Goal: Task Accomplishment & Management: Complete application form

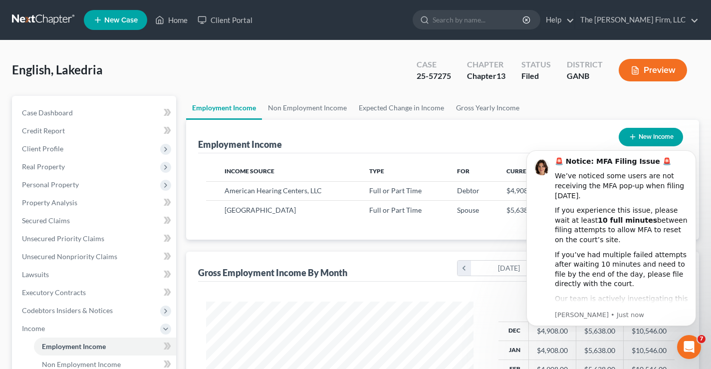
click at [33, 18] on link at bounding box center [44, 20] width 64 height 18
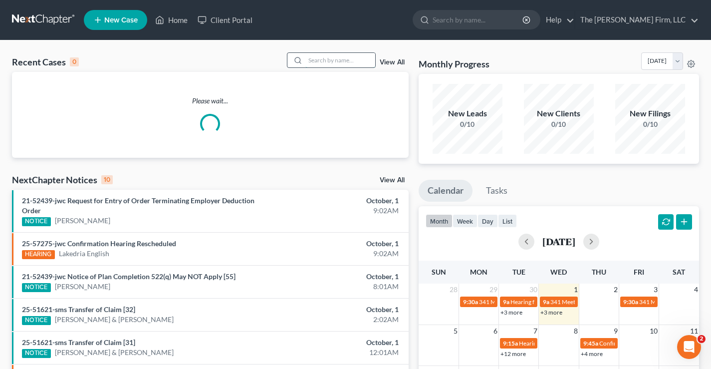
click at [328, 62] on input "search" at bounding box center [340, 60] width 70 height 14
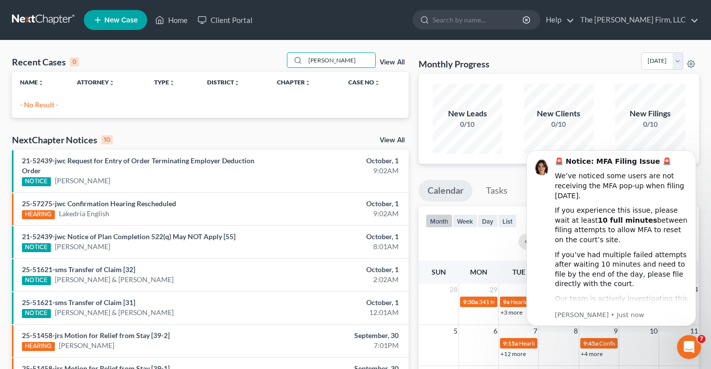
drag, startPoint x: 322, startPoint y: 60, endPoint x: 418, endPoint y: 48, distance: 97.0
click at [418, 48] on div "Recent Cases 0 reding View All Name unfold_more expand_more expand_less Attorne…" at bounding box center [355, 299] width 711 height 518
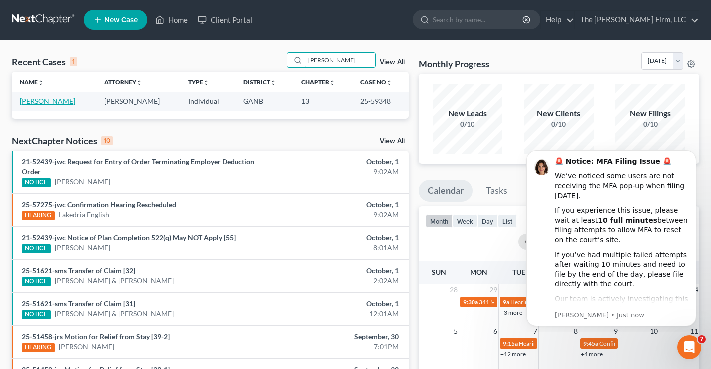
type input "redding"
click at [49, 97] on link "[PERSON_NAME]" at bounding box center [47, 101] width 55 height 8
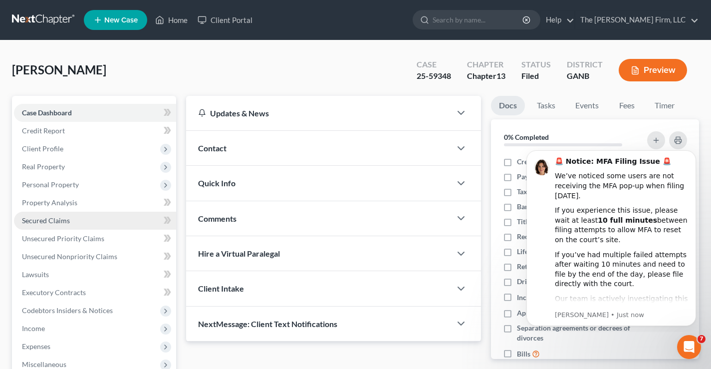
click at [47, 221] on span "Secured Claims" at bounding box center [46, 220] width 48 height 8
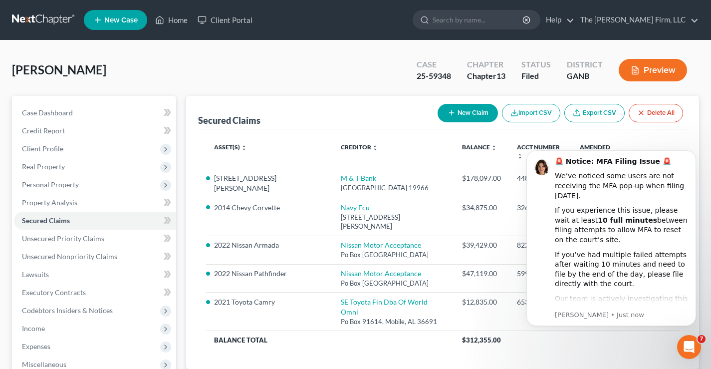
click at [327, 71] on div "Redding, Darrell Upgraded Case 25-59348 Chapter Chapter 13 Status Filed Distric…" at bounding box center [355, 73] width 687 height 43
click at [295, 70] on div "Redding, Darrell Upgraded Case 25-59348 Chapter Chapter 13 Status Filed Distric…" at bounding box center [355, 73] width 687 height 43
click at [39, 152] on span "Client Profile" at bounding box center [42, 148] width 41 height 8
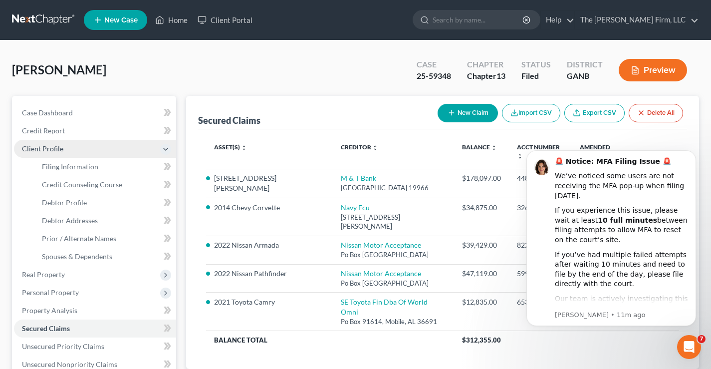
click at [37, 151] on span "Client Profile" at bounding box center [42, 148] width 41 height 8
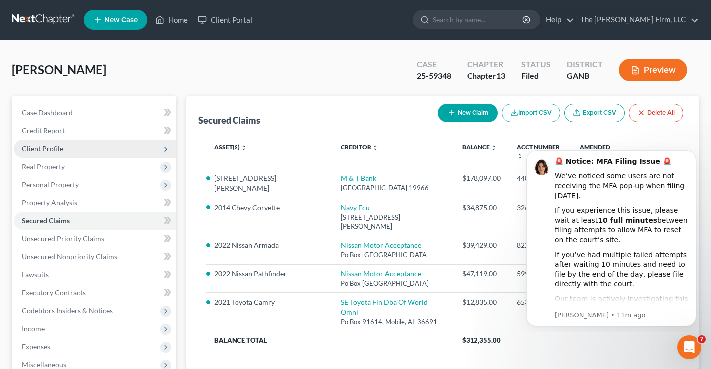
click at [56, 147] on span "Client Profile" at bounding box center [42, 148] width 41 height 8
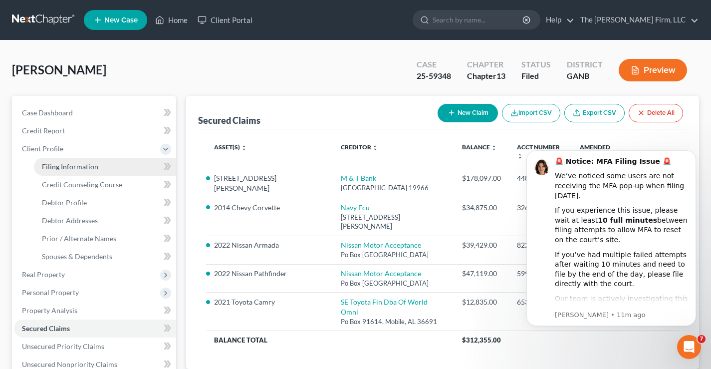
click at [75, 170] on span "Filing Information" at bounding box center [70, 166] width 56 height 8
select select "1"
select select "0"
select select "3"
select select "10"
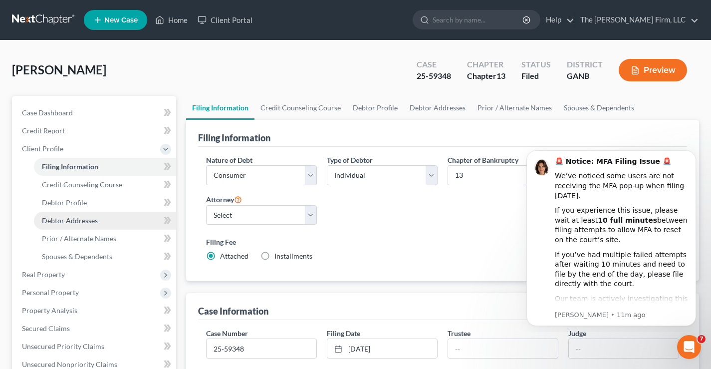
click at [75, 218] on span "Debtor Addresses" at bounding box center [70, 220] width 56 height 8
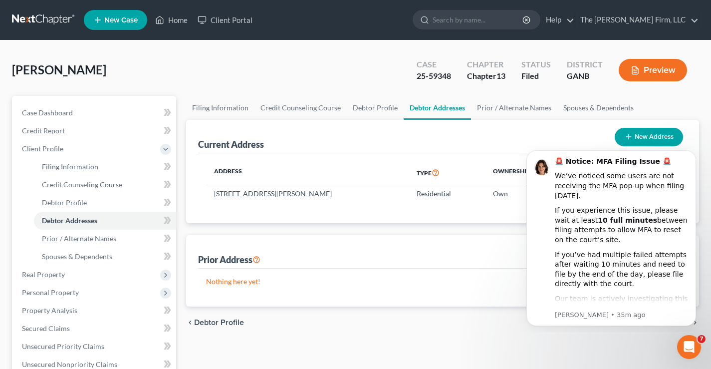
click at [37, 17] on link at bounding box center [44, 20] width 64 height 18
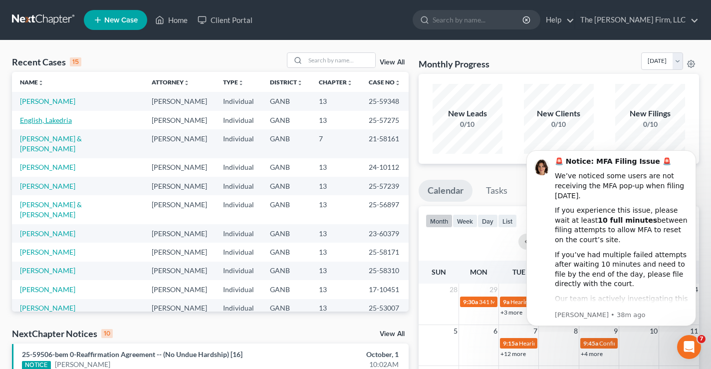
click at [55, 124] on link "English, Lakedria" at bounding box center [46, 120] width 52 height 8
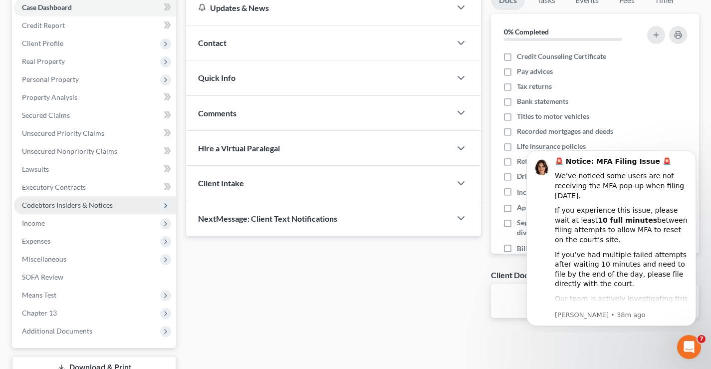
scroll to position [180, 0]
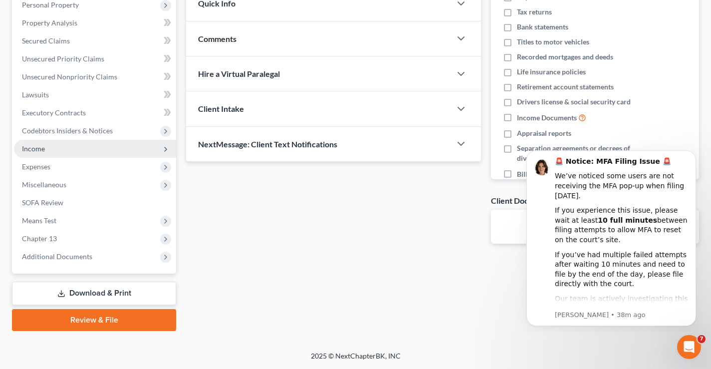
click at [64, 148] on span "Income" at bounding box center [95, 149] width 162 height 18
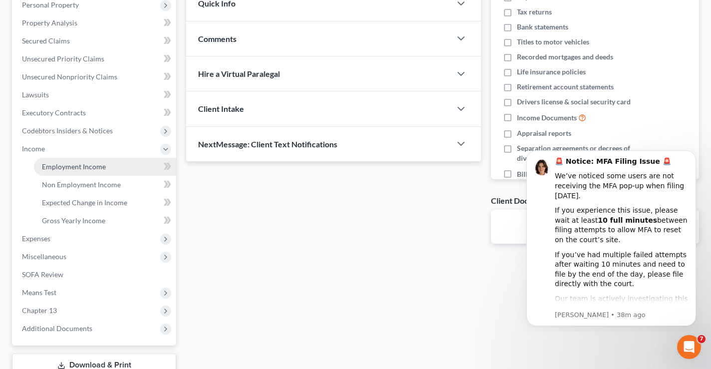
click at [78, 163] on span "Employment Income" at bounding box center [74, 166] width 64 height 8
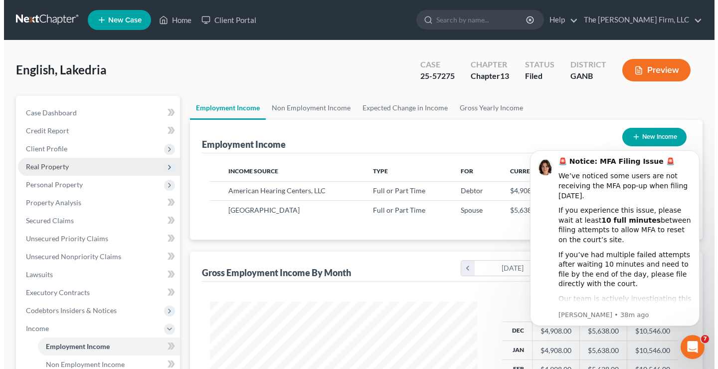
scroll to position [179, 287]
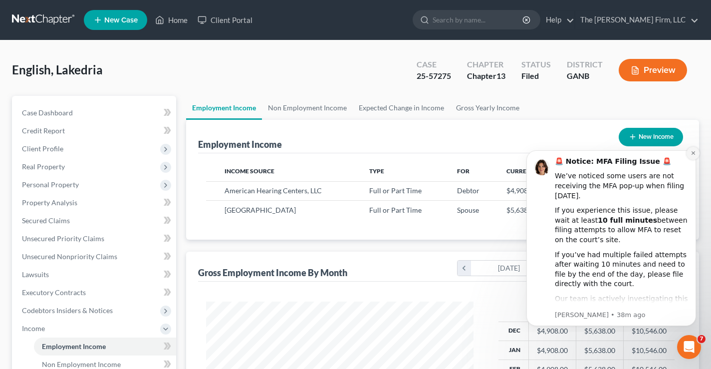
click at [692, 156] on button "Dismiss notification" at bounding box center [692, 153] width 13 height 13
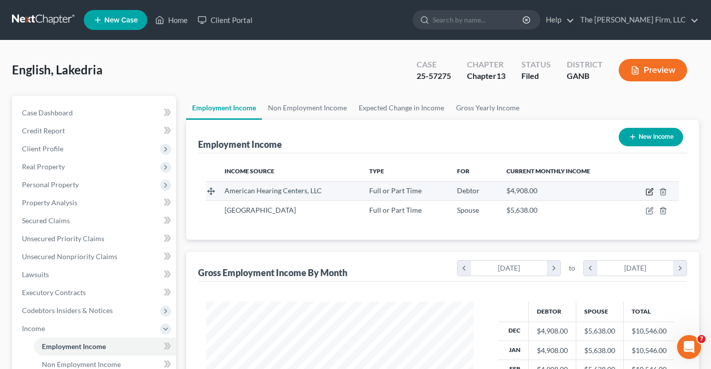
click at [649, 191] on icon "button" at bounding box center [650, 190] width 4 height 4
select select "0"
select select "10"
select select "0"
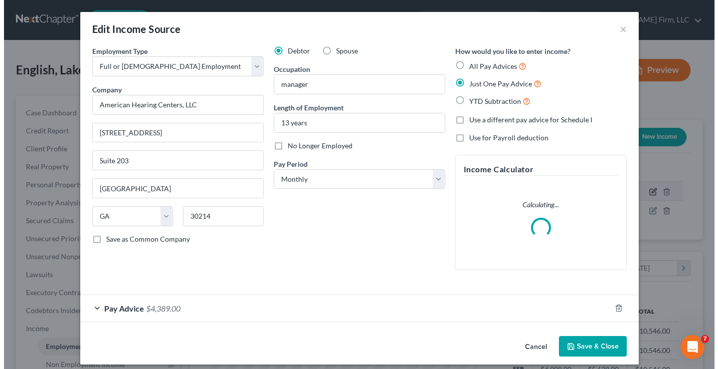
scroll to position [179, 291]
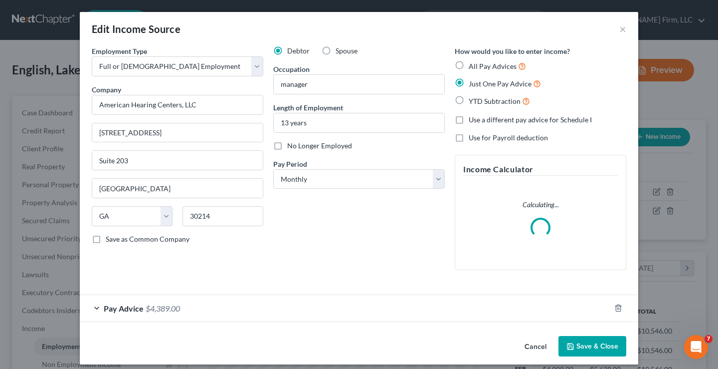
click at [105, 308] on span "Pay Advice" at bounding box center [124, 307] width 40 height 9
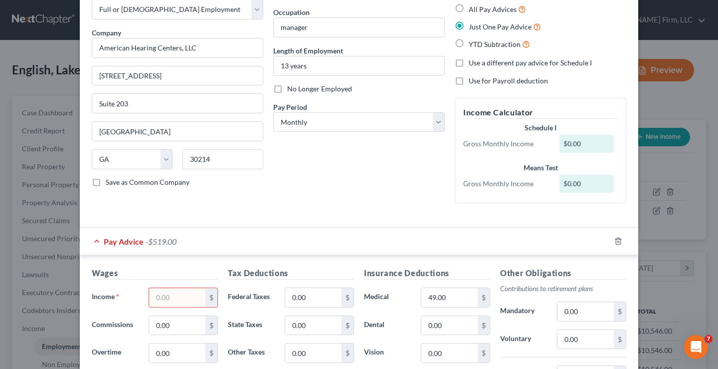
scroll to position [0, 0]
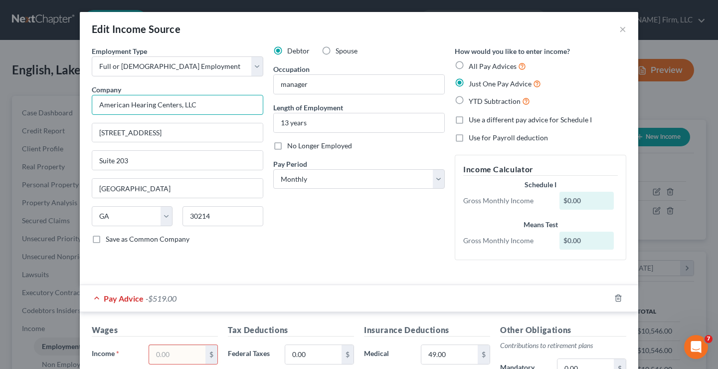
drag, startPoint x: 204, startPoint y: 106, endPoint x: 54, endPoint y: 102, distance: 150.7
click at [0, 104] on div "Edit Income Source × Employment Type * Select Full or Part Time Employment Self…" at bounding box center [359, 184] width 718 height 369
paste input "Nutmeg Dental"
type input "Nutmeg Dental"
drag, startPoint x: 151, startPoint y: 133, endPoint x: 13, endPoint y: 130, distance: 137.2
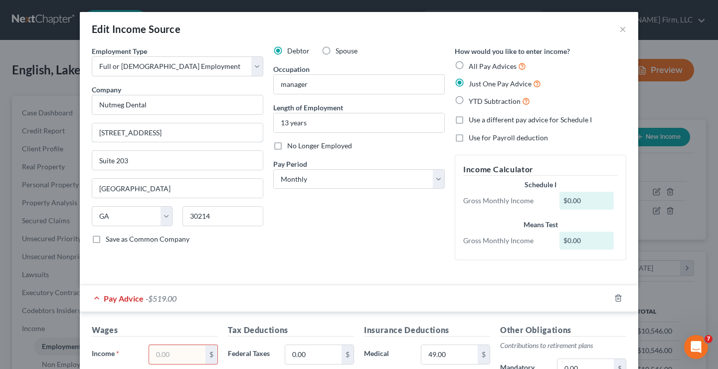
click at [15, 130] on div "Edit Income Source × Employment Type * Select Full or Part Time Employment Self…" at bounding box center [359, 184] width 718 height 369
click at [310, 123] on input "13 years" at bounding box center [359, 122] width 171 height 19
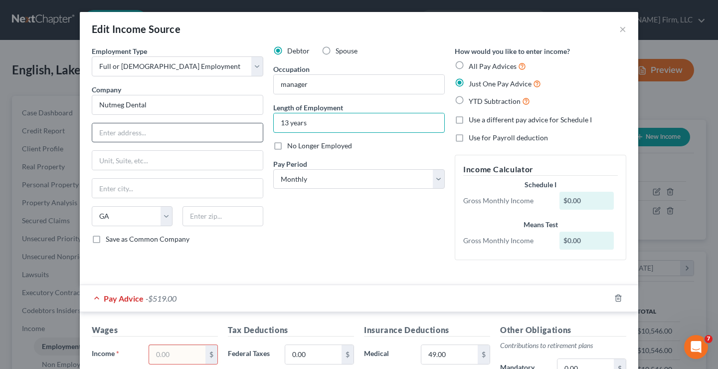
drag, startPoint x: 282, startPoint y: 123, endPoint x: 213, endPoint y: 123, distance: 68.8
click at [235, 123] on div "Employment Type * Select Full or Part Time Employment Self Employment Company *…" at bounding box center [359, 161] width 545 height 230
type input "Just Started"
click at [320, 209] on div "Debtor Spouse Occupation manager Length of Employment Just Started No Longer Em…" at bounding box center [359, 157] width 182 height 222
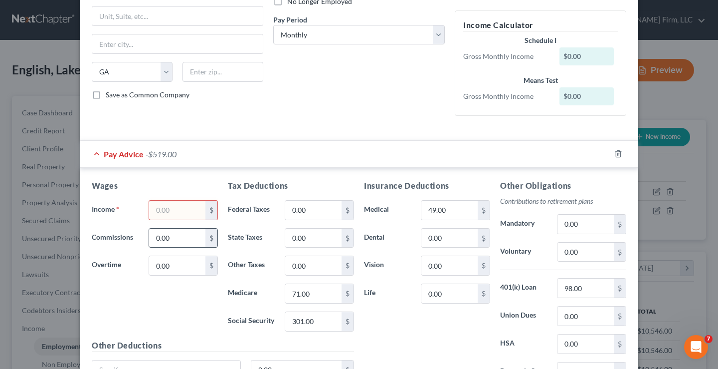
scroll to position [150, 0]
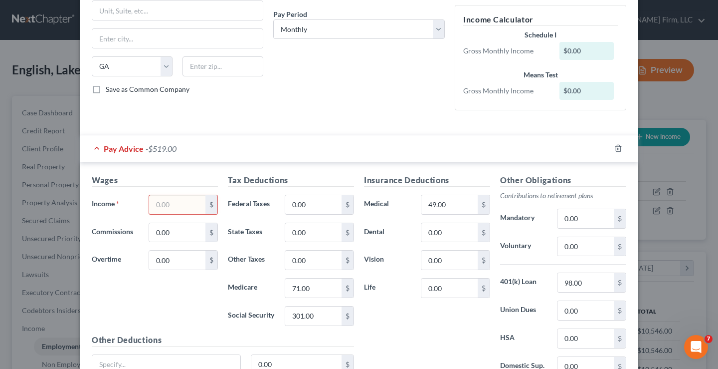
click at [165, 204] on input "text" at bounding box center [177, 204] width 56 height 19
type input "5,000"
click at [311, 280] on input "71.00" at bounding box center [313, 287] width 56 height 19
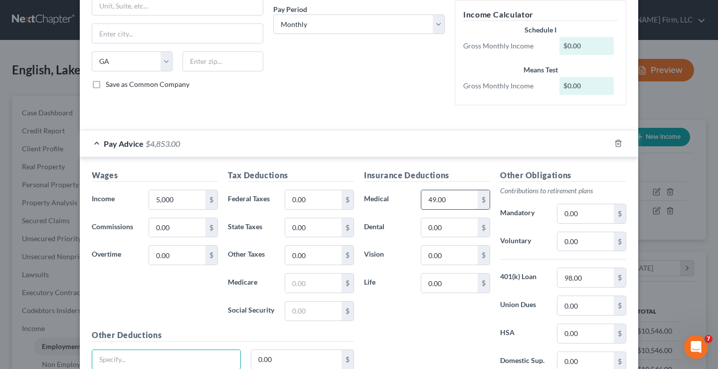
click at [452, 203] on input "49.00" at bounding box center [449, 199] width 56 height 19
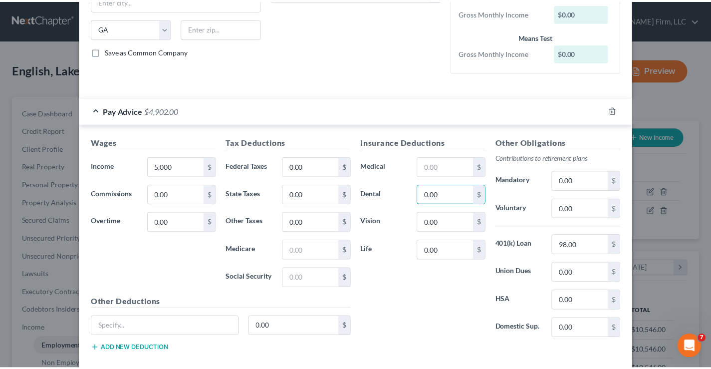
scroll to position [241, 0]
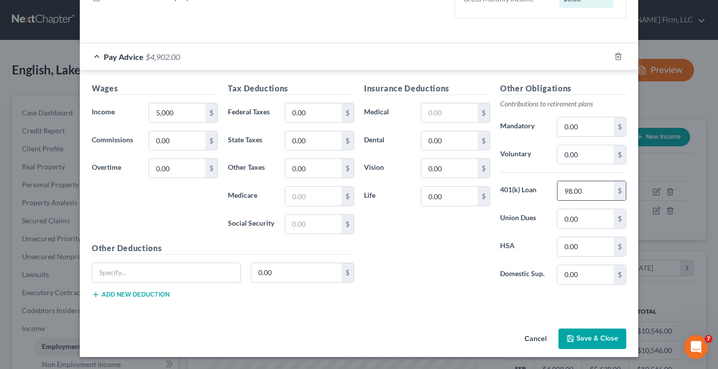
click at [586, 188] on input "98.00" at bounding box center [586, 190] width 56 height 19
click at [590, 189] on input "text" at bounding box center [586, 190] width 56 height 19
type input "98"
click at [445, 244] on div "Insurance Deductions Medical $ Dental 0.00 $ Vision 0.00 $ Life 0.00 $" at bounding box center [427, 187] width 136 height 210
click at [582, 195] on input "98" at bounding box center [586, 190] width 56 height 19
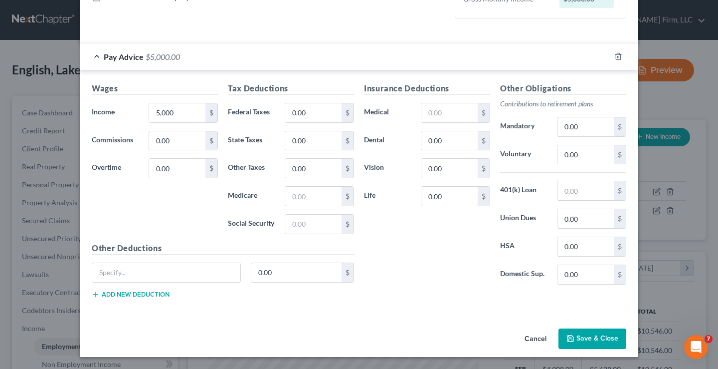
click at [590, 338] on button "Save & Close" at bounding box center [593, 338] width 68 height 21
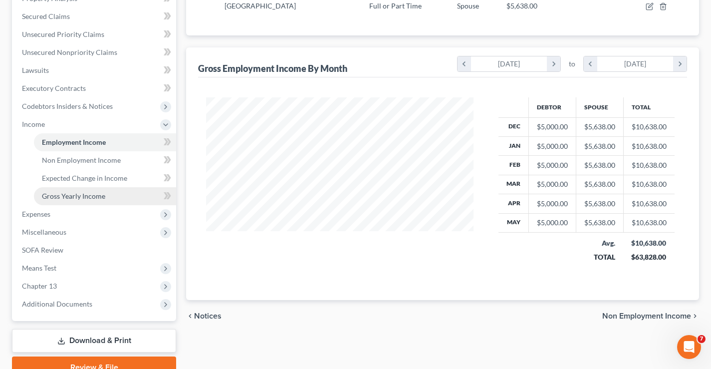
scroll to position [249, 0]
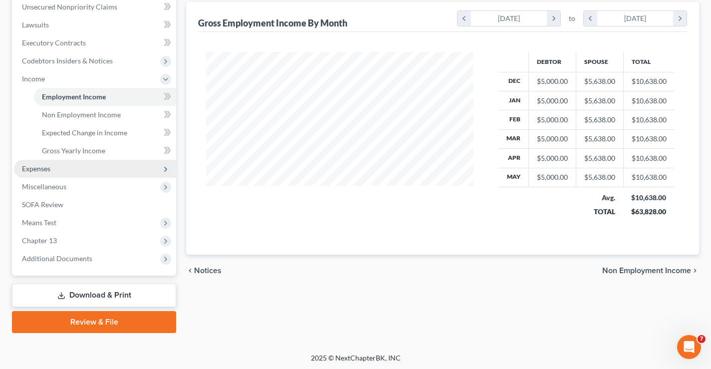
click at [35, 171] on span "Expenses" at bounding box center [36, 168] width 28 height 8
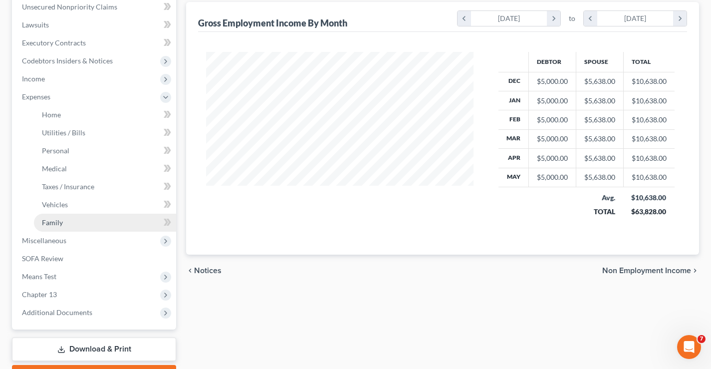
click at [46, 219] on span "Family" at bounding box center [52, 222] width 21 height 8
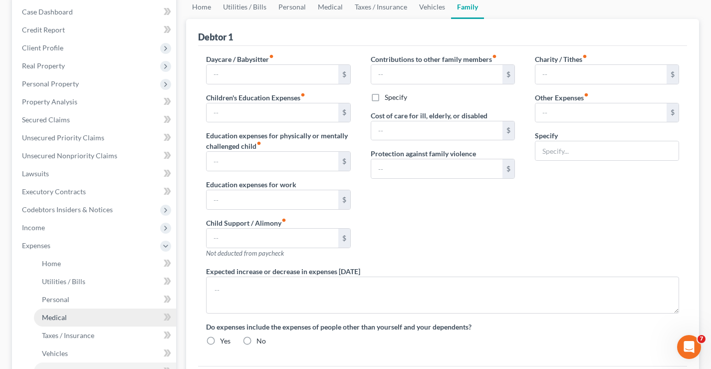
type input "0.00"
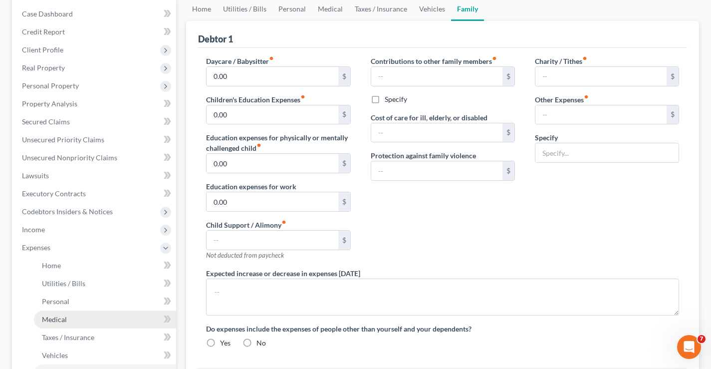
type input "0.00"
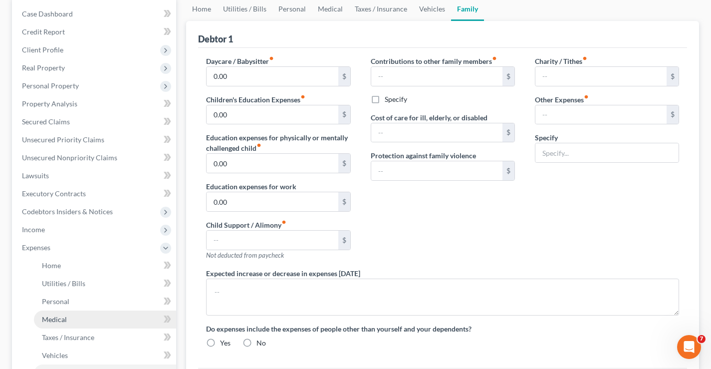
type input "800.00"
type input "(H) car note"
radio input "true"
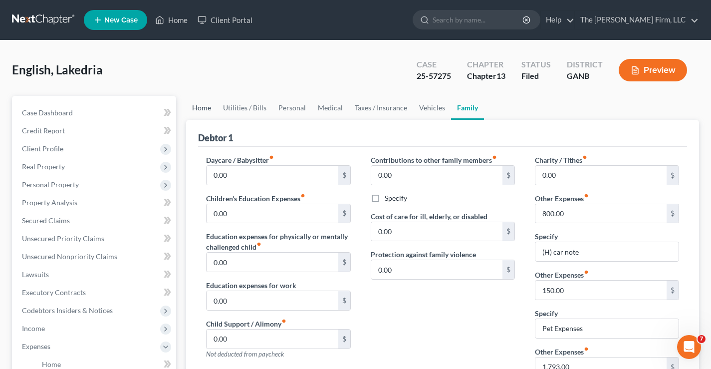
click at [199, 108] on link "Home" at bounding box center [201, 108] width 31 height 24
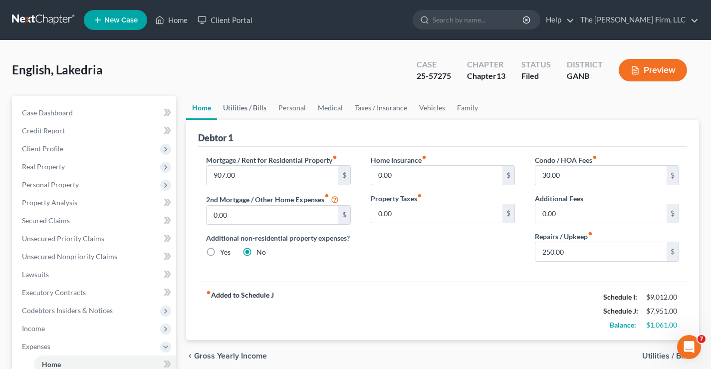
click at [243, 104] on link "Utilities / Bills" at bounding box center [244, 108] width 55 height 24
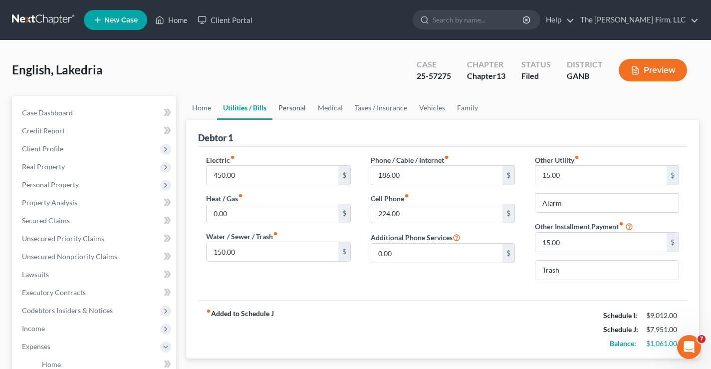
click at [290, 108] on link "Personal" at bounding box center [291, 108] width 39 height 24
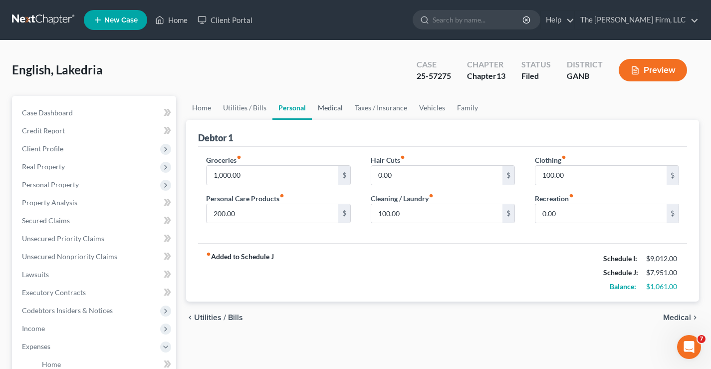
click at [329, 108] on link "Medical" at bounding box center [330, 108] width 37 height 24
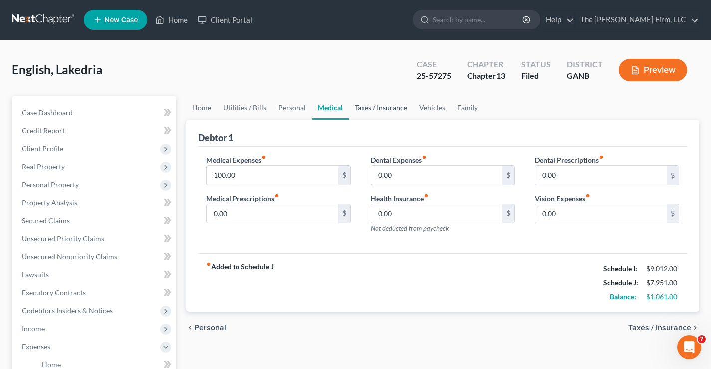
click at [371, 108] on link "Taxes / Insurance" at bounding box center [381, 108] width 64 height 24
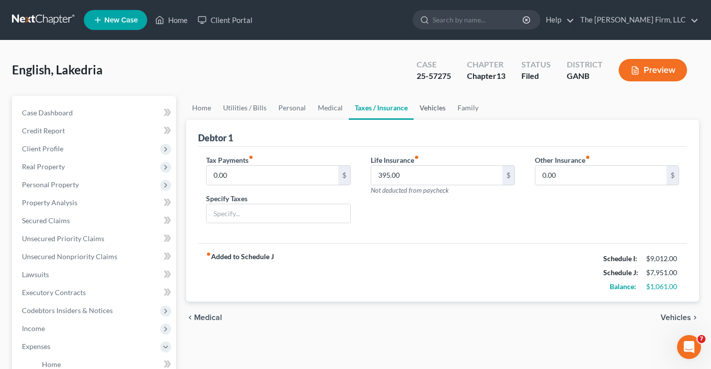
click at [431, 108] on link "Vehicles" at bounding box center [432, 108] width 38 height 24
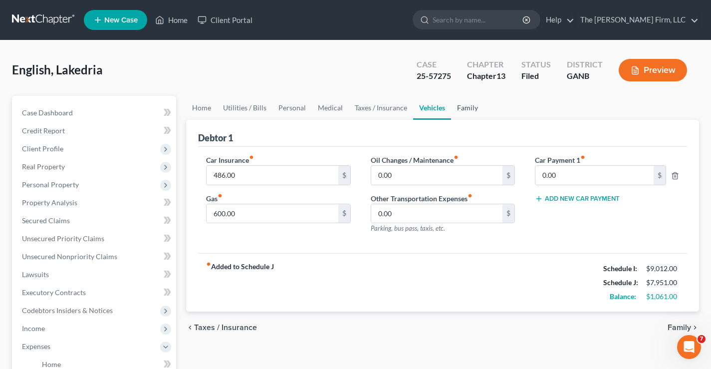
click at [466, 108] on link "Family" at bounding box center [467, 108] width 33 height 24
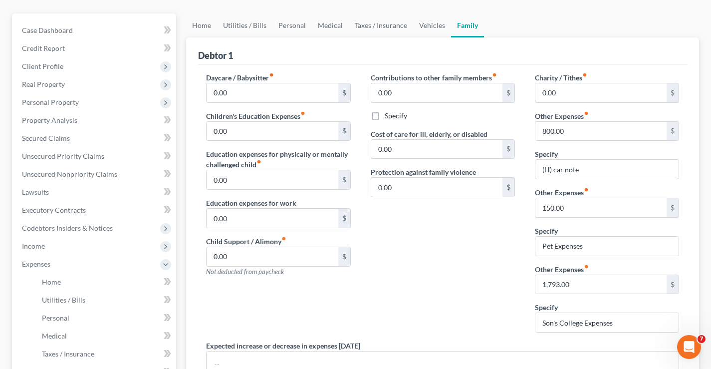
scroll to position [100, 0]
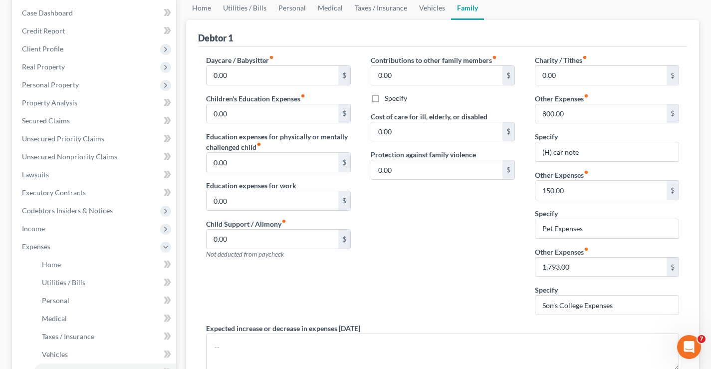
click at [417, 253] on div "Contributions to other family members fiber_manual_record 0.00 $ Specify Cost o…" at bounding box center [443, 189] width 164 height 268
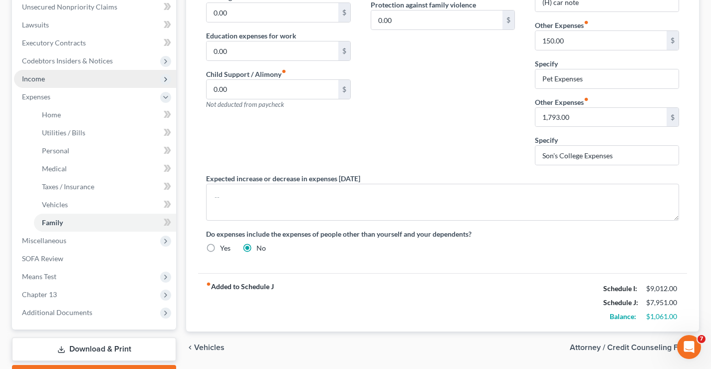
click at [38, 78] on span "Income" at bounding box center [33, 78] width 23 height 8
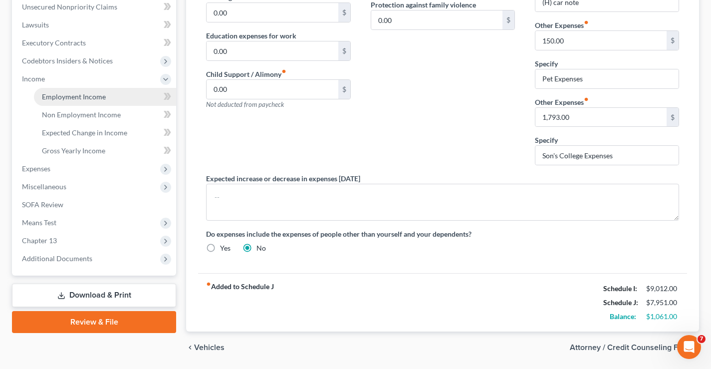
click at [74, 97] on span "Employment Income" at bounding box center [74, 96] width 64 height 8
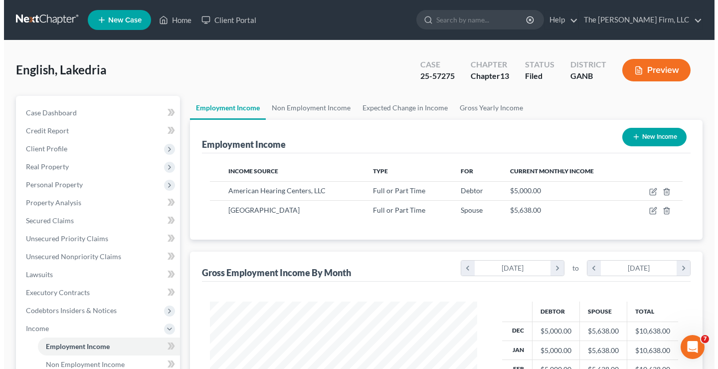
scroll to position [179, 287]
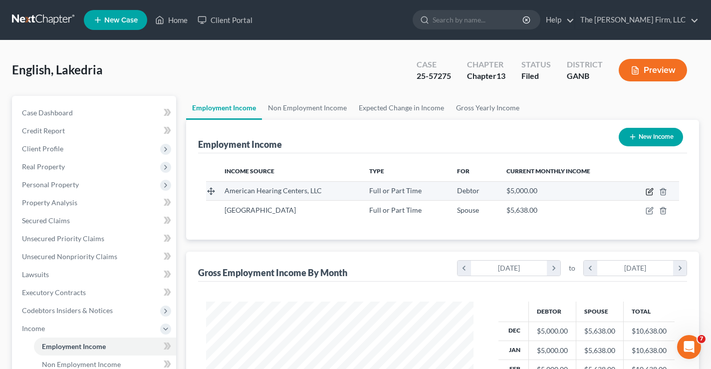
click at [649, 191] on icon "button" at bounding box center [650, 190] width 4 height 4
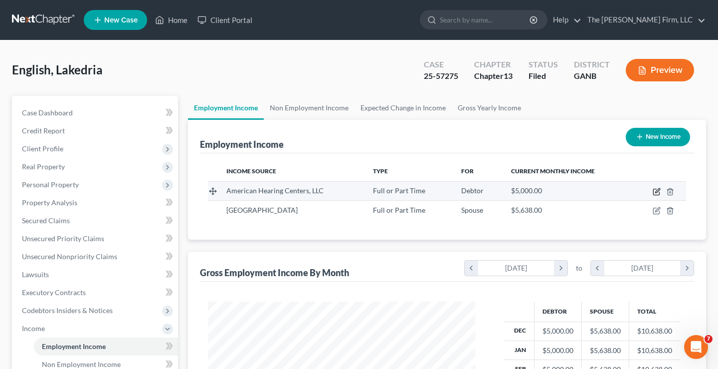
select select "0"
select select "10"
select select "0"
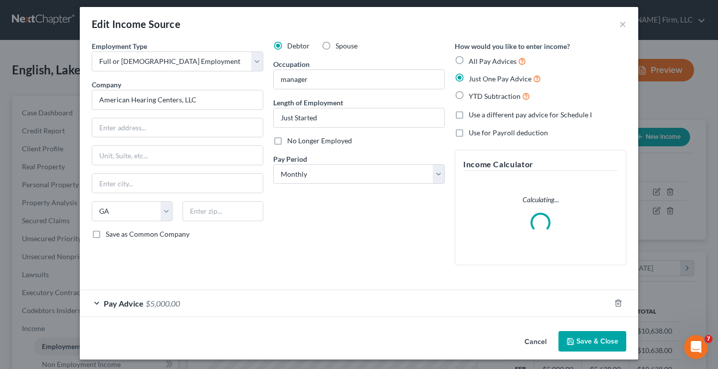
scroll to position [7, 0]
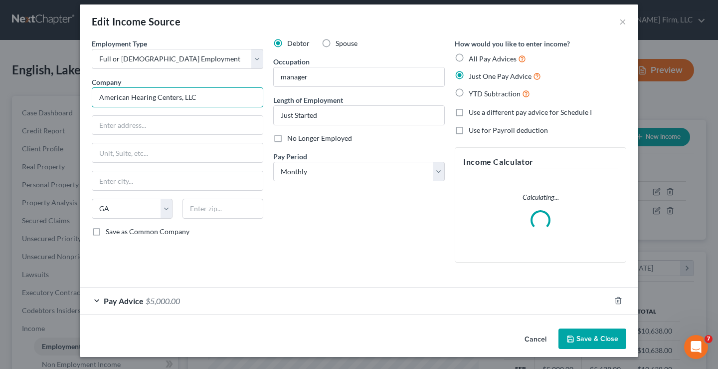
drag, startPoint x: 195, startPoint y: 97, endPoint x: 219, endPoint y: 99, distance: 24.0
click at [195, 97] on input "American Hearing Centers, LLC" at bounding box center [178, 97] width 172 height 20
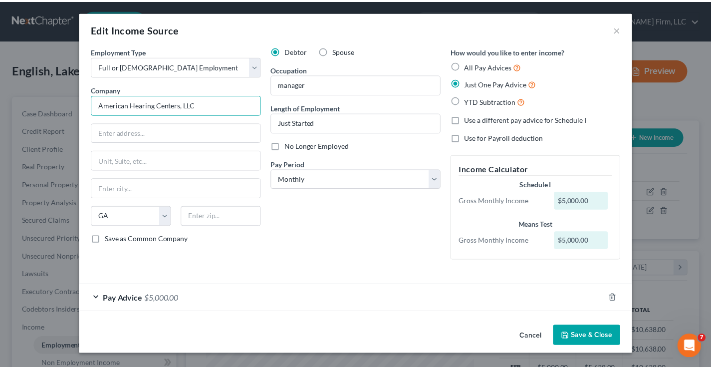
scroll to position [0, 0]
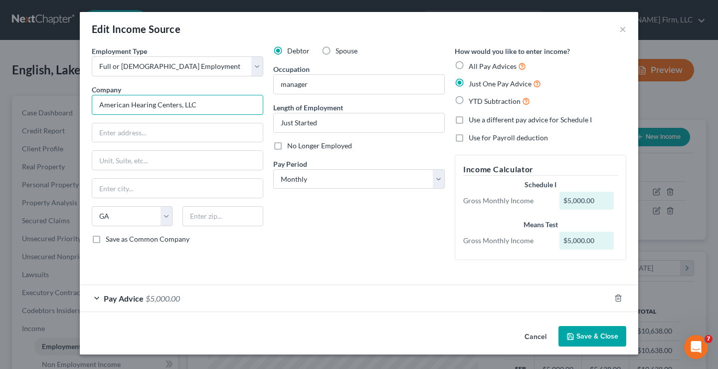
click at [1, 102] on div "Edit Income Source × Employment Type * Select Full or Part Time Employment Self…" at bounding box center [359, 184] width 718 height 369
paste input "Nutmeg Dental"
click at [157, 102] on input "Nutmeg Dental" at bounding box center [178, 105] width 172 height 20
drag, startPoint x: 150, startPoint y: 105, endPoint x: 111, endPoint y: 105, distance: 38.4
drag, startPoint x: 111, startPoint y: 105, endPoint x: 102, endPoint y: 103, distance: 9.7
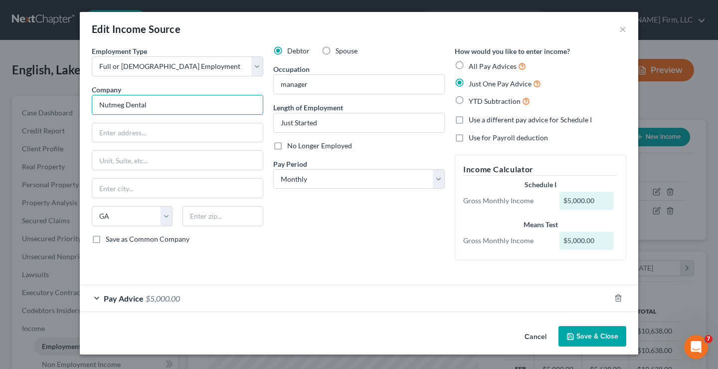
click at [102, 103] on input "Nutmeg Dental" at bounding box center [178, 105] width 172 height 20
click at [147, 103] on input "Nutmeg Dental" at bounding box center [178, 105] width 172 height 20
drag, startPoint x: 157, startPoint y: 103, endPoint x: 128, endPoint y: 109, distance: 29.4
click at [128, 109] on input "Nutmeg Dental" at bounding box center [178, 105] width 172 height 20
drag, startPoint x: 146, startPoint y: 106, endPoint x: 36, endPoint y: 102, distance: 109.3
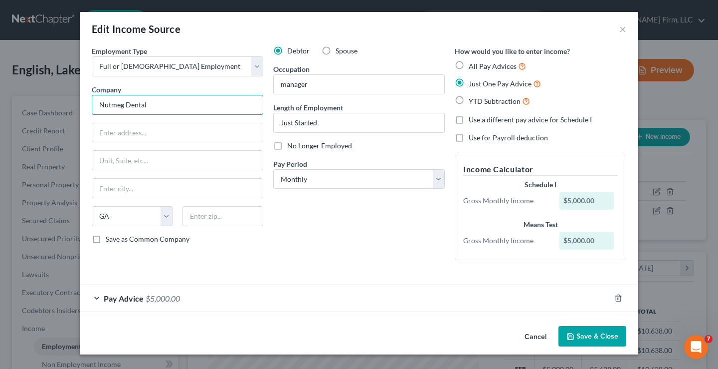
click at [20, 102] on div "Edit Income Source × Employment Type * Select Full or Part Time Employment Self…" at bounding box center [359, 184] width 718 height 369
click at [154, 104] on input "Nutmeg Dental" at bounding box center [178, 105] width 172 height 20
type input "Nutmeg Dental"
click at [103, 130] on input "text" at bounding box center [177, 132] width 171 height 19
paste input "50 State House Square"
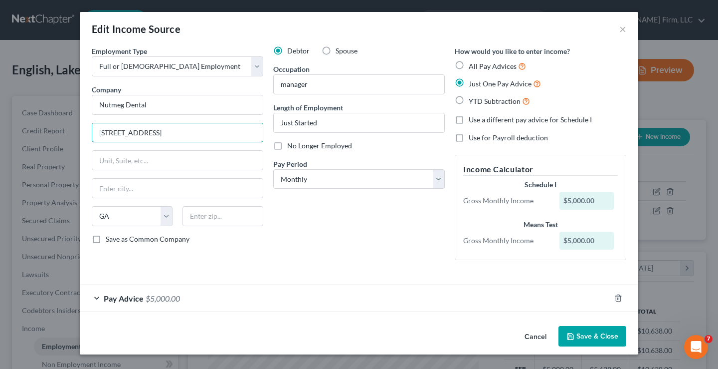
type input "50 State House Square"
click at [198, 216] on input "text" at bounding box center [223, 216] width 81 height 20
paste input "06103"
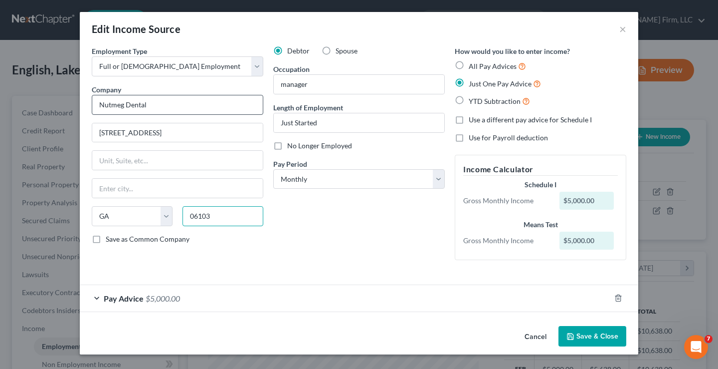
type input "06103"
type input "Hartford"
select select "6"
click at [106, 240] on label "Save as Common Company" at bounding box center [148, 239] width 84 height 10
click at [110, 240] on input "Save as Common Company" at bounding box center [113, 237] width 6 height 6
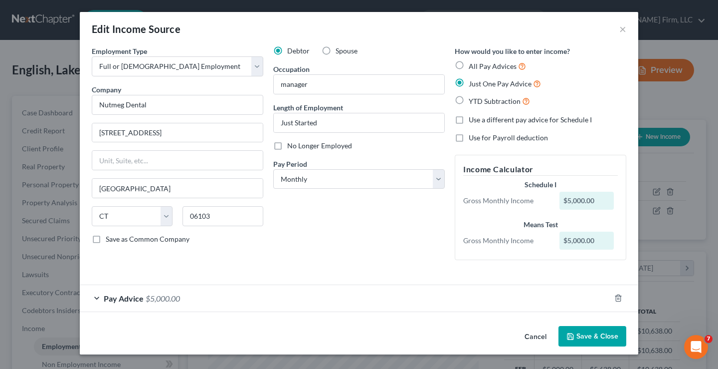
checkbox input "true"
click at [599, 337] on button "Save & Close" at bounding box center [593, 336] width 68 height 21
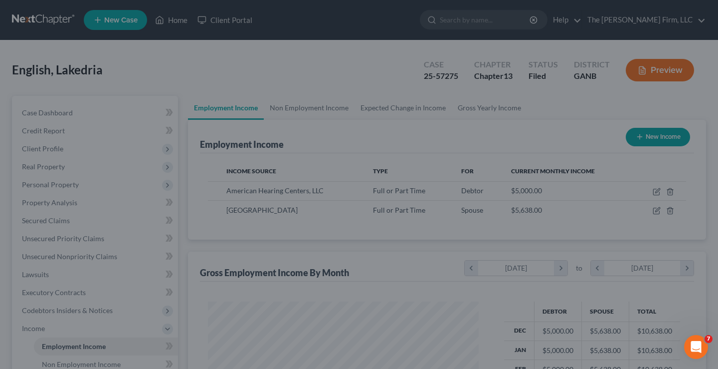
scroll to position [498490, 498382]
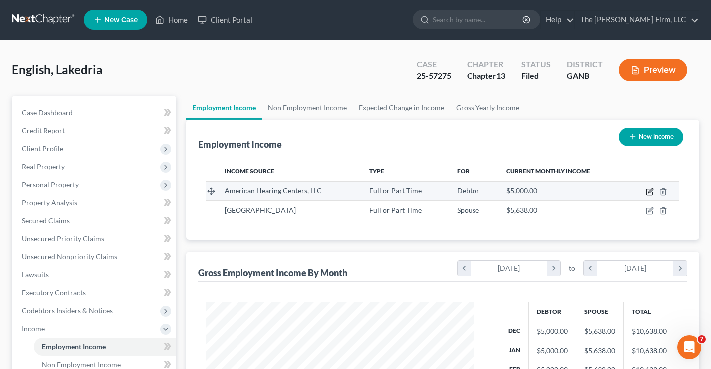
click at [649, 192] on icon "button" at bounding box center [649, 191] width 8 height 8
select select "0"
select select "6"
select select "0"
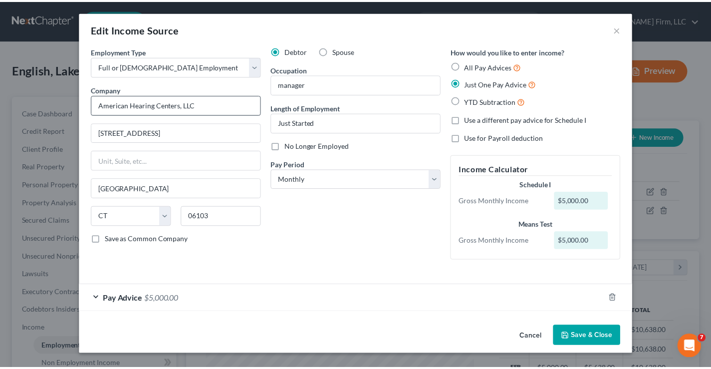
scroll to position [0, 0]
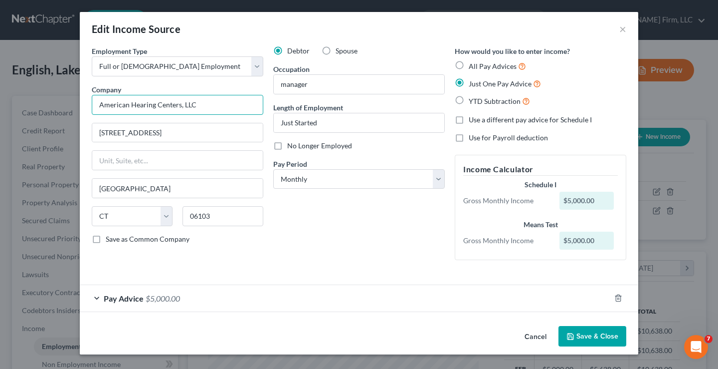
click at [205, 105] on input "American Hearing Centers, LLC" at bounding box center [178, 105] width 172 height 20
drag, startPoint x: 217, startPoint y: 105, endPoint x: 0, endPoint y: 105, distance: 216.9
click at [0, 105] on div "Edit Income Source × Employment Type * Select Full or Part Time Employment Self…" at bounding box center [359, 184] width 718 height 369
click at [104, 103] on input "text" at bounding box center [178, 105] width 172 height 20
paste input "Nutmeg Dental"
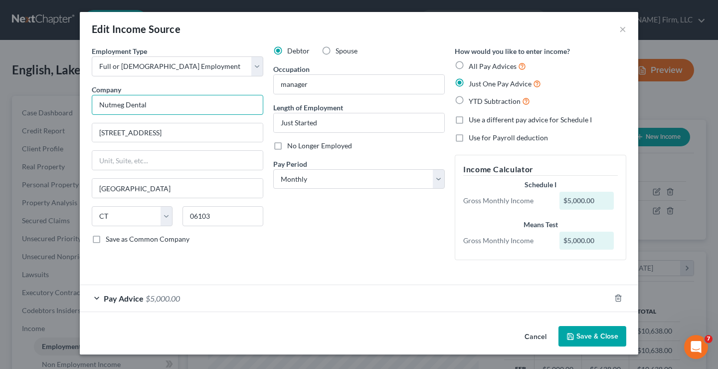
type input "Nutmeg Dental"
click at [106, 238] on label "Save as Common Company" at bounding box center [148, 239] width 84 height 10
click at [110, 238] on input "Save as Common Company" at bounding box center [113, 237] width 6 height 6
checkbox input "true"
click at [584, 336] on button "Save & Close" at bounding box center [593, 336] width 68 height 21
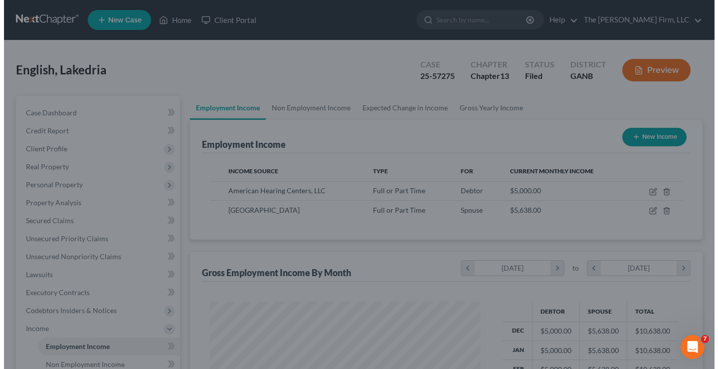
scroll to position [498490, 498382]
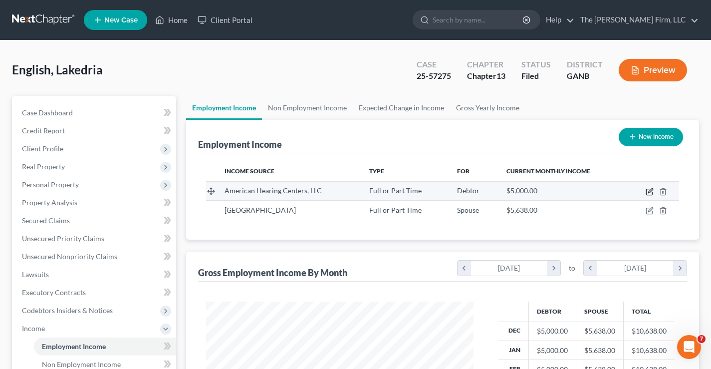
click at [649, 192] on icon "button" at bounding box center [649, 191] width 8 height 8
select select "0"
select select "6"
select select "0"
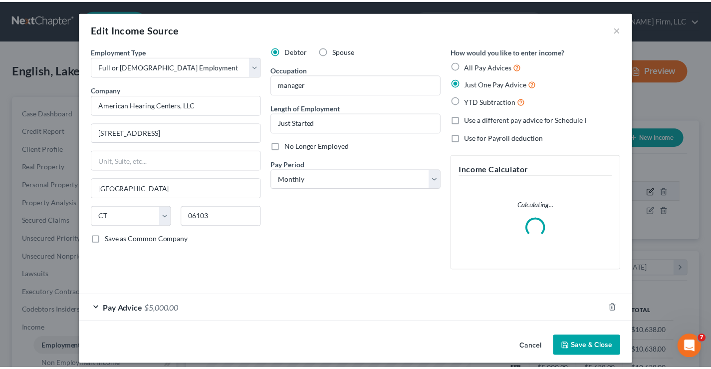
scroll to position [179, 291]
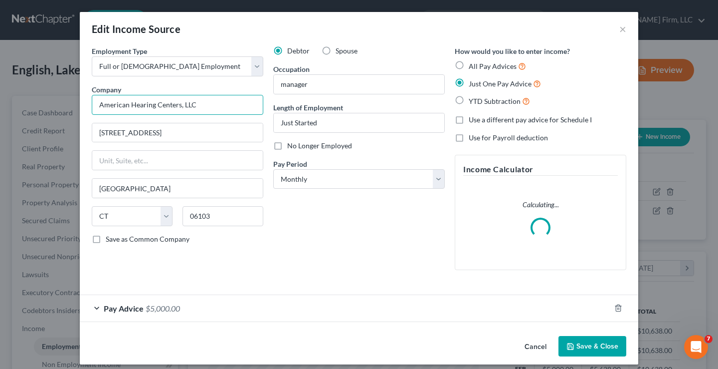
click at [215, 106] on input "American Hearing Centers, LLC" at bounding box center [178, 105] width 172 height 20
drag, startPoint x: 218, startPoint y: 103, endPoint x: 16, endPoint y: 104, distance: 202.5
click at [1, 104] on div "Edit Income Source × Employment Type * Select Full or Part Time Employment Self…" at bounding box center [359, 184] width 718 height 369
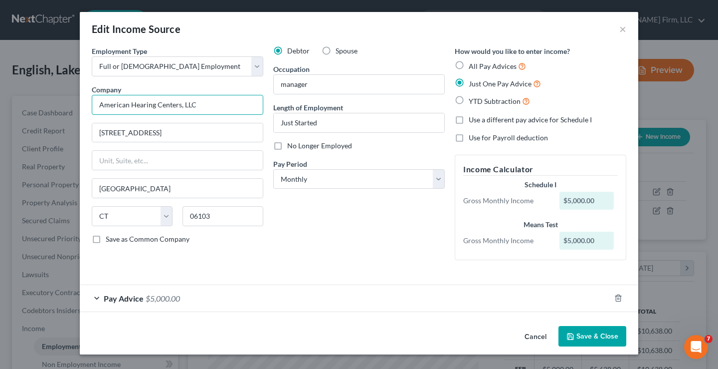
paste input "Nutmeg Dental"
type input "Nutmeg Dental"
click at [607, 336] on button "Save & Close" at bounding box center [593, 336] width 68 height 21
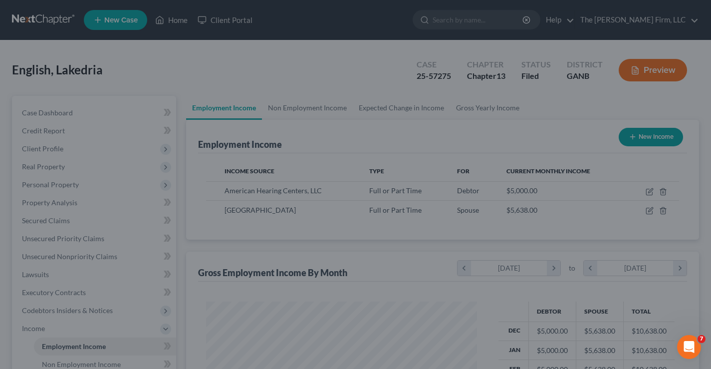
scroll to position [498490, 498382]
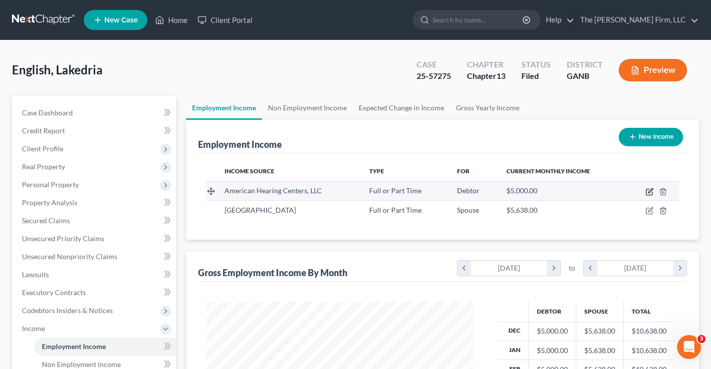
click at [649, 192] on icon "button" at bounding box center [650, 190] width 4 height 4
select select "0"
select select "6"
select select "0"
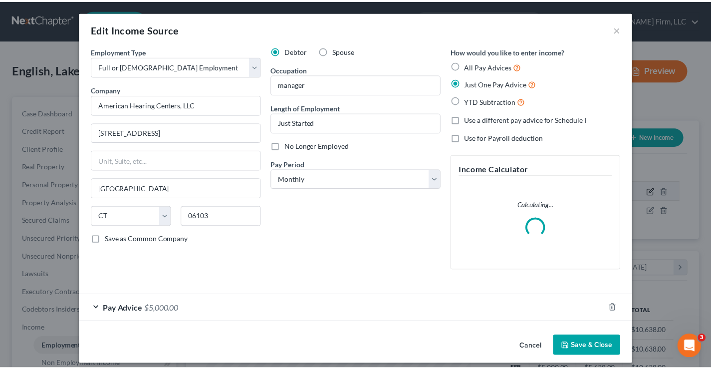
scroll to position [179, 291]
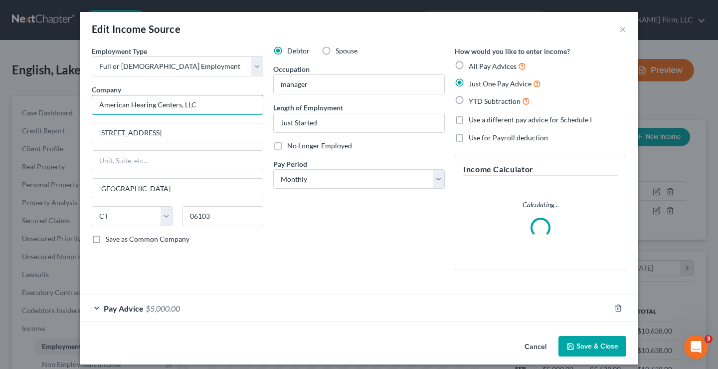
drag, startPoint x: 147, startPoint y: 105, endPoint x: 33, endPoint y: 95, distance: 114.1
click at [36, 103] on div "Edit Income Source × Employment Type * Select Full or Part Time Employment Self…" at bounding box center [359, 184] width 718 height 369
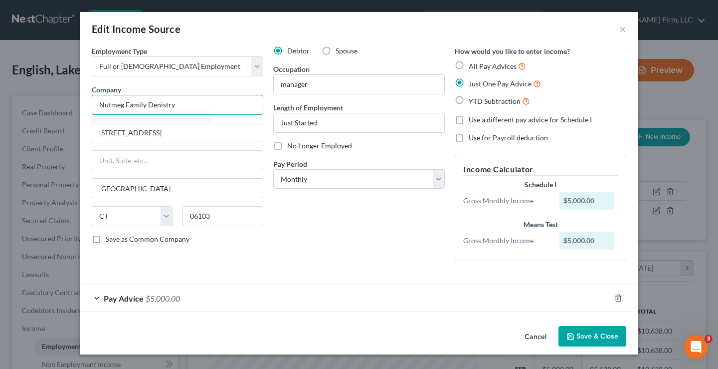
click at [175, 107] on input "Nutmeg Family Denistry" at bounding box center [178, 105] width 172 height 20
click at [160, 105] on input "Nutmeg Family Denistry" at bounding box center [178, 105] width 172 height 20
click at [189, 105] on input "Nutmeg Family Dendistry" at bounding box center [178, 105] width 172 height 20
type input "Nutmeg Family Dendistry"
drag, startPoint x: 97, startPoint y: 235, endPoint x: 150, endPoint y: 293, distance: 78.3
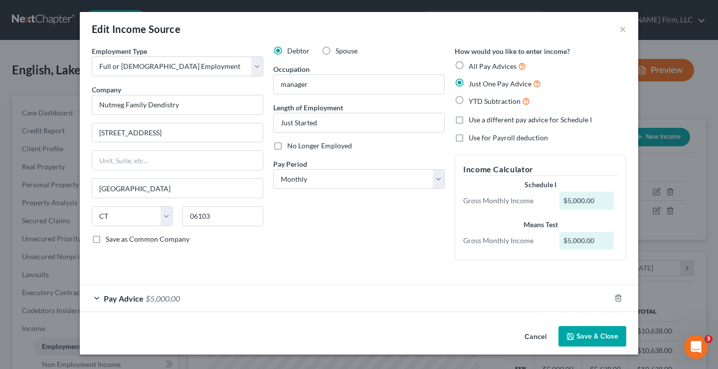
click at [106, 235] on label "Save as Common Company" at bounding box center [148, 239] width 84 height 10
click at [110, 235] on input "Save as Common Company" at bounding box center [113, 237] width 6 height 6
checkbox input "true"
click at [599, 338] on button "Save & Close" at bounding box center [593, 336] width 68 height 21
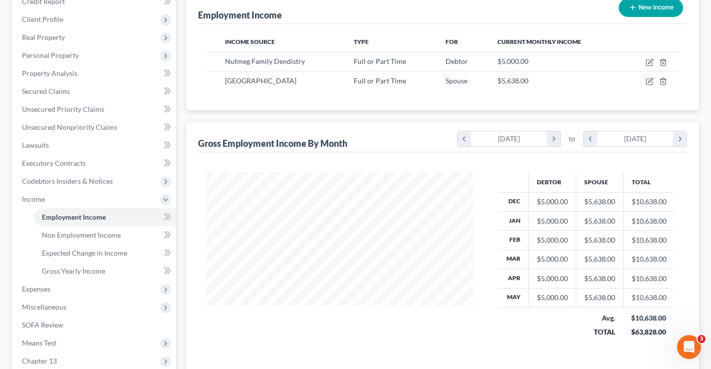
scroll to position [0, 0]
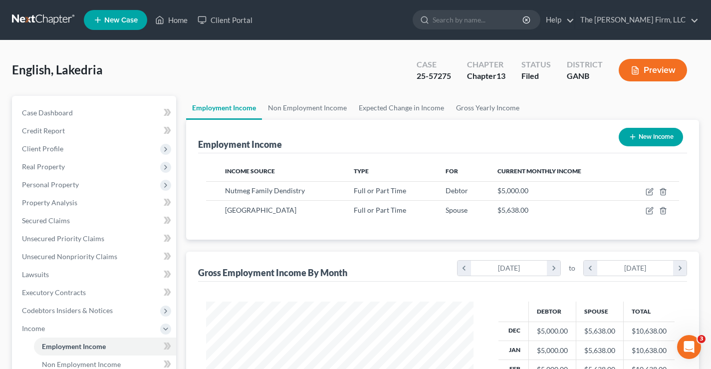
click at [36, 19] on link at bounding box center [44, 20] width 64 height 18
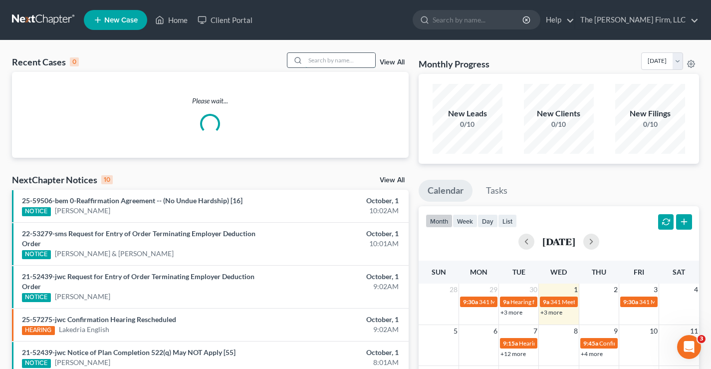
click at [332, 57] on input "search" at bounding box center [340, 60] width 70 height 14
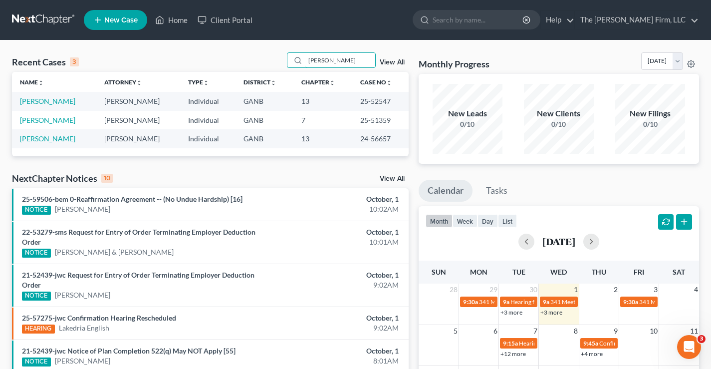
type input "[PERSON_NAME]"
drag, startPoint x: 350, startPoint y: 103, endPoint x: 387, endPoint y: 102, distance: 37.4
click at [387, 102] on td "25-52547" at bounding box center [380, 101] width 56 height 18
copy td "25-52547"
click at [325, 57] on input "[PERSON_NAME]" at bounding box center [340, 60] width 70 height 14
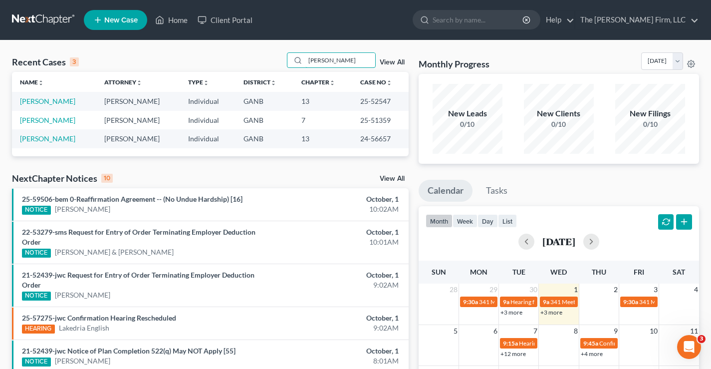
click at [250, 58] on div "Recent Cases 3 [PERSON_NAME] View All" at bounding box center [210, 61] width 396 height 19
click at [184, 59] on div "Recent Cases 3 View All" at bounding box center [210, 61] width 396 height 19
click at [112, 17] on span "New Case" at bounding box center [120, 19] width 33 height 7
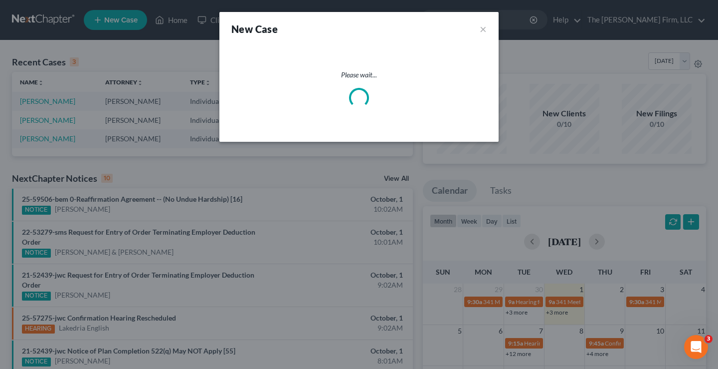
select select "19"
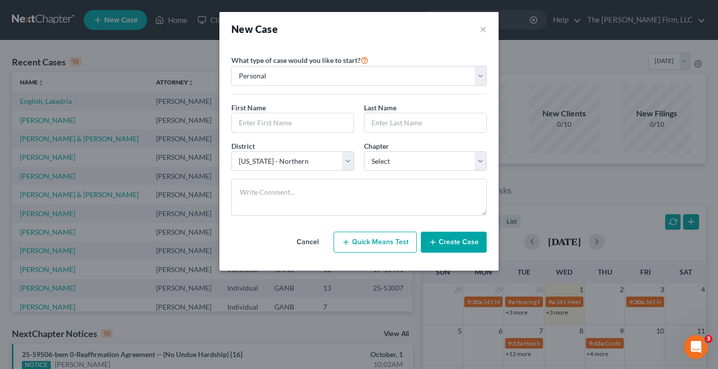
drag, startPoint x: 251, startPoint y: 125, endPoint x: 257, endPoint y: 102, distance: 23.8
click at [251, 125] on input "text" at bounding box center [293, 122] width 122 height 19
type input "[PERSON_NAME]"
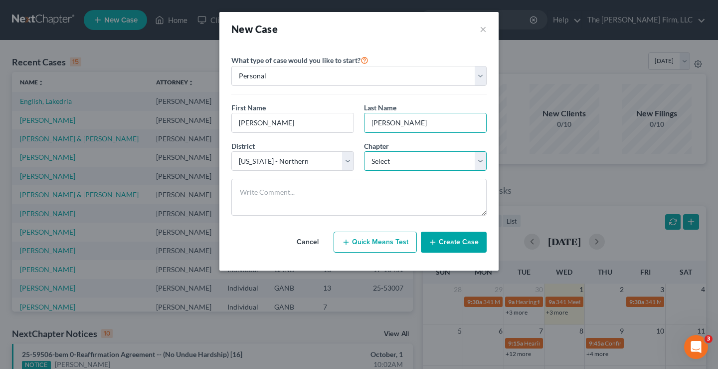
click at [417, 162] on select "Select 7 11 12 13" at bounding box center [425, 161] width 123 height 20
select select "3"
click at [364, 151] on select "Select 7 11 12 13" at bounding box center [425, 161] width 123 height 20
click at [458, 245] on button "Create Case" at bounding box center [454, 241] width 66 height 21
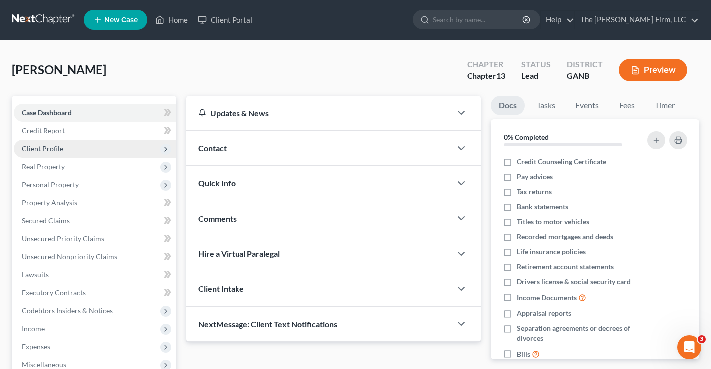
click at [58, 149] on span "Client Profile" at bounding box center [42, 148] width 41 height 8
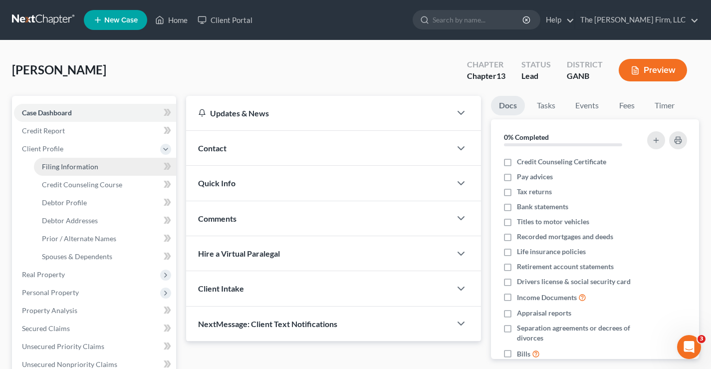
click at [89, 169] on span "Filing Information" at bounding box center [70, 166] width 56 height 8
select select "1"
select select "0"
select select "3"
select select "19"
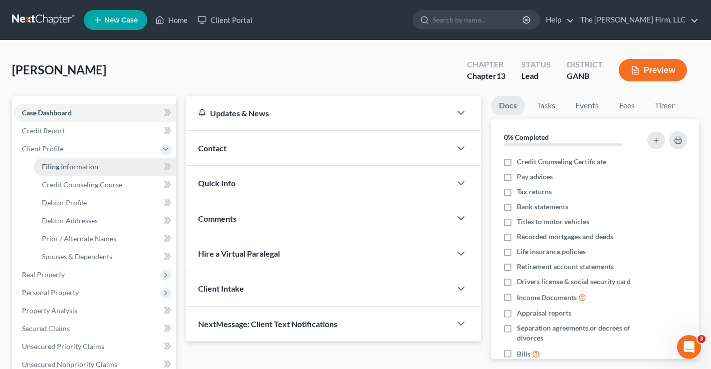
select select "10"
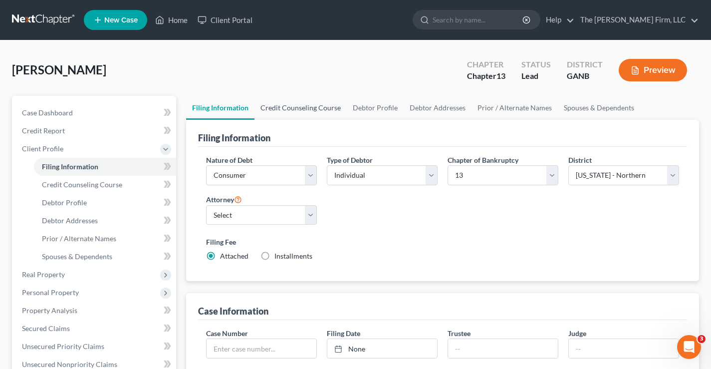
click at [311, 108] on link "Credit Counseling Course" at bounding box center [300, 108] width 92 height 24
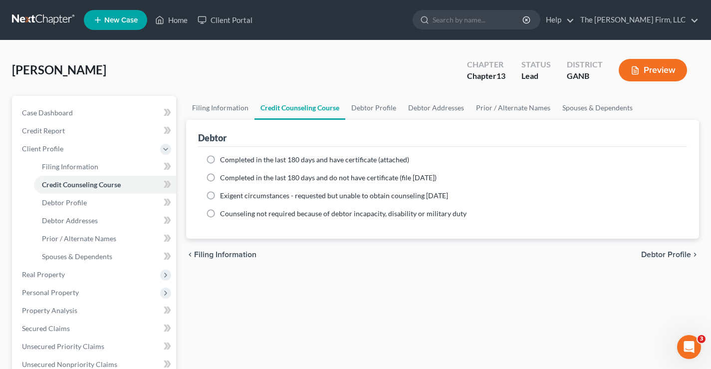
click at [220, 159] on label "Completed in the last 180 days and have certificate (attached)" at bounding box center [314, 160] width 189 height 10
click at [224, 159] on input "Completed in the last 180 days and have certificate (attached)" at bounding box center [227, 158] width 6 height 6
radio input "true"
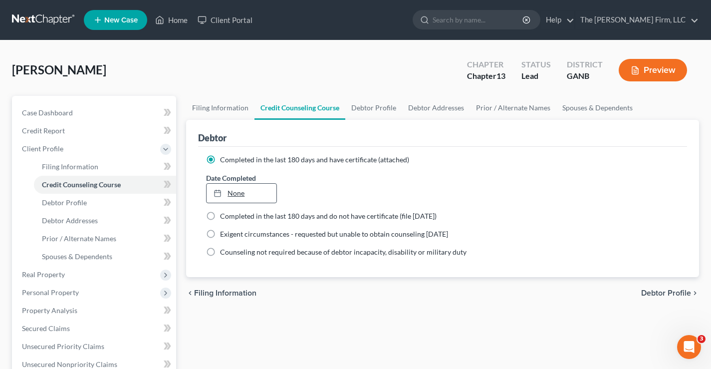
click at [234, 193] on link "None" at bounding box center [240, 193] width 69 height 19
type input "10/1/2025"
click at [362, 107] on link "Debtor Profile" at bounding box center [373, 108] width 57 height 24
select select "0"
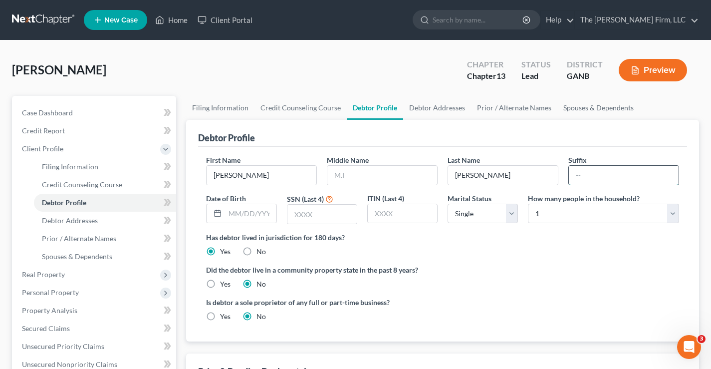
click at [587, 174] on input "text" at bounding box center [623, 175] width 110 height 19
type input "Sr."
click at [237, 210] on input "text" at bounding box center [250, 213] width 51 height 19
type input "[DATE]"
type input "2240"
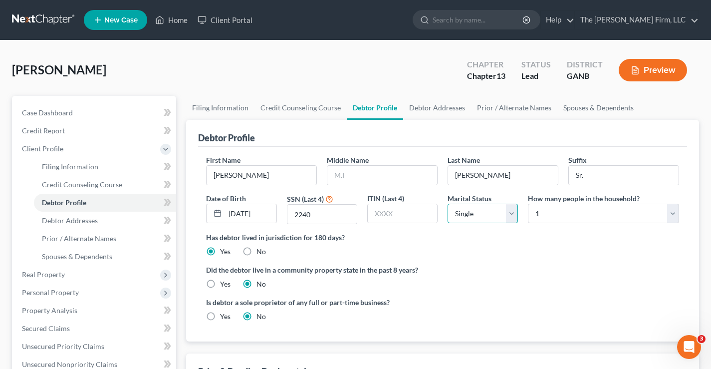
click at [516, 216] on select "Select Single Married Separated Divorced Widowed" at bounding box center [482, 213] width 70 height 20
select select "1"
click at [447, 203] on select "Select Single Married Separated Divorced Widowed" at bounding box center [482, 213] width 70 height 20
click at [581, 214] on select "Select 1 2 3 4 5 6 7 8 9 10 11 12 13 14 15 16 17 18 19 20" at bounding box center [603, 213] width 151 height 20
select select "1"
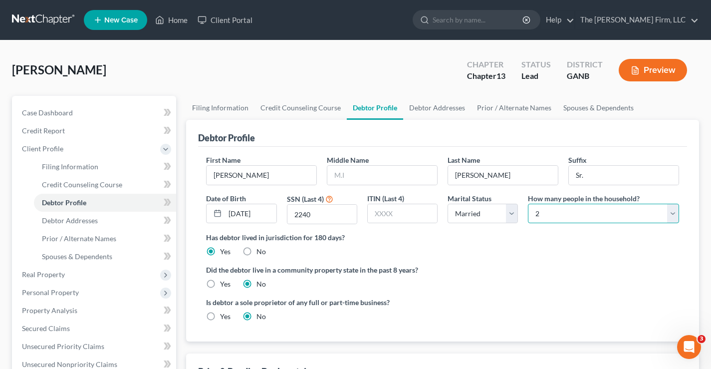
click at [528, 203] on select "Select 1 2 3 4 5 6 7 8 9 10 11 12 13 14 15 16 17 18 19 20" at bounding box center [603, 213] width 151 height 20
click at [365, 73] on div "[PERSON_NAME] Upgraded Chapter Chapter 13 Status Lead District GANB Preview" at bounding box center [355, 73] width 687 height 43
click at [434, 105] on link "Debtor Addresses" at bounding box center [437, 108] width 68 height 24
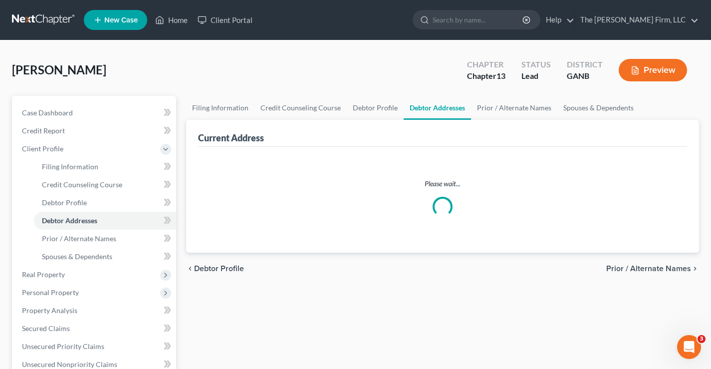
select select "0"
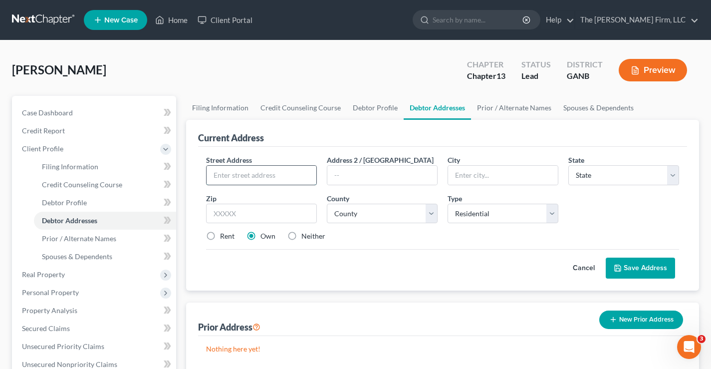
click at [217, 176] on input "text" at bounding box center [261, 175] width 110 height 19
click at [239, 178] on input "9236 Te Trace" at bounding box center [261, 175] width 110 height 19
type input "9236 Tee Trace"
click at [458, 174] on input "text" at bounding box center [503, 175] width 110 height 19
type input "Riverdale"
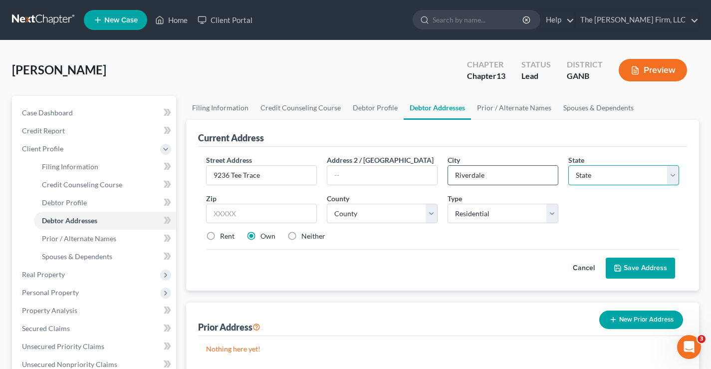
select select "10"
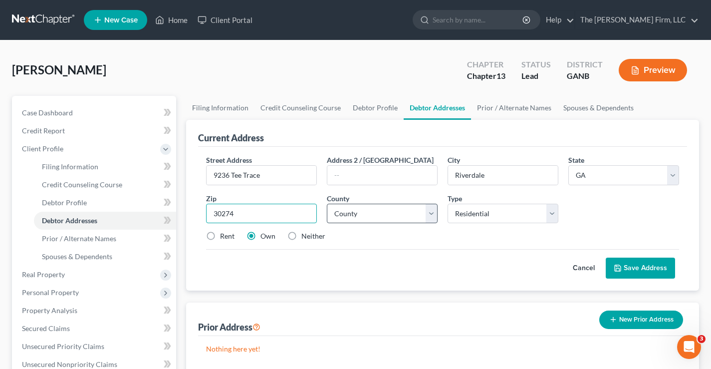
type input "30274"
click at [388, 213] on select "County Appling County Atkinson County Bacon County Baker County Baldwin County …" at bounding box center [382, 213] width 111 height 20
select select "30"
click at [327, 203] on select "County Appling County Atkinson County Bacon County Baker County Baldwin County …" at bounding box center [382, 213] width 111 height 20
click at [488, 239] on div "Rent Own Neither" at bounding box center [442, 236] width 483 height 10
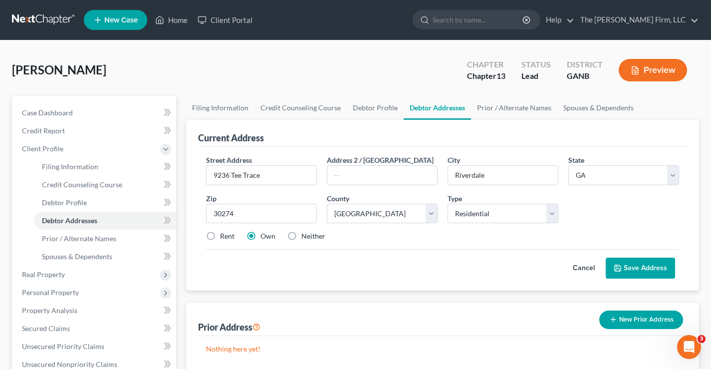
click at [220, 236] on label "Rent" at bounding box center [227, 236] width 14 height 10
click at [224, 236] on input "Rent" at bounding box center [227, 234] width 6 height 6
radio input "true"
click at [638, 270] on button "Save Address" at bounding box center [639, 267] width 69 height 21
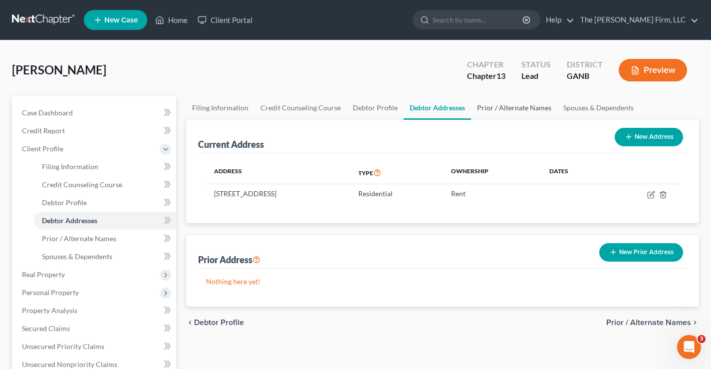
click at [512, 108] on link "Prior / Alternate Names" at bounding box center [514, 108] width 86 height 24
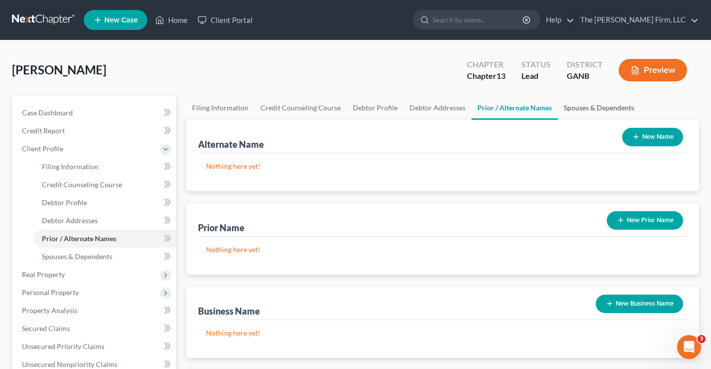
click at [587, 107] on link "Spouses & Dependents" at bounding box center [599, 108] width 82 height 24
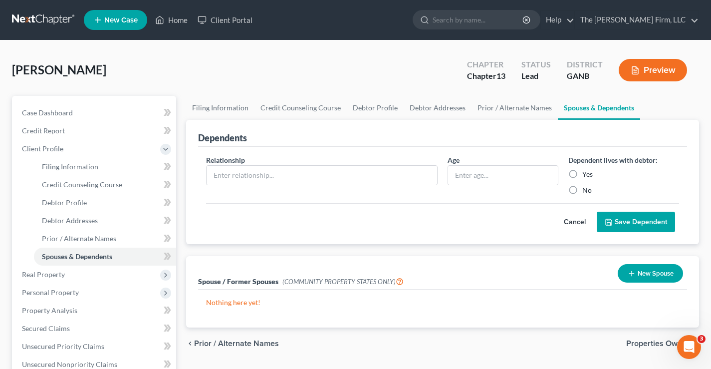
scroll to position [150, 0]
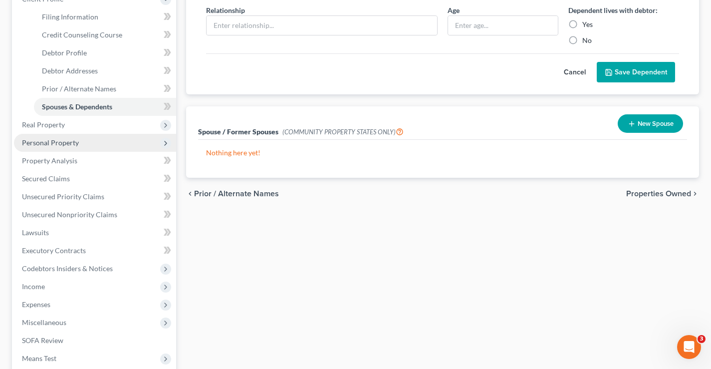
click at [63, 145] on span "Personal Property" at bounding box center [50, 142] width 57 height 8
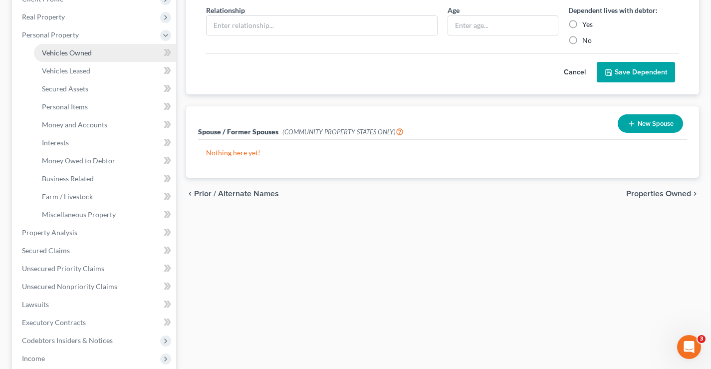
click at [74, 56] on span "Vehicles Owned" at bounding box center [67, 52] width 50 height 8
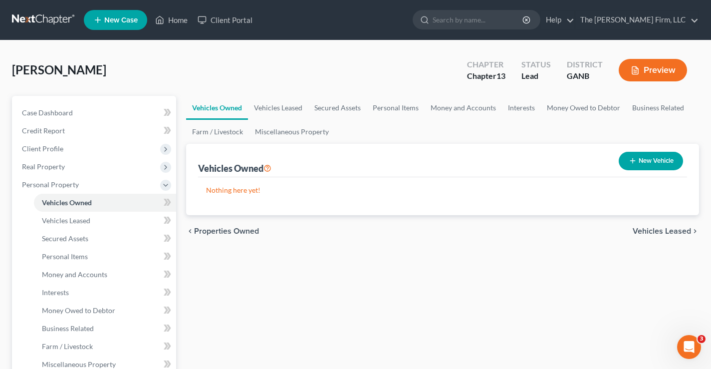
click at [640, 161] on button "New Vehicle" at bounding box center [650, 161] width 64 height 18
select select "0"
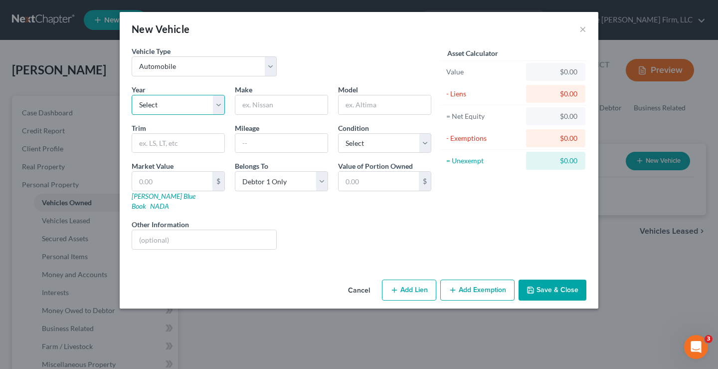
click at [153, 110] on select "Select 2026 2025 2024 2023 2022 2021 2020 2019 2018 2017 2016 2015 2014 2013 20…" at bounding box center [178, 105] width 93 height 20
select select "8"
click at [132, 95] on select "Select 2026 2025 2024 2023 2022 2021 2020 2019 2018 2017 2016 2015 2014 2013 20…" at bounding box center [178, 105] width 93 height 20
click at [257, 105] on input "text" at bounding box center [281, 104] width 92 height 19
type input "Ford"
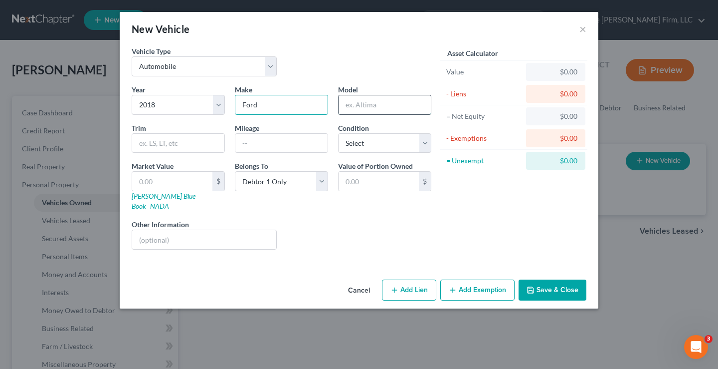
click at [389, 101] on input "text" at bounding box center [385, 104] width 92 height 19
type input "F150"
click at [152, 178] on input "text" at bounding box center [172, 181] width 80 height 19
type input "2"
type input "2.00"
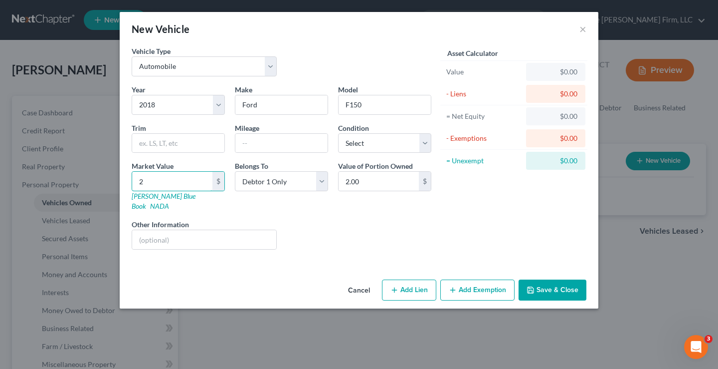
type input "25"
type input "25.00"
type input "250"
type input "250.00"
type input "2500"
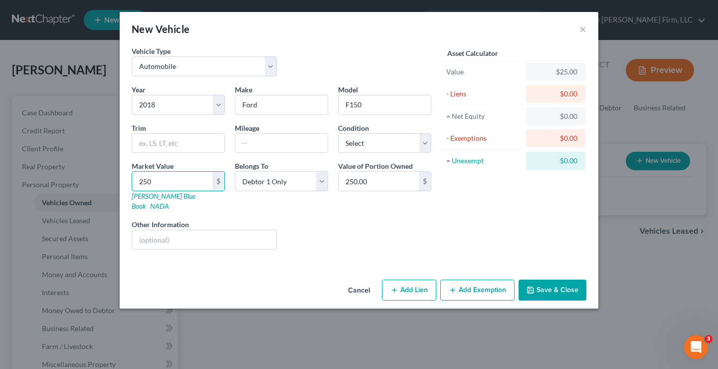
type input "2,500.00"
type input "2,5000"
type input "25,000.00"
type input "25,000"
click at [369, 219] on div "Liens Select" at bounding box center [359, 234] width 155 height 30
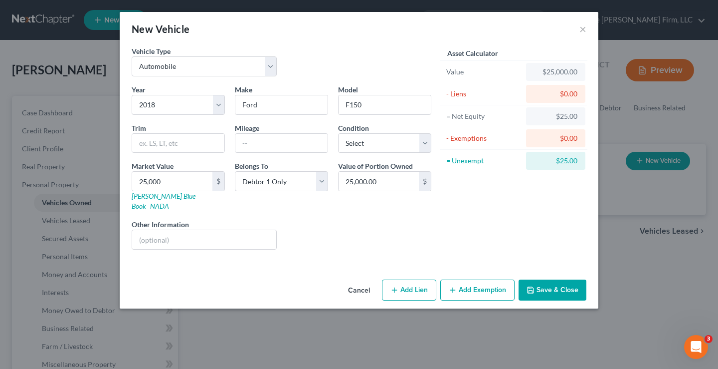
click at [561, 279] on button "Save & Close" at bounding box center [553, 289] width 68 height 21
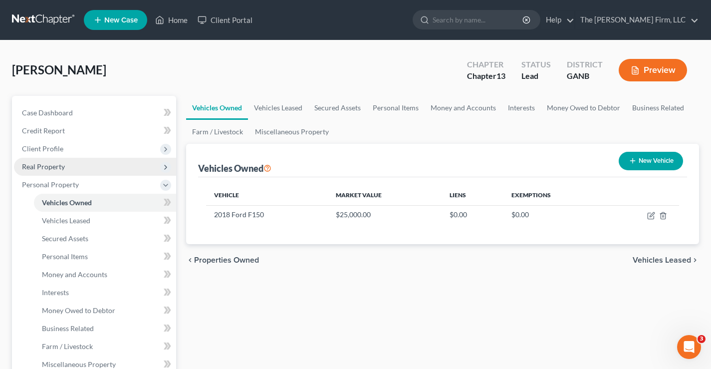
click at [31, 163] on span "Real Property" at bounding box center [43, 166] width 43 height 8
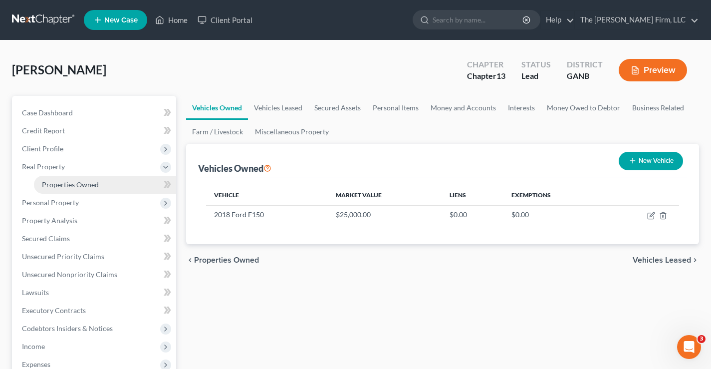
click at [50, 183] on span "Properties Owned" at bounding box center [70, 184] width 57 height 8
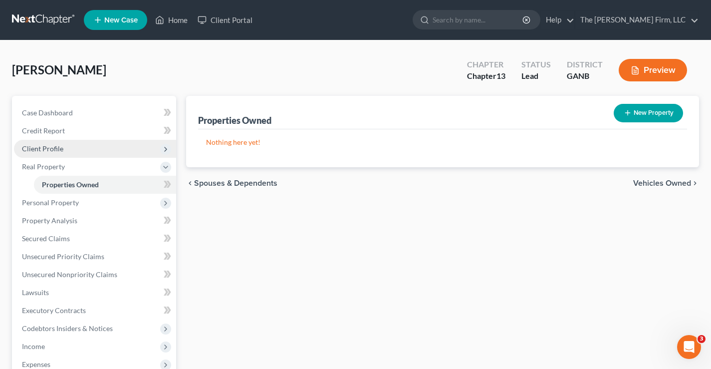
click at [26, 149] on span "Client Profile" at bounding box center [42, 148] width 41 height 8
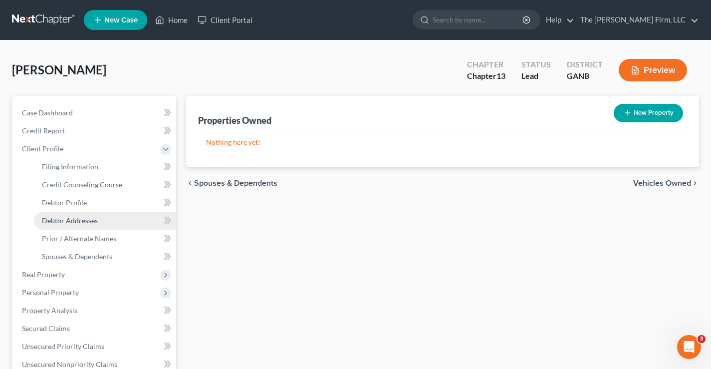
click at [58, 221] on span "Debtor Addresses" at bounding box center [70, 220] width 56 height 8
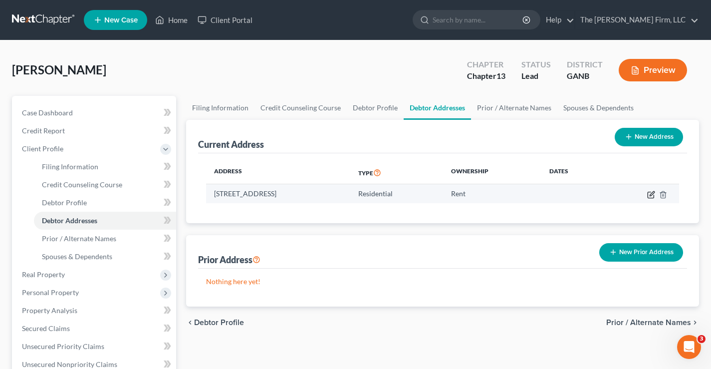
click at [650, 193] on icon "button" at bounding box center [651, 193] width 4 height 4
select select "10"
select select "30"
select select "0"
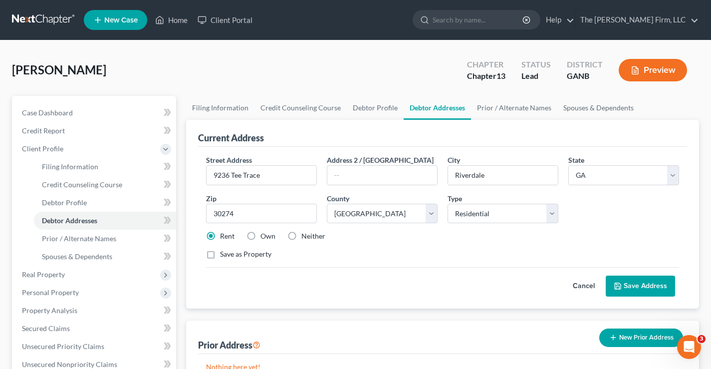
click at [260, 236] on label "Own" at bounding box center [267, 236] width 15 height 10
click at [264, 236] on input "Own" at bounding box center [267, 234] width 6 height 6
radio input "true"
click at [220, 255] on label "Save as Property" at bounding box center [245, 254] width 51 height 10
click at [224, 255] on input "Save as Property" at bounding box center [227, 252] width 6 height 6
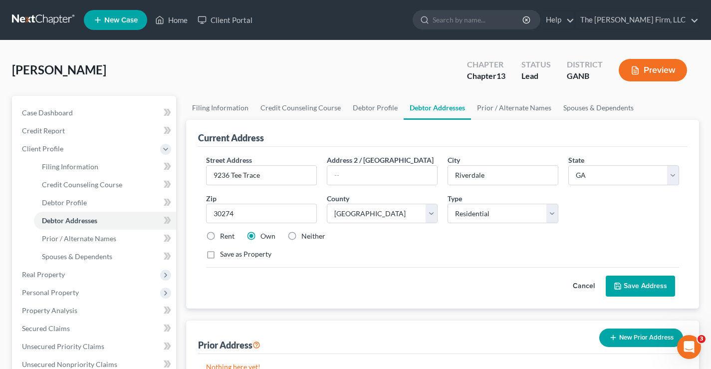
checkbox input "true"
click at [636, 285] on button "Save Address" at bounding box center [639, 285] width 69 height 21
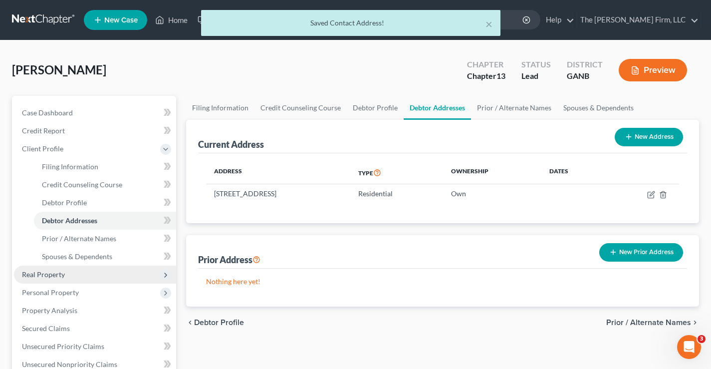
click at [40, 274] on span "Real Property" at bounding box center [43, 274] width 43 height 8
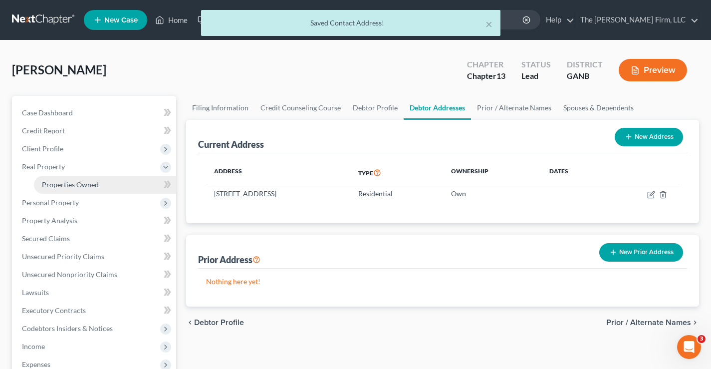
click at [101, 185] on link "Properties Owned" at bounding box center [105, 185] width 142 height 18
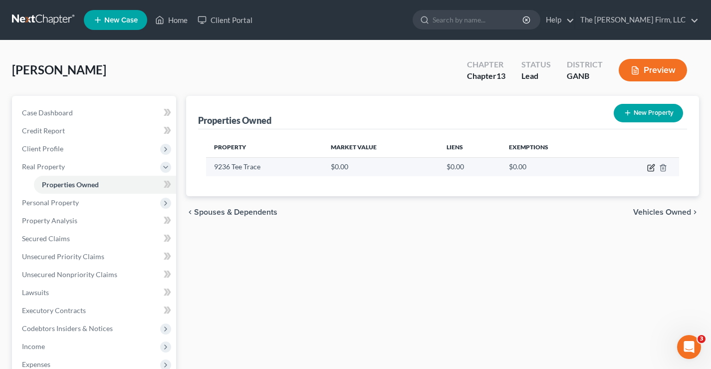
click at [652, 169] on icon "button" at bounding box center [651, 168] width 8 height 8
select select "10"
select select "30"
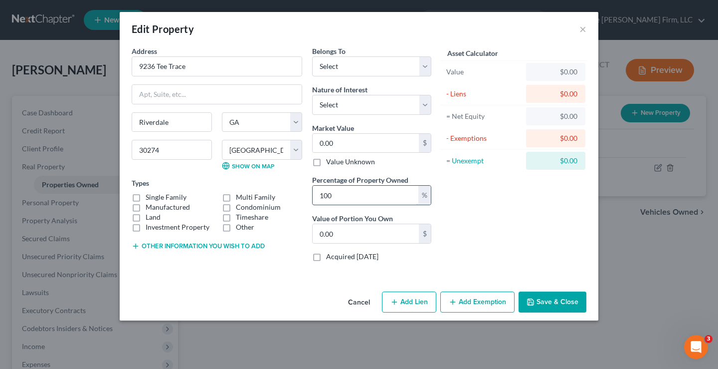
click at [345, 193] on input "100" at bounding box center [366, 195] width 106 height 19
drag, startPoint x: 340, startPoint y: 196, endPoint x: 141, endPoint y: 176, distance: 199.5
click at [202, 208] on div "Address * 9236 Tee Trace Riverdale State AL AK AR AZ CA CO CT DE DC FL GA GU HI…" at bounding box center [282, 157] width 310 height 223
type input "5"
type input "0"
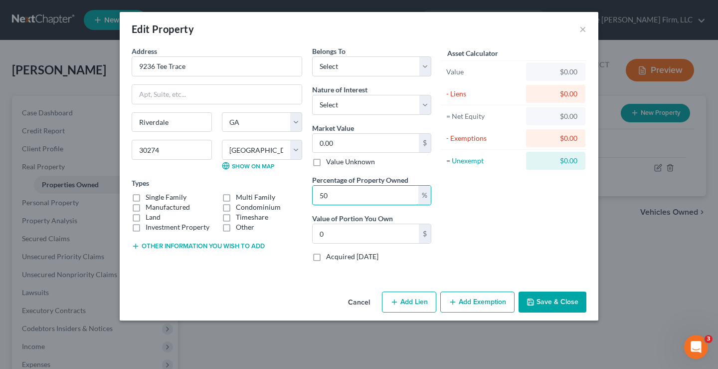
type input "50"
click at [146, 198] on label "Single Family" at bounding box center [166, 197] width 41 height 10
click at [150, 198] on input "Single Family" at bounding box center [153, 195] width 6 height 6
checkbox input "true"
click at [337, 150] on input "0.00" at bounding box center [366, 143] width 106 height 19
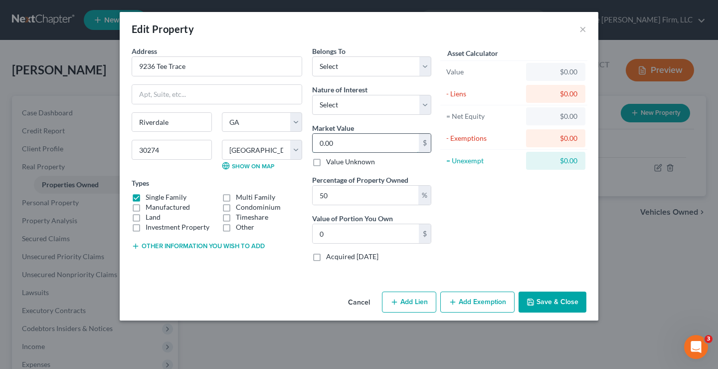
type input "2"
type input "1.00"
type input "22"
type input "11.00"
type input "222"
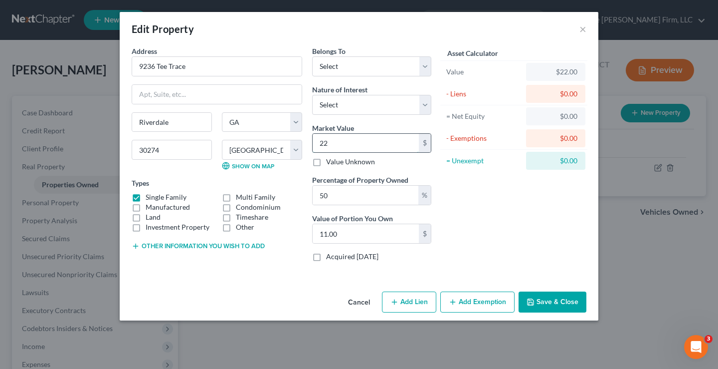
type input "111.00"
type input "2220"
type input "1,110.00"
type input "2,2200"
type input "11,100.00"
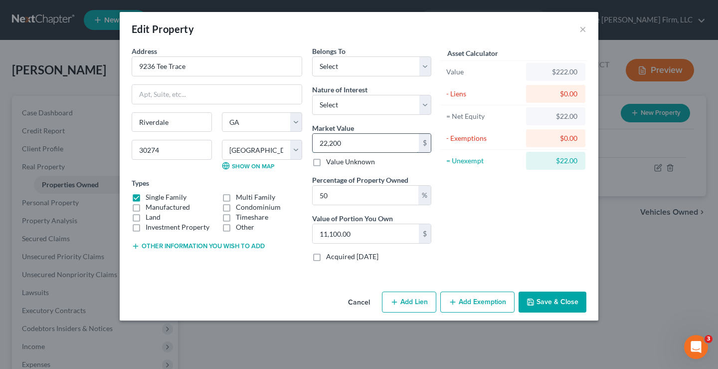
type input "22,2000"
type input "111,000.00"
type input "222,000"
click at [507, 204] on div "Asset Calculator Value $222,000.00 - Liens $0.00 = Net Equity $222.00 - Exempti…" at bounding box center [513, 157] width 155 height 223
click at [556, 305] on button "Save & Close" at bounding box center [553, 301] width 68 height 21
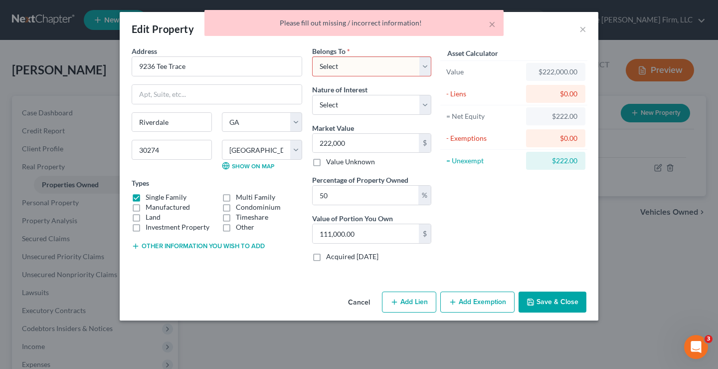
click at [395, 67] on select "Select Debtor 1 Only Debtor 2 Only Debtor 1 And Debtor 2 Only At Least One Of T…" at bounding box center [371, 66] width 119 height 20
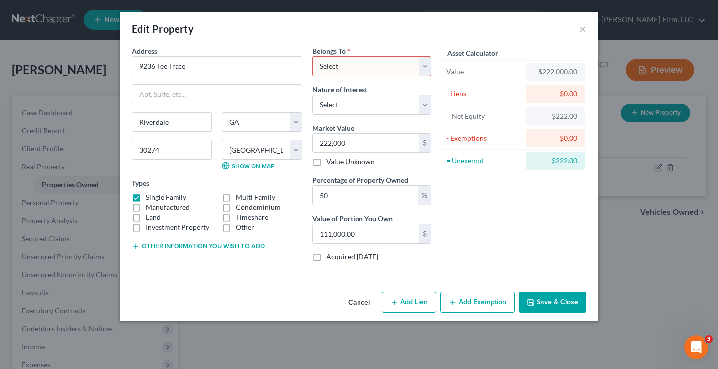
select select "3"
click at [312, 56] on select "Select Debtor 1 Only Debtor 2 Only Debtor 1 And Debtor 2 Only At Least One Of T…" at bounding box center [371, 66] width 119 height 20
click at [560, 302] on button "Save & Close" at bounding box center [553, 301] width 68 height 21
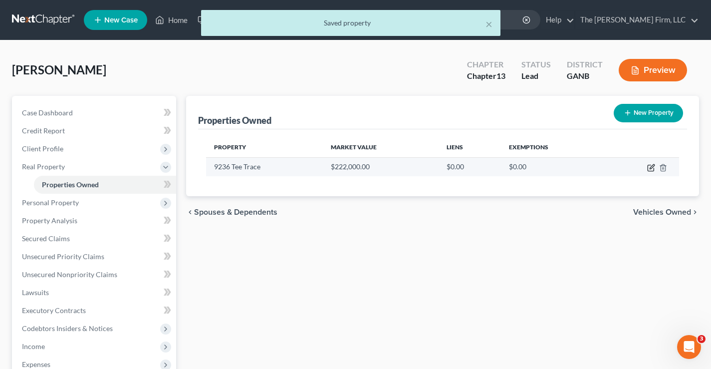
click at [649, 167] on icon "button" at bounding box center [651, 168] width 8 height 8
select select "10"
select select "30"
select select "3"
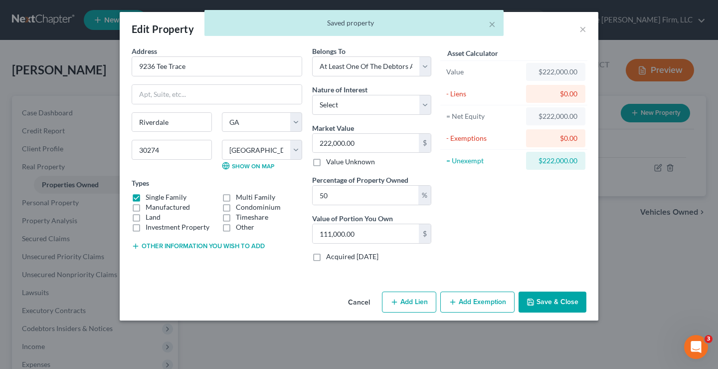
click at [553, 302] on button "Save & Close" at bounding box center [553, 301] width 68 height 21
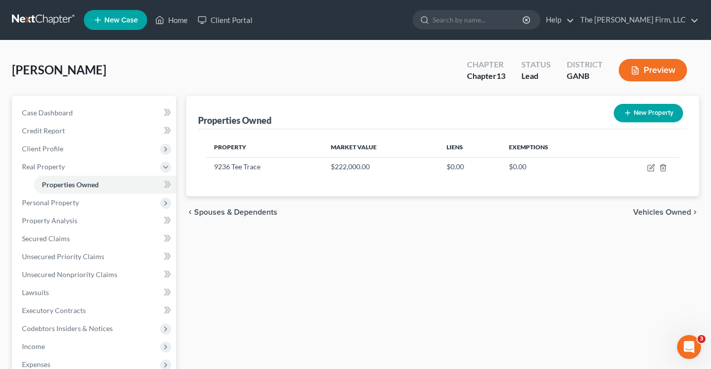
click at [363, 54] on div "[PERSON_NAME] Upgraded Chapter Chapter 13 Status Lead District GANB Preview" at bounding box center [355, 73] width 687 height 43
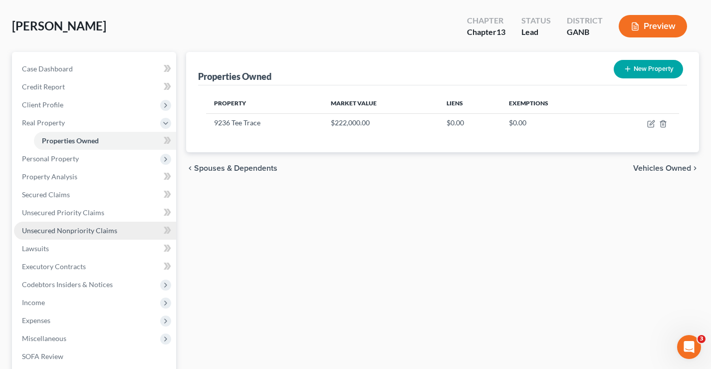
scroll to position [100, 0]
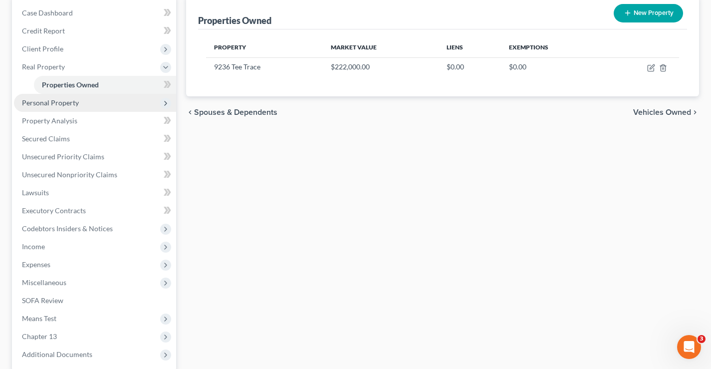
click at [41, 103] on span "Personal Property" at bounding box center [50, 102] width 57 height 8
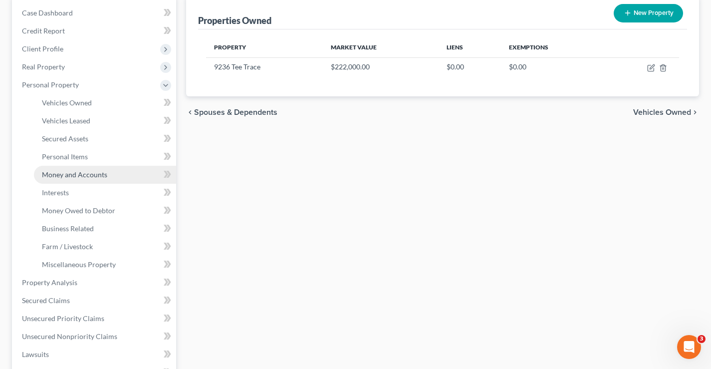
click at [68, 178] on span "Money and Accounts" at bounding box center [74, 174] width 65 height 8
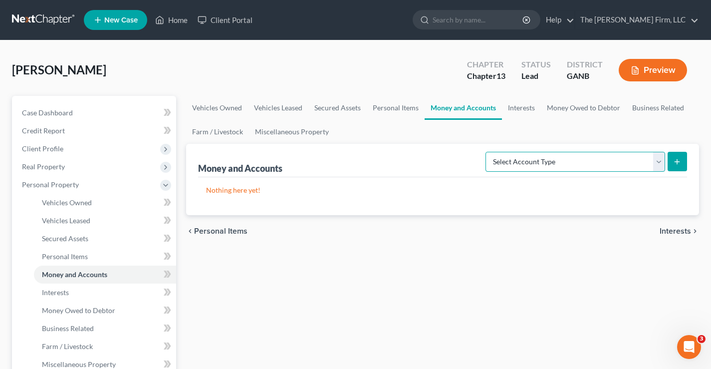
click at [557, 163] on select "Select Account Type Brokerage Cash on Hand Certificates of Deposit Checking Acc…" at bounding box center [575, 162] width 180 height 20
select select "checking"
click at [487, 152] on select "Select Account Type Brokerage Cash on Hand Certificates of Deposit Checking Acc…" at bounding box center [575, 162] width 180 height 20
click at [680, 163] on icon "submit" at bounding box center [677, 162] width 8 height 8
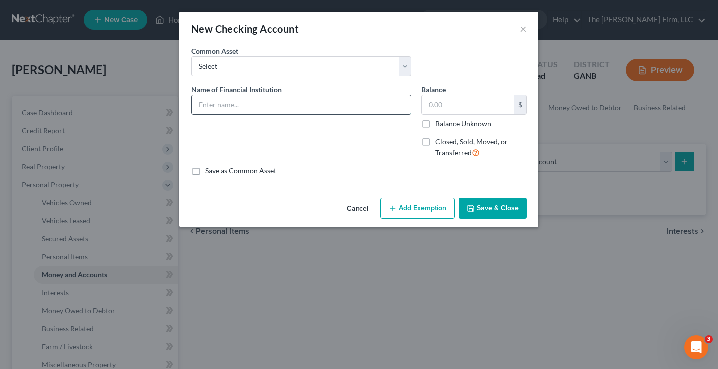
click at [211, 104] on input "text" at bounding box center [301, 104] width 219 height 19
type input "Chase Bank"
click at [449, 101] on input "text" at bounding box center [468, 104] width 92 height 19
type input "511"
click at [411, 204] on button "Add Exemption" at bounding box center [417, 207] width 74 height 21
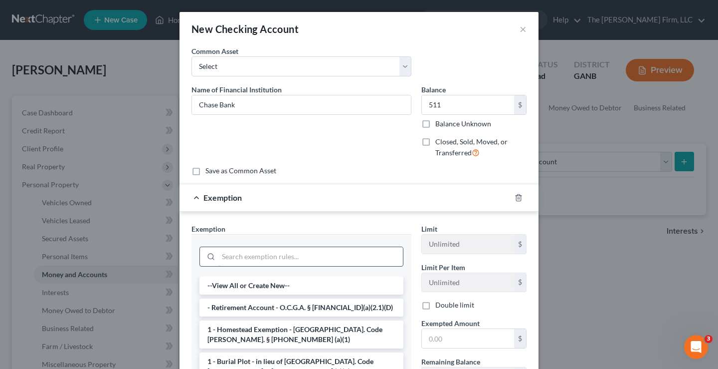
click at [249, 257] on input "search" at bounding box center [310, 256] width 185 height 19
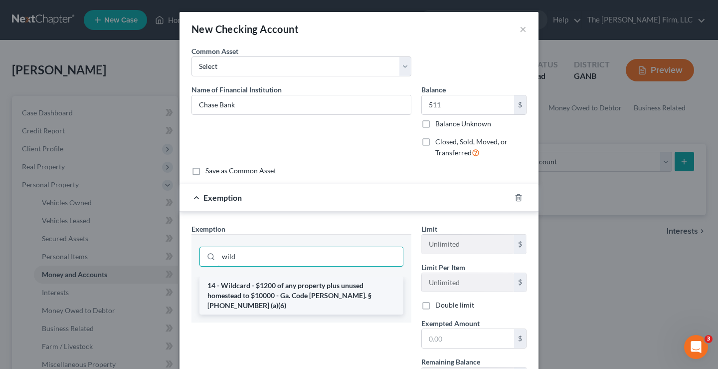
type input "wild"
click at [262, 290] on li "14 - Wildcard - $1200 of any property plus unused homestead to $10000 - Ga. Cod…" at bounding box center [301, 295] width 204 height 38
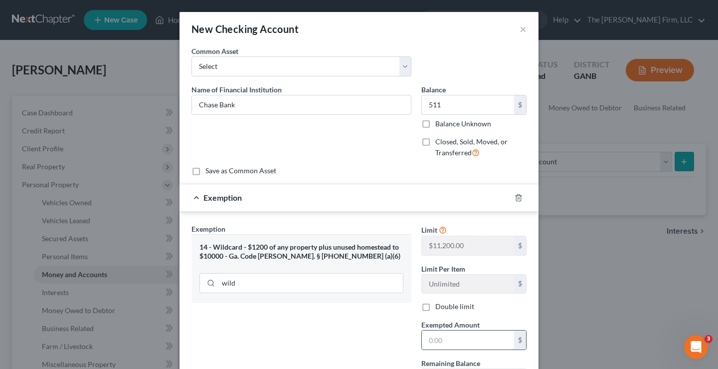
click at [447, 339] on input "text" at bounding box center [468, 339] width 92 height 19
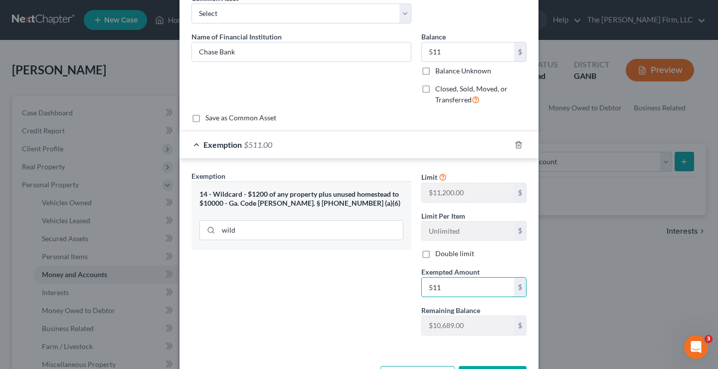
scroll to position [90, 0]
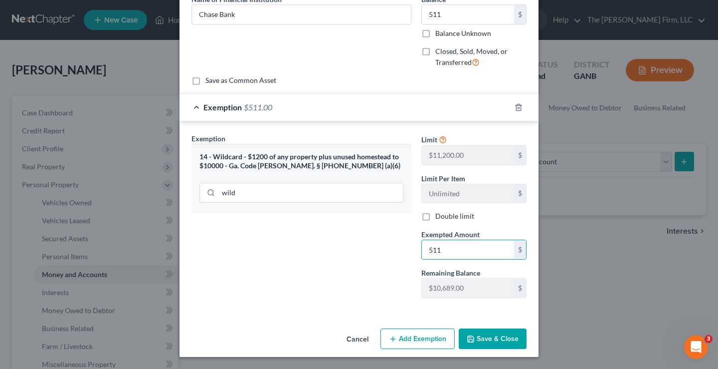
type input "511"
click at [485, 339] on button "Save & Close" at bounding box center [493, 338] width 68 height 21
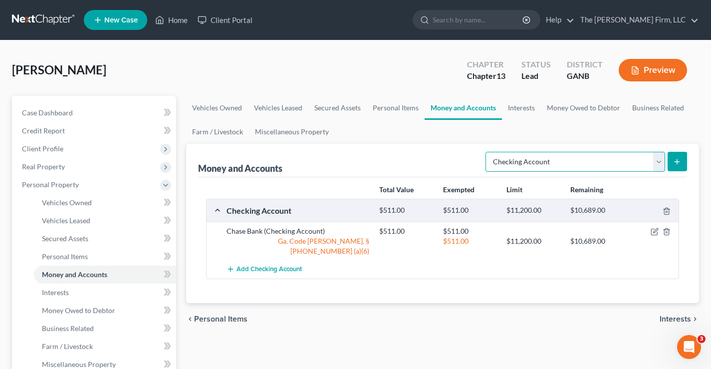
drag, startPoint x: 659, startPoint y: 163, endPoint x: 654, endPoint y: 162, distance: 5.1
click at [659, 163] on select "Select Account Type Brokerage Cash on Hand Certificates of Deposit Checking Acc…" at bounding box center [575, 162] width 180 height 20
select select "savings"
click at [487, 152] on select "Select Account Type Brokerage Cash on Hand Certificates of Deposit Checking Acc…" at bounding box center [575, 162] width 180 height 20
click at [677, 163] on line "submit" at bounding box center [677, 161] width 0 height 4
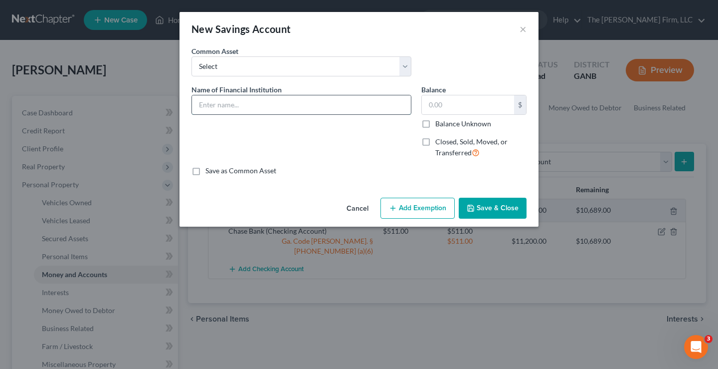
click at [205, 102] on input "text" at bounding box center [301, 104] width 219 height 19
type input "Chase Bank"
click at [440, 104] on input "text" at bounding box center [468, 104] width 92 height 19
type input "30"
click at [408, 206] on button "Add Exemption" at bounding box center [417, 207] width 74 height 21
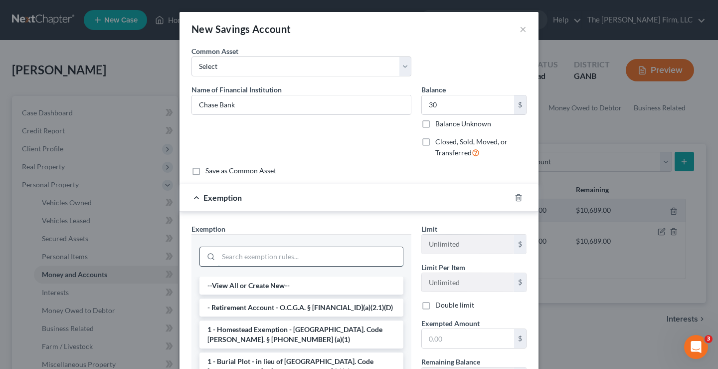
click at [248, 260] on input "search" at bounding box center [310, 256] width 185 height 19
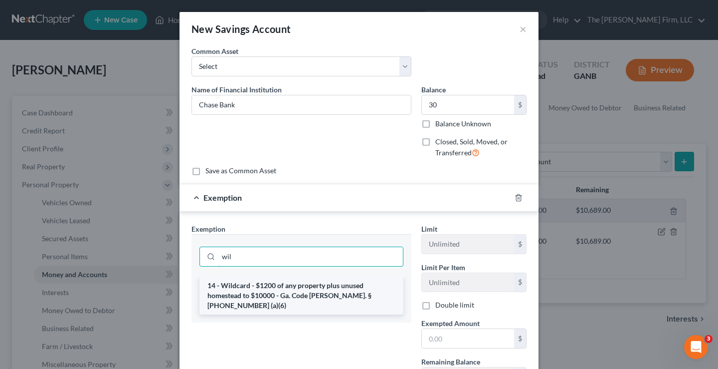
type input "wil"
click at [283, 298] on li "14 - Wildcard - $1200 of any property plus unused homestead to $10000 - Ga. Cod…" at bounding box center [301, 295] width 204 height 38
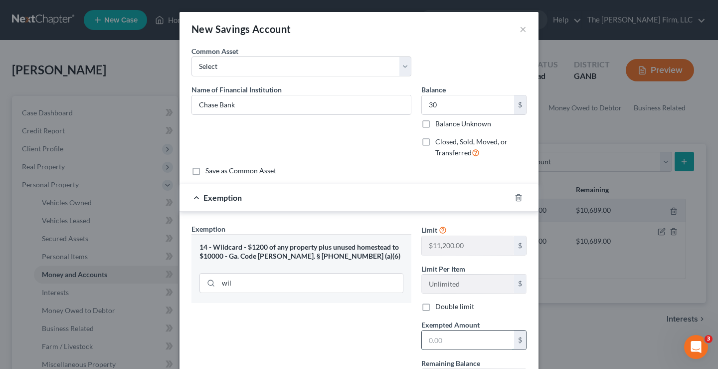
click at [434, 342] on input "text" at bounding box center [468, 339] width 92 height 19
type input "30"
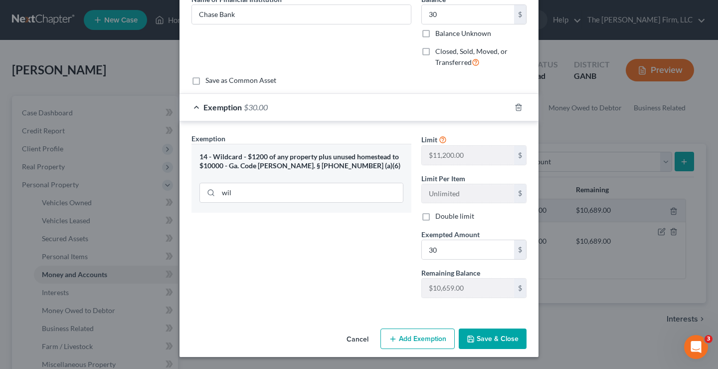
click at [498, 336] on button "Save & Close" at bounding box center [493, 338] width 68 height 21
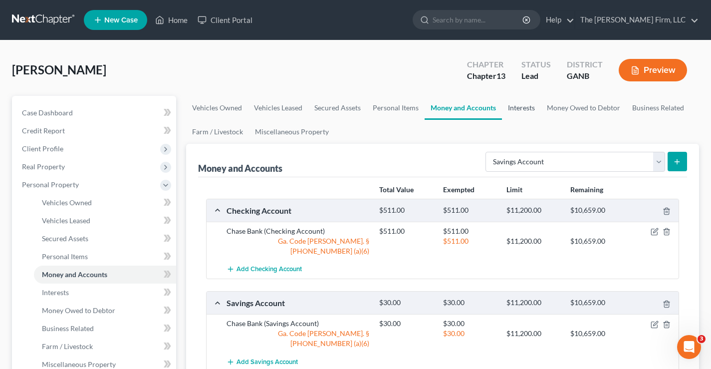
click at [524, 107] on link "Interests" at bounding box center [521, 108] width 39 height 24
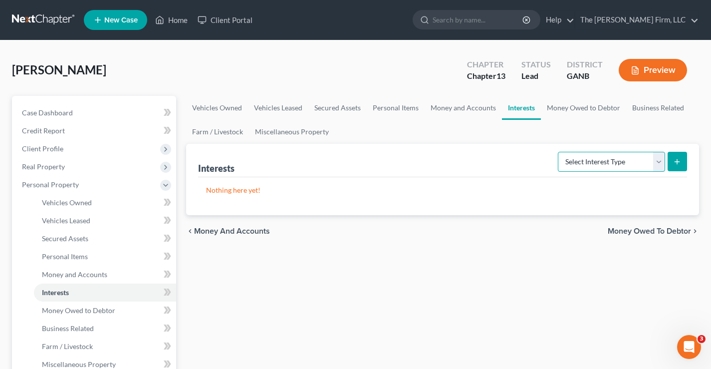
click at [596, 159] on select "Select Interest Type 401K Annuity Bond Education IRA Government Bond Government…" at bounding box center [611, 162] width 107 height 20
click at [384, 110] on link "Personal Items" at bounding box center [396, 108] width 58 height 24
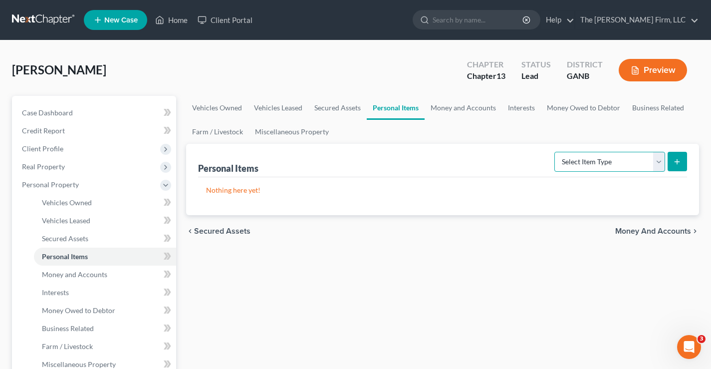
click at [584, 164] on select "Select Item Type Clothing Collectibles Of Value Electronics Firearms Household …" at bounding box center [609, 162] width 111 height 20
select select "household_goods"
click at [555, 152] on select "Select Item Type Clothing Collectibles Of Value Electronics Firearms Household …" at bounding box center [609, 162] width 111 height 20
click at [676, 163] on icon "submit" at bounding box center [677, 162] width 8 height 8
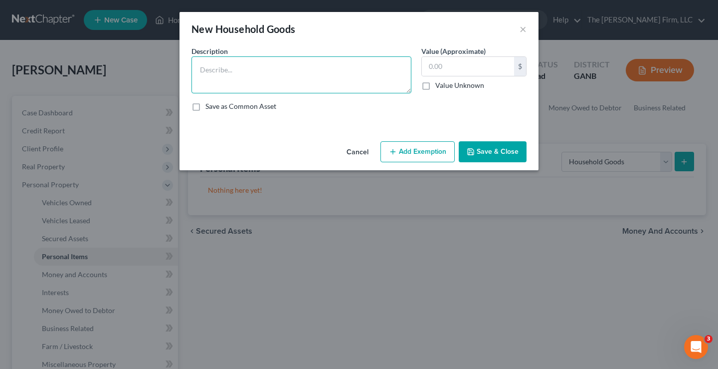
click at [229, 67] on textarea at bounding box center [301, 74] width 220 height 37
type textarea "Household Goods"
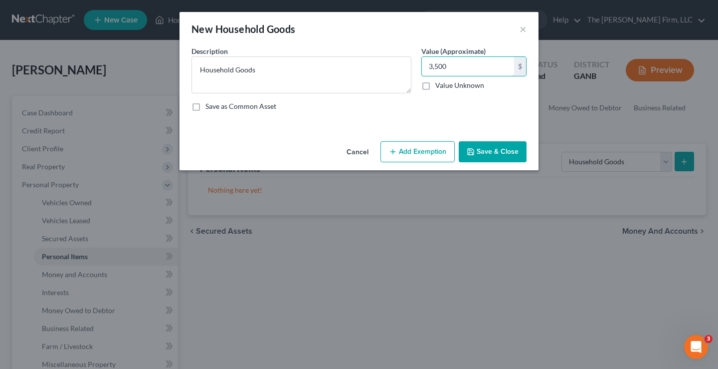
type input "3,500"
click at [426, 151] on button "Add Exemption" at bounding box center [417, 151] width 74 height 21
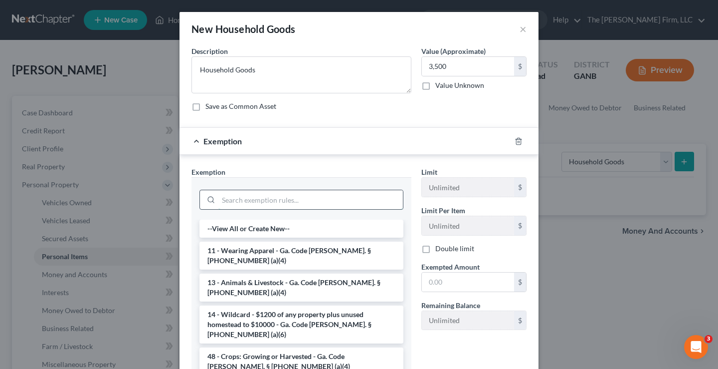
click at [250, 196] on input "search" at bounding box center [310, 199] width 185 height 19
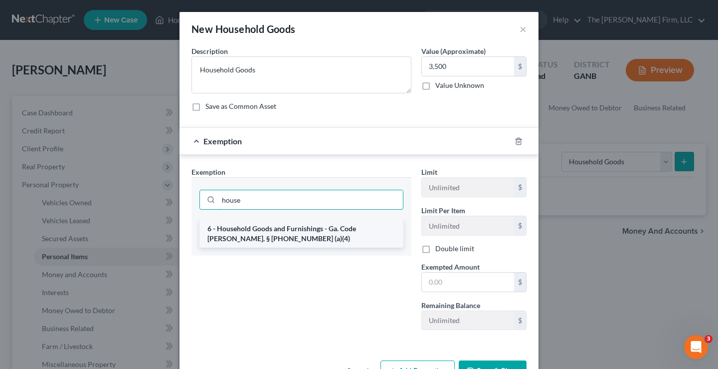
type input "house"
click at [262, 233] on li "6 - Household Goods and Furnishings - Ga. Code [PERSON_NAME]. § [PHONE_NUMBER] …" at bounding box center [301, 233] width 204 height 28
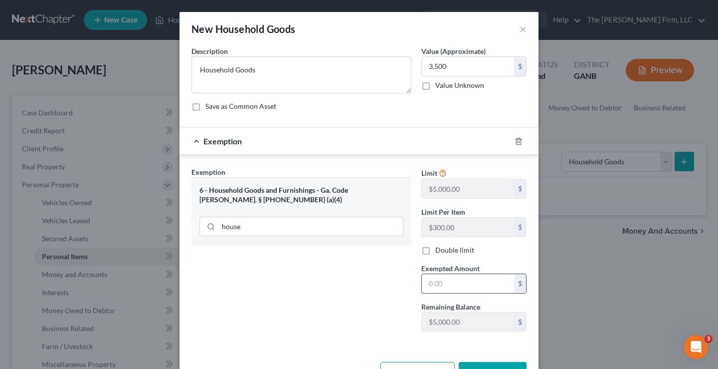
click at [448, 284] on input "text" at bounding box center [468, 283] width 92 height 19
type input "3,500"
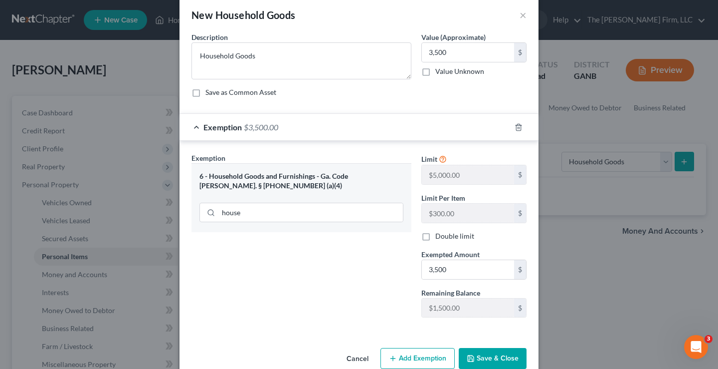
click at [492, 359] on button "Save & Close" at bounding box center [493, 358] width 68 height 21
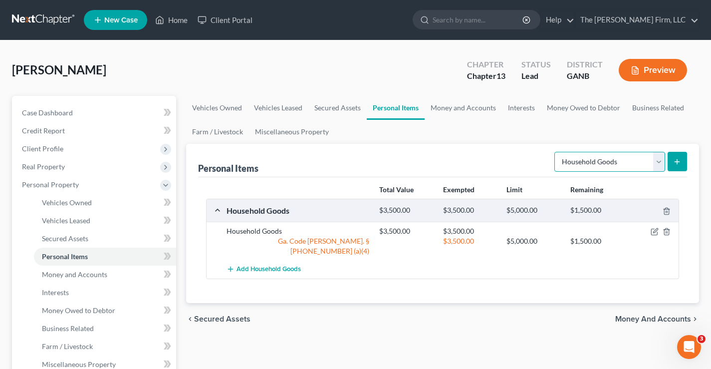
click at [607, 165] on select "Select Item Type Clothing Collectibles Of Value Electronics Firearms Household …" at bounding box center [609, 162] width 111 height 20
select select "clothing"
click at [555, 152] on select "Select Item Type Clothing Collectibles Of Value Electronics Firearms Household …" at bounding box center [609, 162] width 111 height 20
click at [677, 165] on icon "submit" at bounding box center [677, 162] width 8 height 8
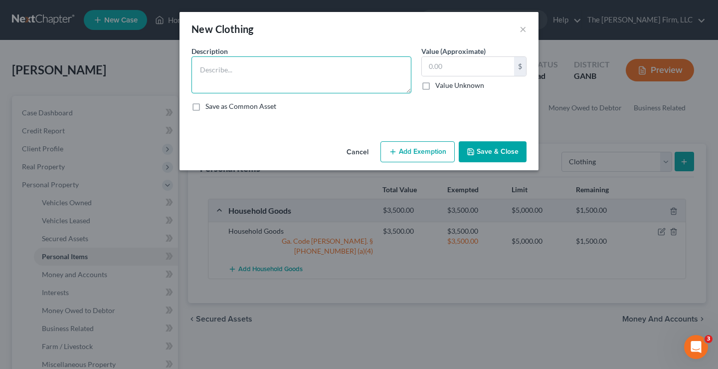
click at [222, 70] on textarea at bounding box center [301, 74] width 220 height 37
type textarea "Clothing"
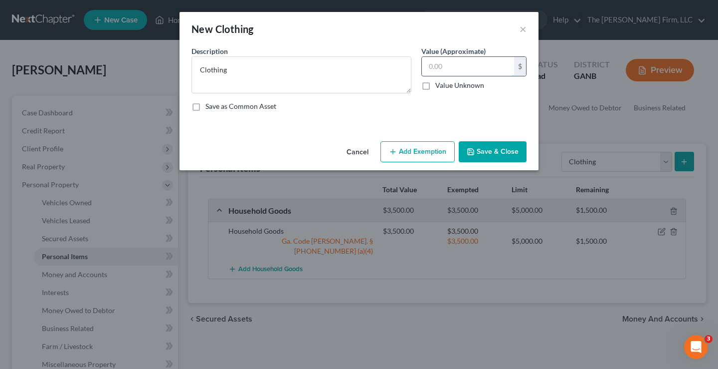
click at [456, 61] on input "text" at bounding box center [468, 66] width 92 height 19
type input "400"
click at [403, 150] on button "Add Exemption" at bounding box center [417, 151] width 74 height 21
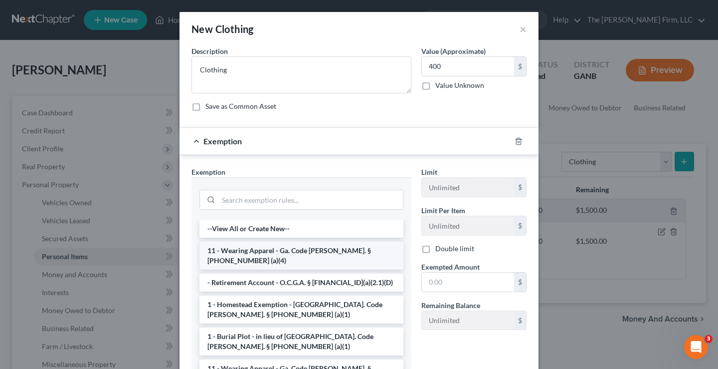
click at [248, 249] on li "11 - Wearing Apparel - Ga. Code [PERSON_NAME]. § [PHONE_NUMBER] (a)(4)" at bounding box center [301, 255] width 204 height 28
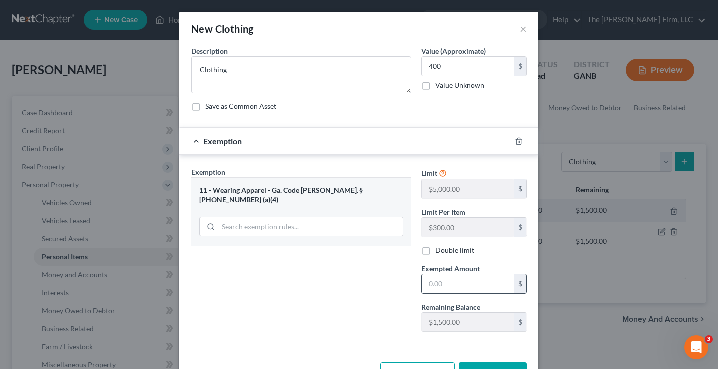
click at [440, 280] on input "text" at bounding box center [468, 283] width 92 height 19
type input "400"
click at [331, 301] on div "Exemption Set must be selected for CA. Exemption * 11 - Wearing Apparel - Ga. C…" at bounding box center [302, 253] width 230 height 173
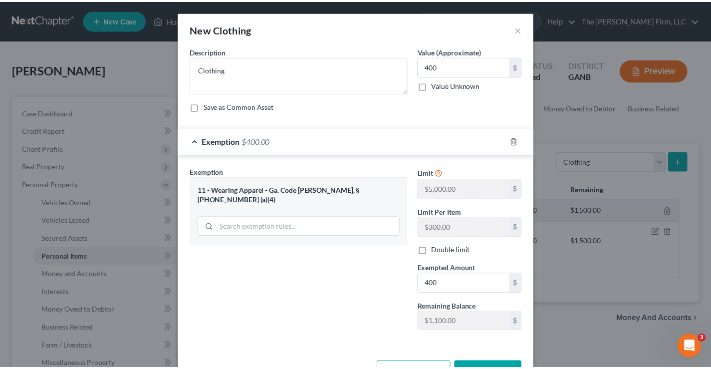
scroll to position [34, 0]
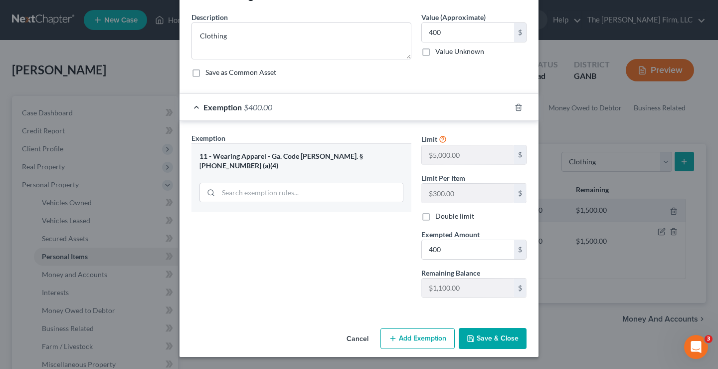
click at [491, 340] on button "Save & Close" at bounding box center [493, 338] width 68 height 21
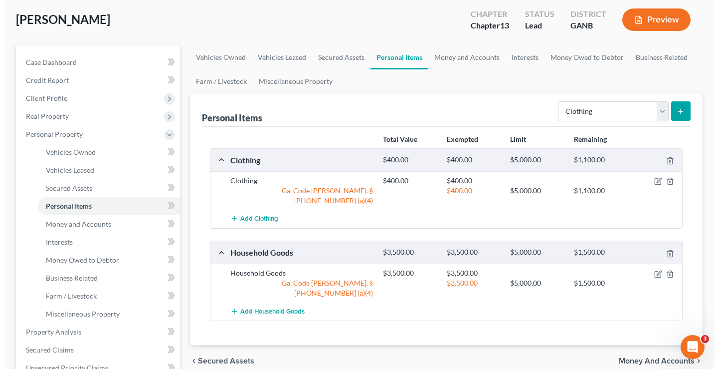
scroll to position [50, 0]
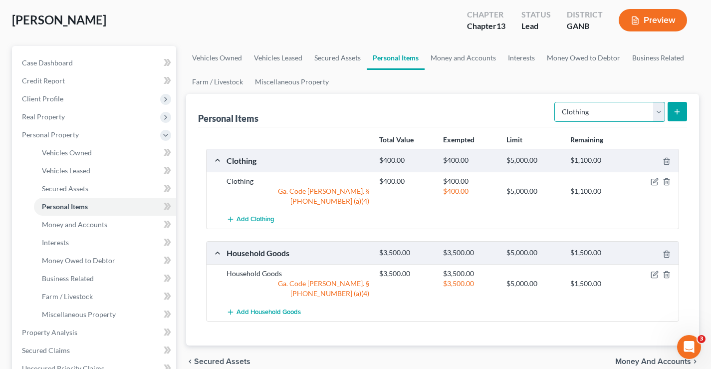
click at [607, 111] on select "Select Item Type Clothing Collectibles Of Value Electronics Firearms Household …" at bounding box center [609, 112] width 111 height 20
select select "jewelry"
click at [555, 102] on select "Select Item Type Clothing Collectibles Of Value Electronics Firearms Household …" at bounding box center [609, 112] width 111 height 20
click at [675, 111] on icon "submit" at bounding box center [677, 112] width 8 height 8
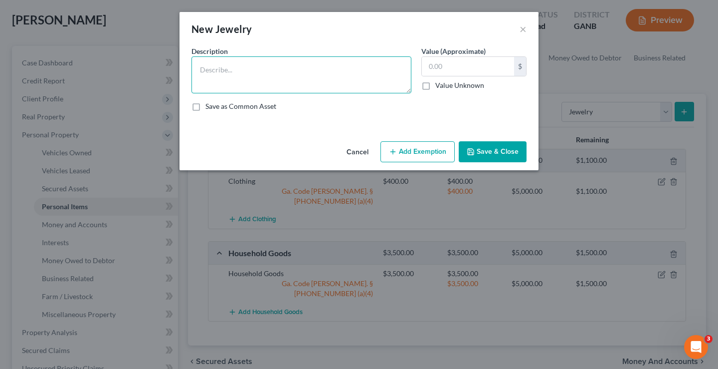
drag, startPoint x: 221, startPoint y: 69, endPoint x: 216, endPoint y: 63, distance: 7.4
click at [221, 68] on textarea at bounding box center [301, 74] width 220 height 37
type textarea "Jewelry"
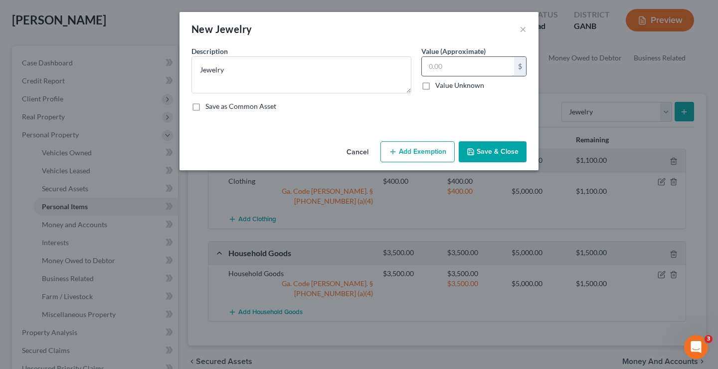
click at [463, 70] on input "text" at bounding box center [468, 66] width 92 height 19
type input "500"
click at [432, 149] on button "Add Exemption" at bounding box center [417, 151] width 74 height 21
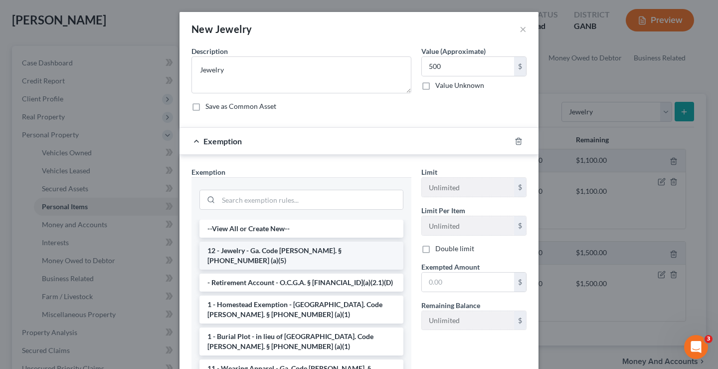
click at [262, 250] on li "12 - Jewelry - Ga. Code [PERSON_NAME]. § [PHONE_NUMBER] (a)(5)" at bounding box center [301, 255] width 204 height 28
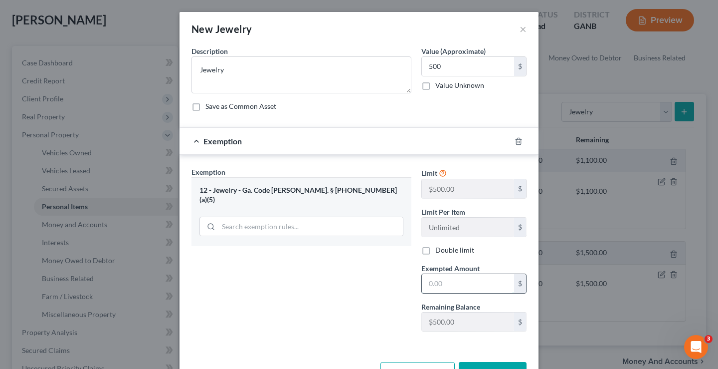
click at [451, 285] on input "text" at bounding box center [468, 283] width 92 height 19
type input "500"
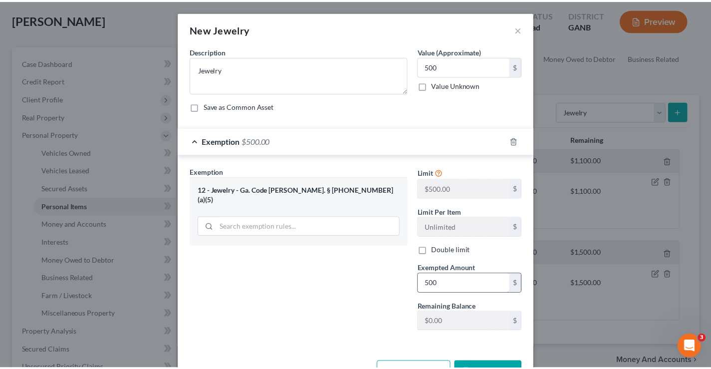
scroll to position [14, 0]
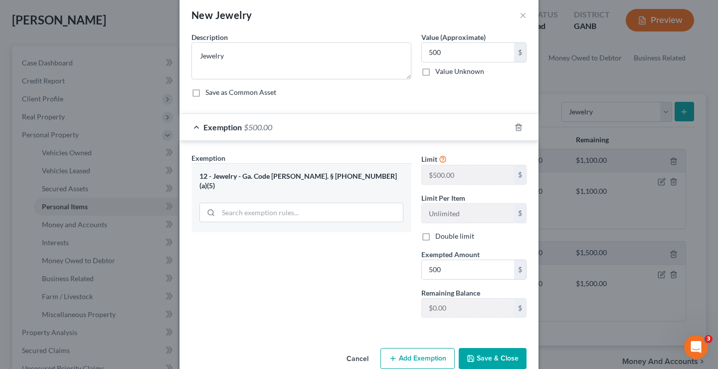
click at [495, 361] on button "Save & Close" at bounding box center [493, 358] width 68 height 21
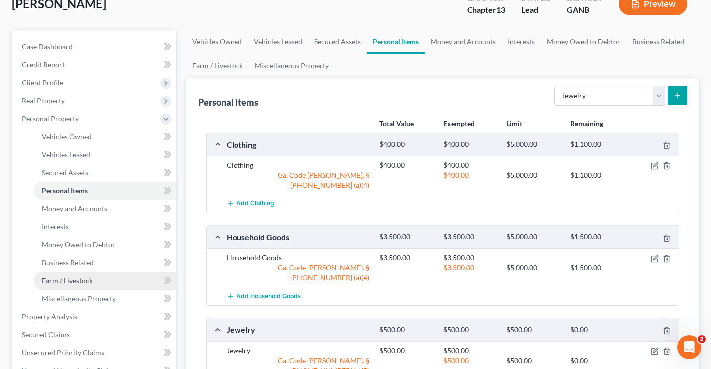
scroll to position [50, 0]
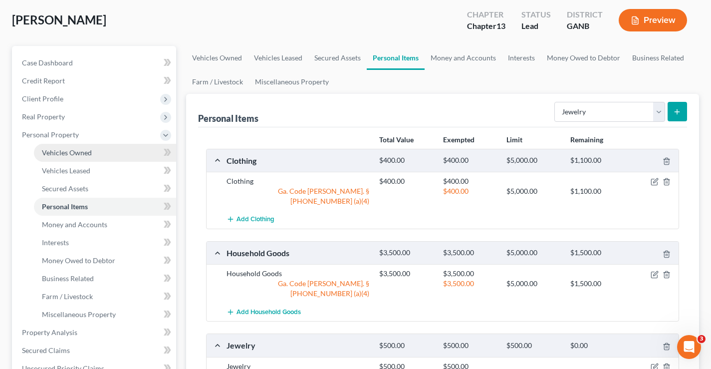
click at [81, 150] on span "Vehicles Owned" at bounding box center [67, 152] width 50 height 8
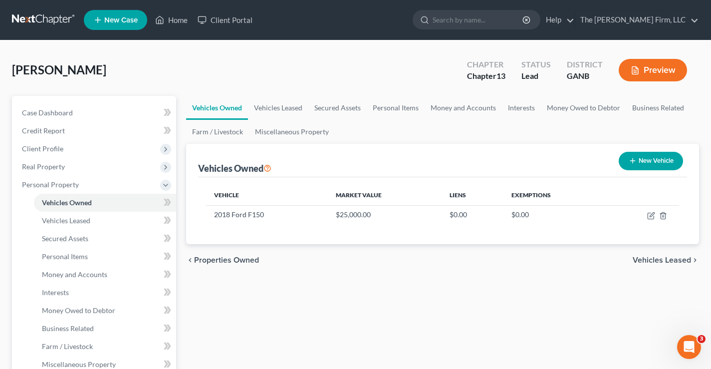
click at [657, 162] on button "New Vehicle" at bounding box center [650, 161] width 64 height 18
select select "0"
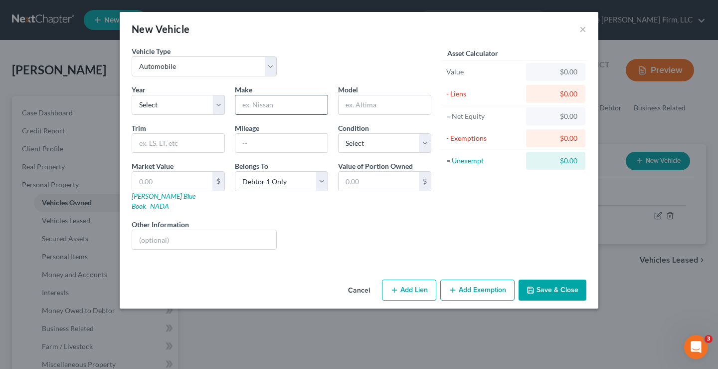
click at [263, 103] on input "text" at bounding box center [281, 104] width 92 height 19
drag, startPoint x: 269, startPoint y: 104, endPoint x: 221, endPoint y: 104, distance: 47.9
click at [208, 104] on div "Year Select 2026 2025 2024 2023 2022 2021 2020 2019 2018 2017 2016 2015 2014 20…" at bounding box center [282, 170] width 310 height 173
type input "Jon Boat"
drag, startPoint x: 161, startPoint y: 183, endPoint x: 175, endPoint y: 173, distance: 17.2
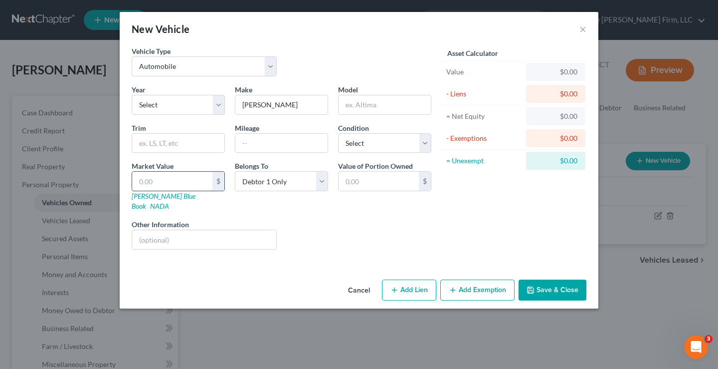
click at [161, 183] on input "text" at bounding box center [172, 181] width 80 height 19
type input "7"
type input "7.00"
type input "70"
type input "70.00"
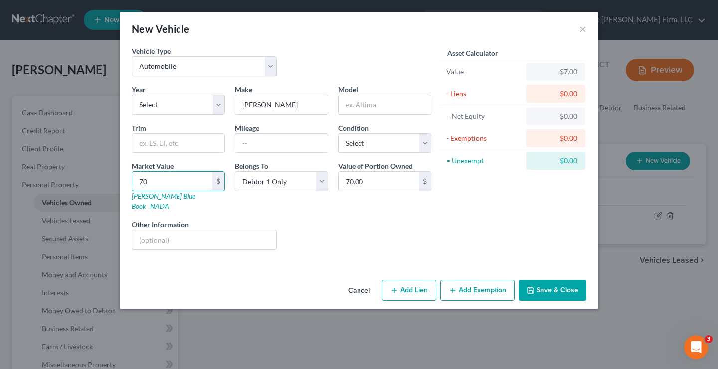
type input "700"
type input "700.00"
type input "700"
click at [356, 220] on div "Liens Select" at bounding box center [359, 234] width 155 height 30
click at [566, 279] on button "Save & Close" at bounding box center [553, 289] width 68 height 21
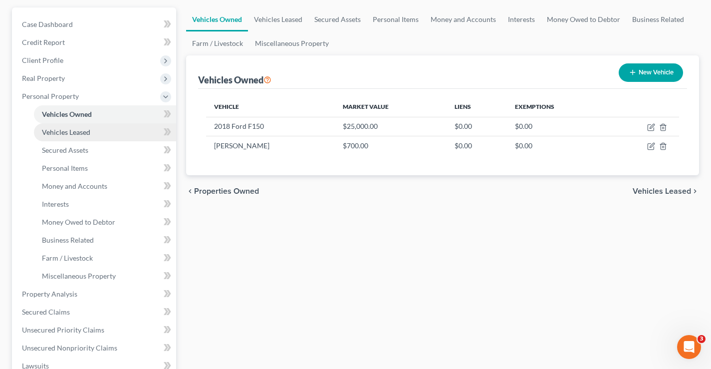
scroll to position [150, 0]
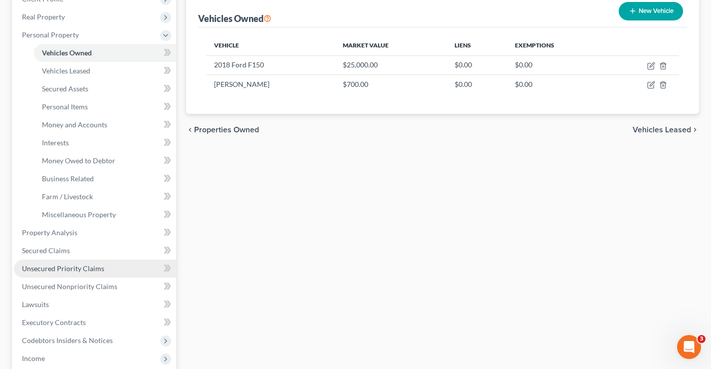
click at [47, 272] on span "Unsecured Priority Claims" at bounding box center [63, 268] width 82 height 8
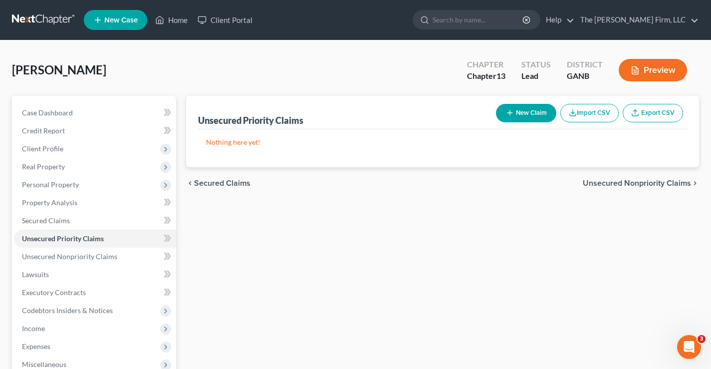
click at [520, 114] on button "New Claim" at bounding box center [526, 113] width 60 height 18
select select "0"
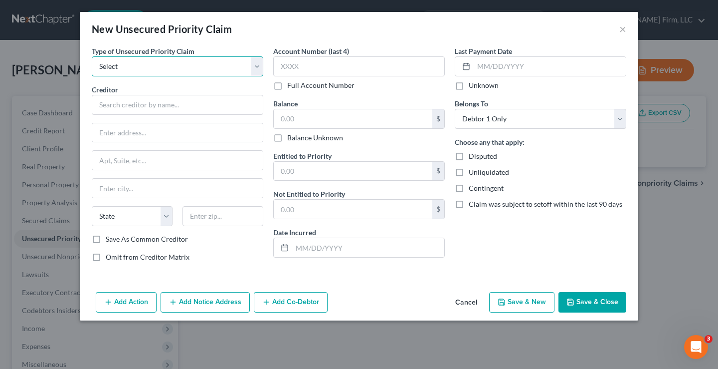
click at [116, 67] on select "Select Taxes & Other Government Units Domestic Support Obligations Extensions o…" at bounding box center [178, 66] width 172 height 20
select select "0"
click at [92, 56] on select "Select Taxes & Other Government Units Domestic Support Obligations Extensions o…" at bounding box center [178, 66] width 172 height 20
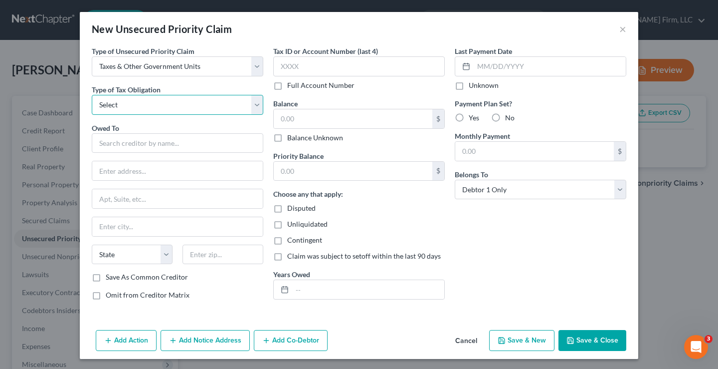
click at [112, 103] on select "Select Federal City State Franchise Tax Board Other" at bounding box center [178, 105] width 172 height 20
select select "0"
click at [92, 95] on select "Select Federal City State Franchise Tax Board Other" at bounding box center [178, 105] width 172 height 20
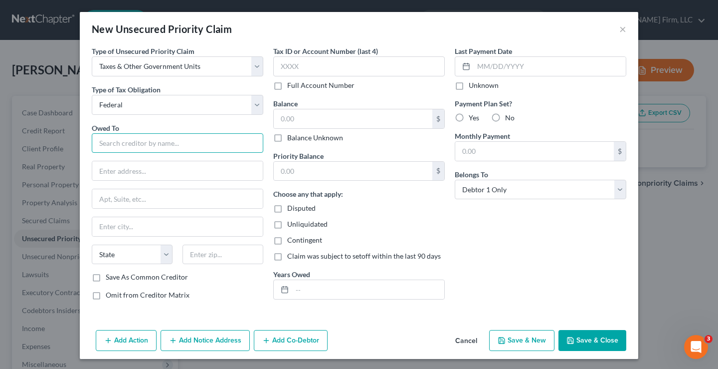
click at [104, 142] on input "text" at bounding box center [178, 143] width 172 height 20
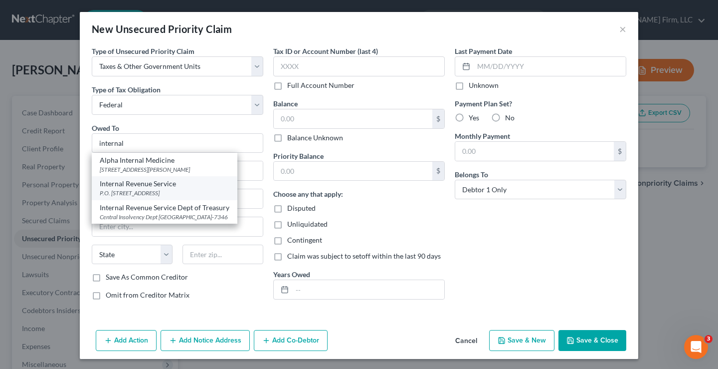
click at [156, 188] on div "Internal Revenue Service" at bounding box center [165, 184] width 130 height 10
type input "Internal Revenue Service"
type input "P.O. Box 7317"
type input "Philadelphia"
select select "39"
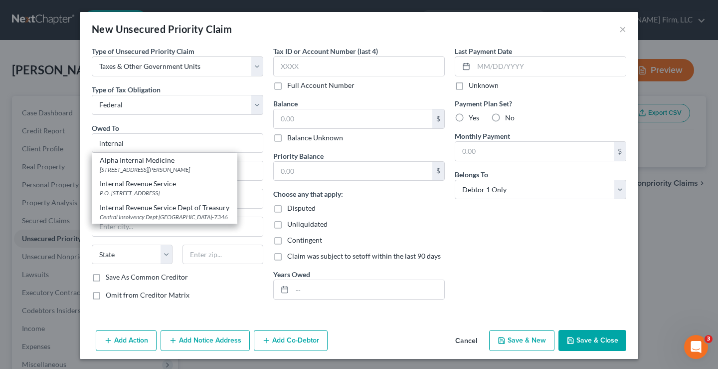
type input "19101"
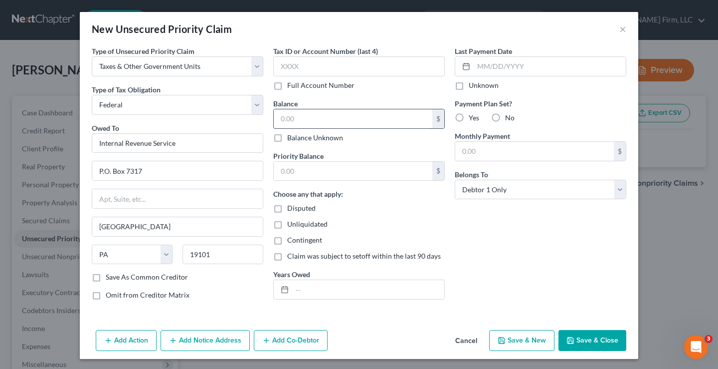
click at [305, 118] on input "text" at bounding box center [353, 118] width 159 height 19
type input "0"
click at [587, 342] on button "Save & Close" at bounding box center [593, 340] width 68 height 21
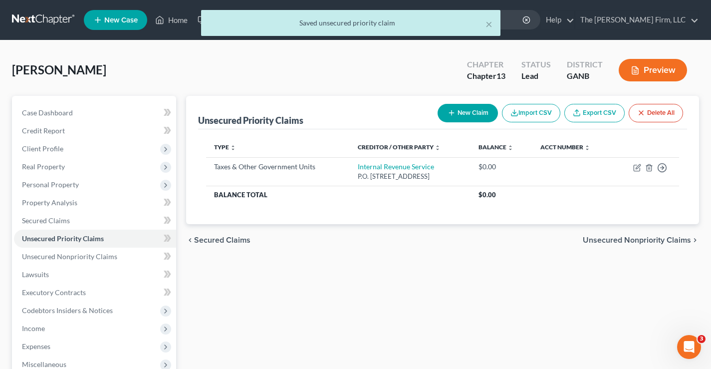
click at [466, 110] on button "New Claim" at bounding box center [467, 113] width 60 height 18
select select "0"
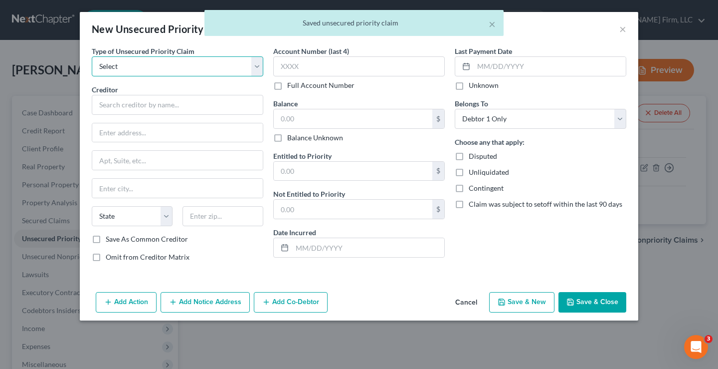
click at [163, 70] on select "Select Taxes & Other Government Units Domestic Support Obligations Extensions o…" at bounding box center [178, 66] width 172 height 20
select select "0"
click at [92, 56] on select "Select Taxes & Other Government Units Domestic Support Obligations Extensions o…" at bounding box center [178, 66] width 172 height 20
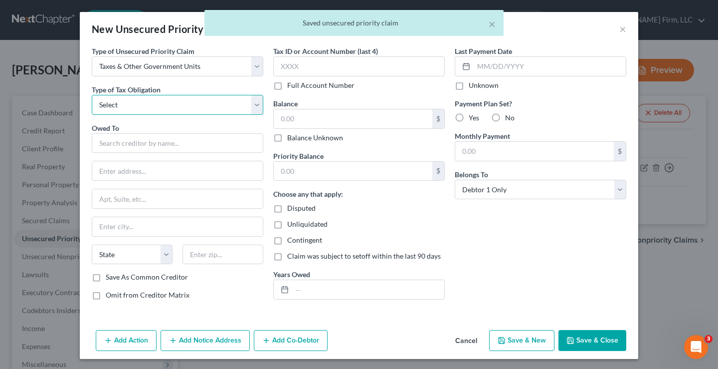
click at [138, 103] on select "Select Federal City State Franchise Tax Board Other" at bounding box center [178, 105] width 172 height 20
select select "2"
click at [92, 95] on select "Select Federal City State Franchise Tax Board Other" at bounding box center [178, 105] width 172 height 20
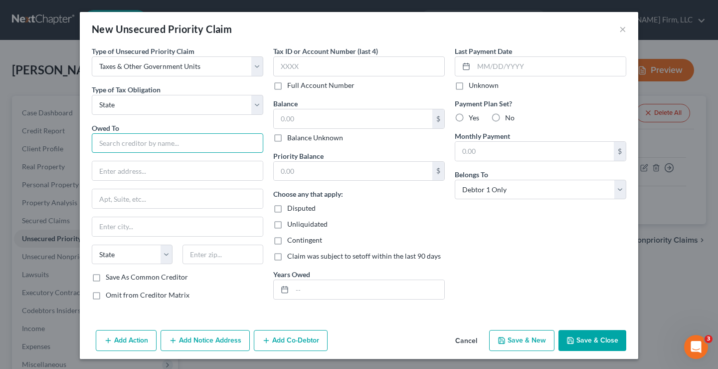
click at [114, 140] on input "text" at bounding box center [178, 143] width 172 height 20
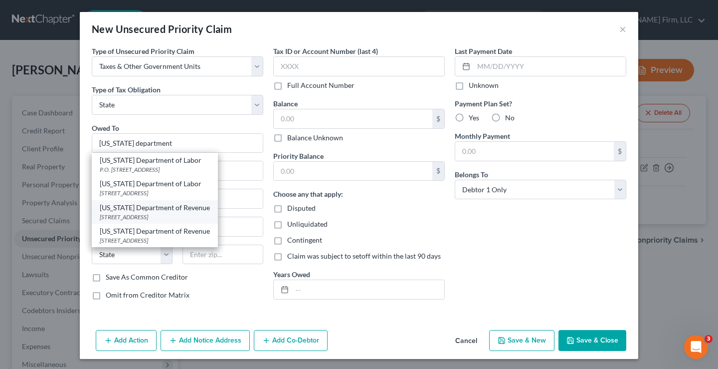
click at [191, 216] on div "2595 Century Parkway NE Suite 339, Atlanta, GA 30345" at bounding box center [155, 216] width 110 height 8
type input "[US_STATE] Department of Revenue"
type input "2595 Century Parkway NE"
type input "Suite 339"
type input "Atlanta"
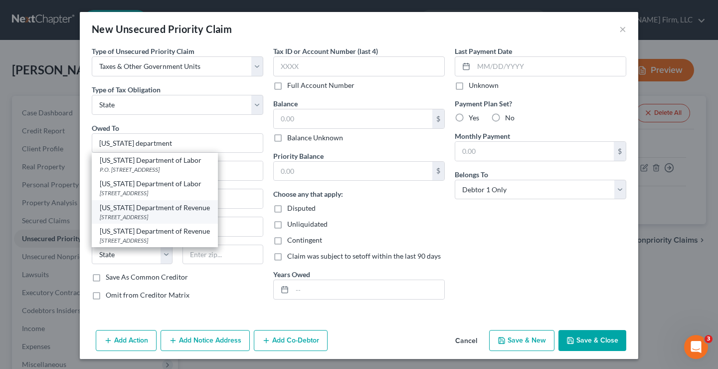
select select "10"
type input "30345"
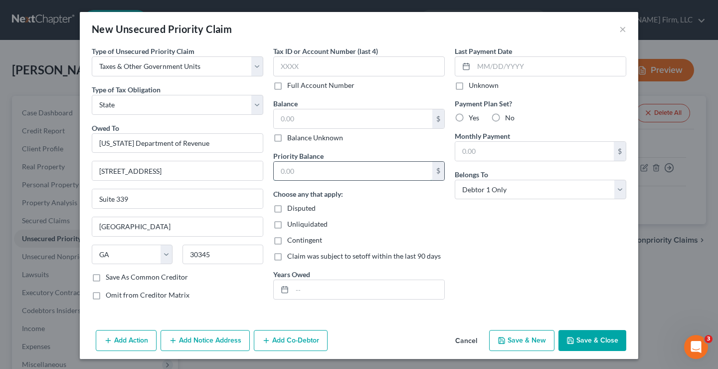
click at [286, 166] on input "text" at bounding box center [353, 171] width 159 height 19
drag, startPoint x: 286, startPoint y: 113, endPoint x: 288, endPoint y: 107, distance: 6.0
click at [286, 113] on input "text" at bounding box center [353, 118] width 159 height 19
type input "0"
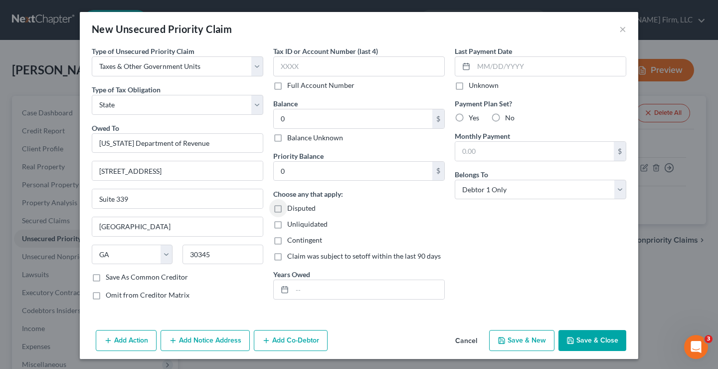
click at [604, 340] on button "Save & Close" at bounding box center [593, 340] width 68 height 21
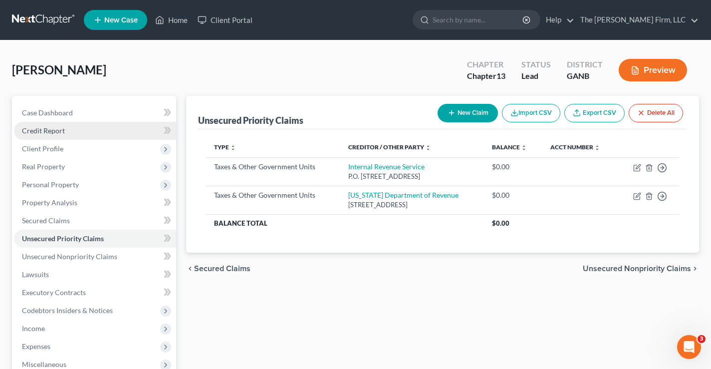
click at [38, 131] on span "Credit Report" at bounding box center [43, 130] width 43 height 8
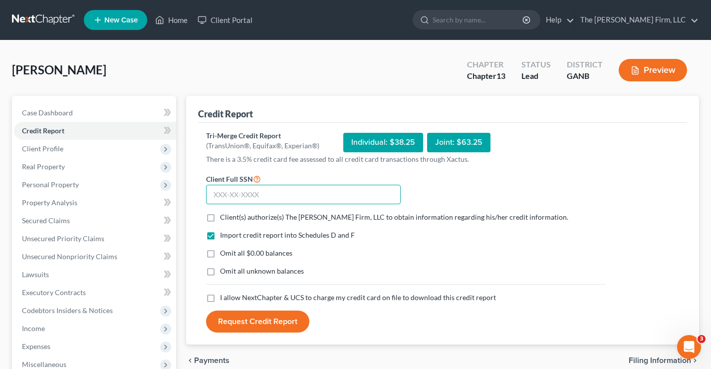
drag, startPoint x: 221, startPoint y: 193, endPoint x: 217, endPoint y: 179, distance: 14.9
click at [221, 193] on input "text" at bounding box center [303, 195] width 194 height 20
drag, startPoint x: 208, startPoint y: 190, endPoint x: 211, endPoint y: 182, distance: 9.3
click at [208, 190] on input "text" at bounding box center [303, 195] width 194 height 20
type input "259-88-2240"
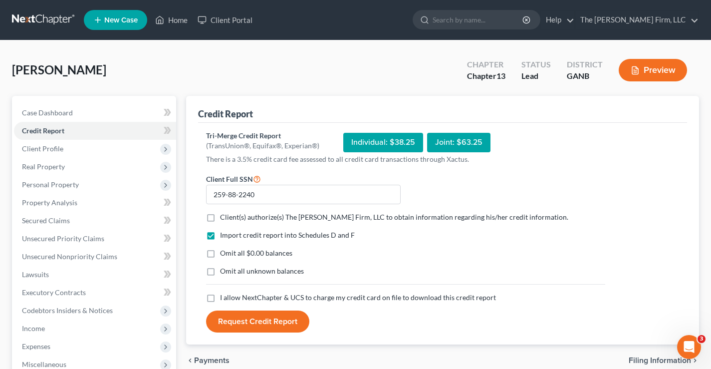
click at [220, 217] on label "Client(s) authorize(s) The Brannen Firm, LLC to obtain information regarding hi…" at bounding box center [394, 217] width 348 height 10
click at [224, 217] on input "Client(s) authorize(s) The Brannen Firm, LLC to obtain information regarding hi…" at bounding box center [227, 215] width 6 height 6
checkbox input "true"
click at [220, 253] on label "Omit all $0.00 balances" at bounding box center [256, 253] width 72 height 10
click at [224, 253] on input "Omit all $0.00 balances" at bounding box center [227, 251] width 6 height 6
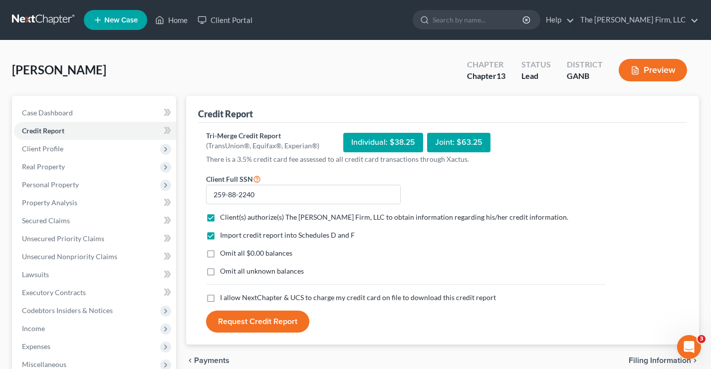
checkbox input "true"
click at [220, 269] on label "Omit all unknown balances" at bounding box center [262, 271] width 84 height 10
click at [224, 269] on input "Omit all unknown balances" at bounding box center [227, 269] width 6 height 6
checkbox input "true"
click at [220, 299] on label "I allow NextChapter & UCS to charge my credit card on file to download this cre…" at bounding box center [358, 297] width 276 height 10
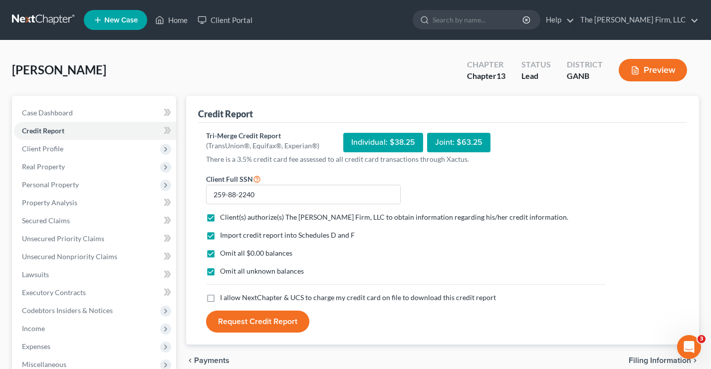
click at [224, 299] on input "I allow NextChapter & UCS to charge my credit card on file to download this cre…" at bounding box center [227, 295] width 6 height 6
checkbox input "true"
click at [258, 323] on button "Request Credit Report" at bounding box center [257, 321] width 103 height 22
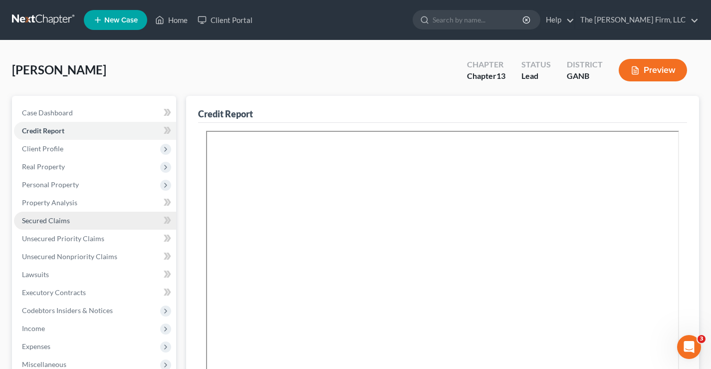
click at [41, 218] on span "Secured Claims" at bounding box center [46, 220] width 48 height 8
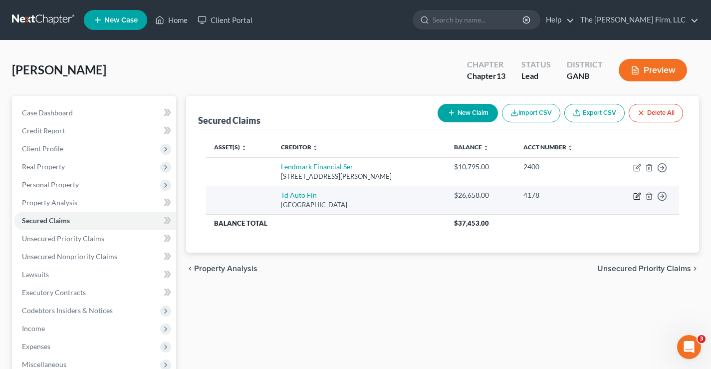
click at [635, 196] on icon "button" at bounding box center [637, 196] width 8 height 8
select select "39"
select select "0"
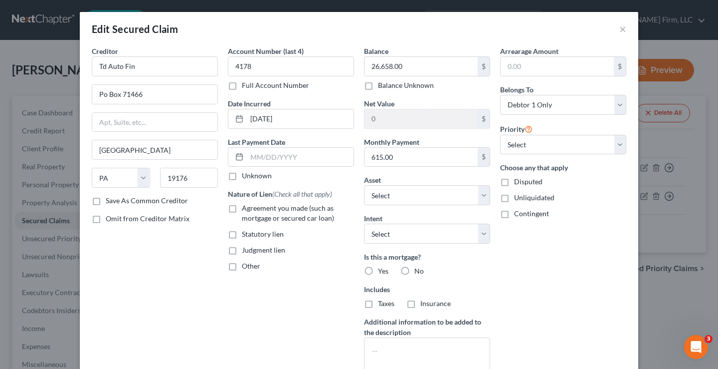
click at [242, 207] on label "Agreement you made (such as mortgage or secured car loan)" at bounding box center [298, 213] width 112 height 20
click at [246, 207] on input "Agreement you made (such as mortgage or secured car loan)" at bounding box center [249, 206] width 6 height 6
checkbox input "true"
click at [426, 191] on select "Select" at bounding box center [427, 195] width 126 height 20
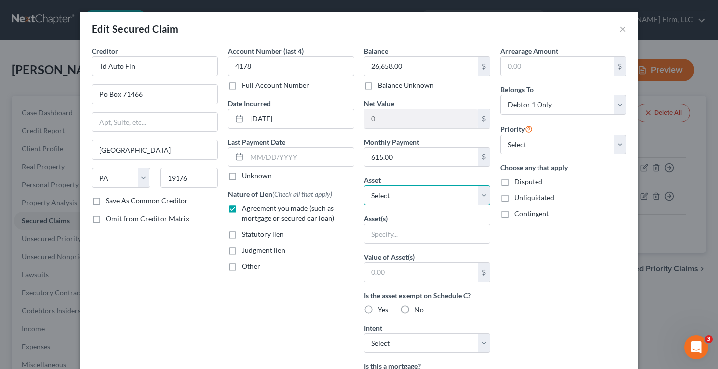
select select "2"
click at [364, 185] on select "Select Other Multiple Assets 2018 Ford F150 - $25000.0 9236 Tee Trace - $222000…" at bounding box center [427, 195] width 126 height 20
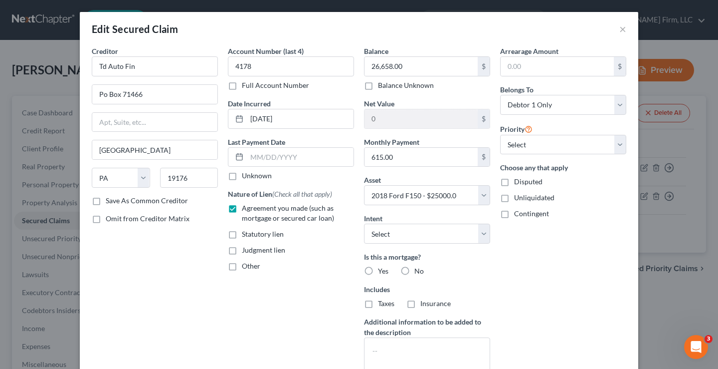
click at [414, 270] on label "No" at bounding box center [418, 271] width 9 height 10
click at [418, 270] on input "No" at bounding box center [421, 269] width 6 height 6
radio input "true"
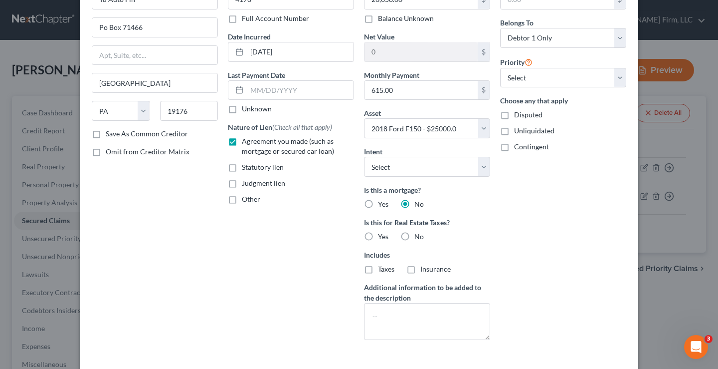
scroll to position [137, 0]
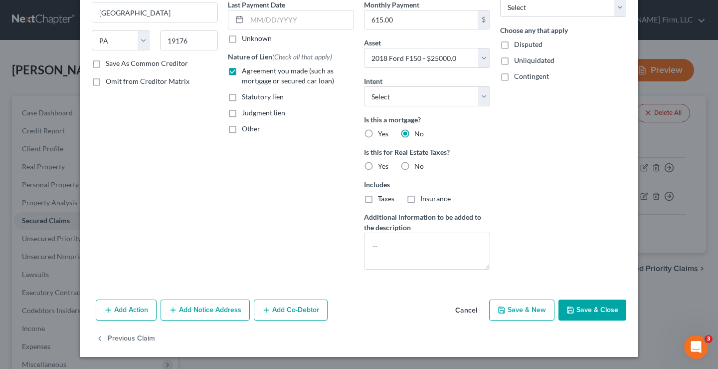
click at [590, 304] on button "Save & Close" at bounding box center [593, 309] width 68 height 21
select select
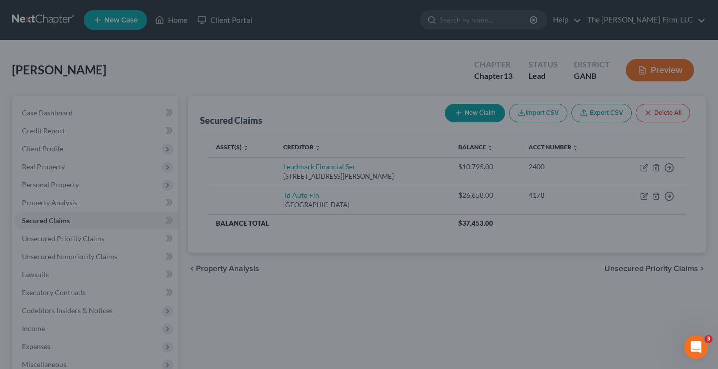
type input "-1,658.00"
select select "2"
type input "0"
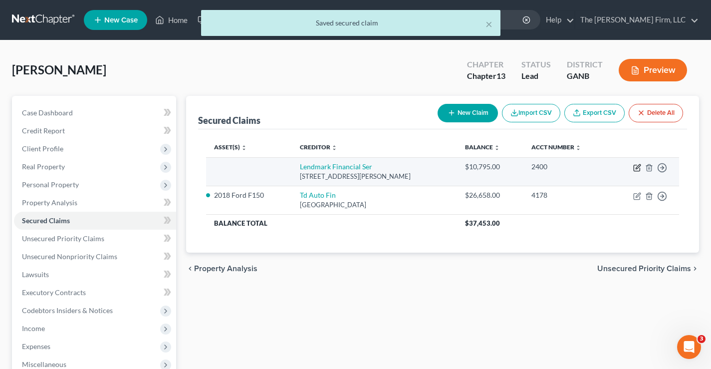
click at [637, 170] on icon "button" at bounding box center [637, 168] width 8 height 8
select select "10"
select select "0"
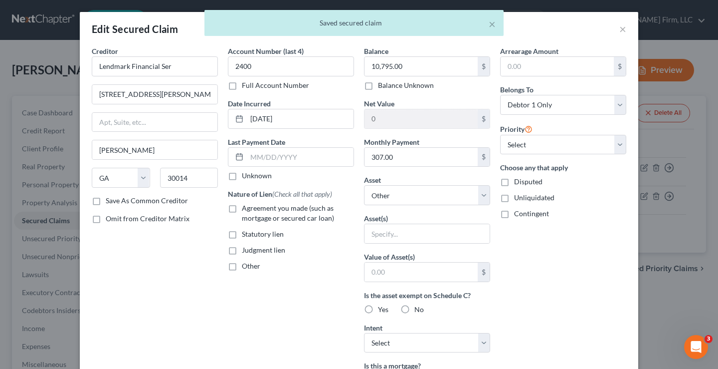
click at [242, 250] on label "Judgment lien" at bounding box center [263, 250] width 43 height 10
click at [246, 250] on input "Judgment lien" at bounding box center [249, 248] width 6 height 6
checkbox input "true"
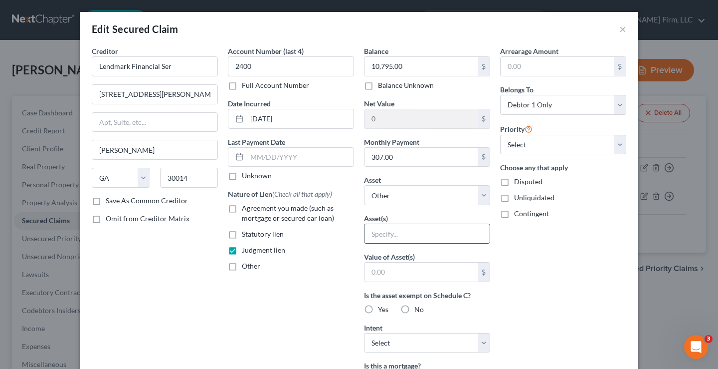
drag, startPoint x: 369, startPoint y: 234, endPoint x: 434, endPoint y: 226, distance: 65.8
click at [369, 234] on input "text" at bounding box center [427, 233] width 125 height 19
type input "FIFA"
click at [414, 308] on label "No" at bounding box center [418, 309] width 9 height 10
click at [418, 308] on input "No" at bounding box center [421, 307] width 6 height 6
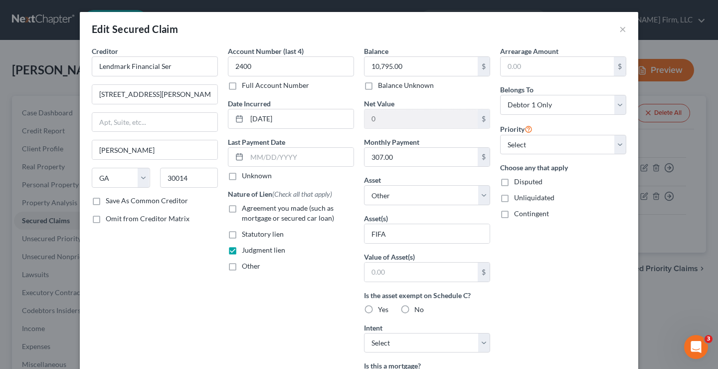
radio input "true"
click at [549, 292] on div "Arrearage Amount $ Belongs To * Select Debtor 1 Only Debtor 2 Only Debtor 1 And…" at bounding box center [563, 268] width 136 height 445
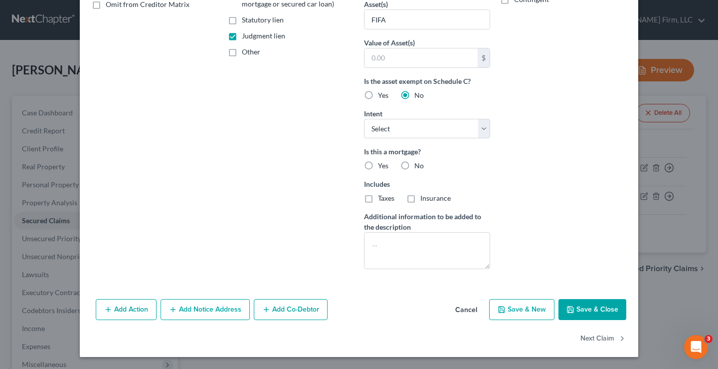
click at [598, 315] on button "Save & Close" at bounding box center [593, 309] width 68 height 21
select select
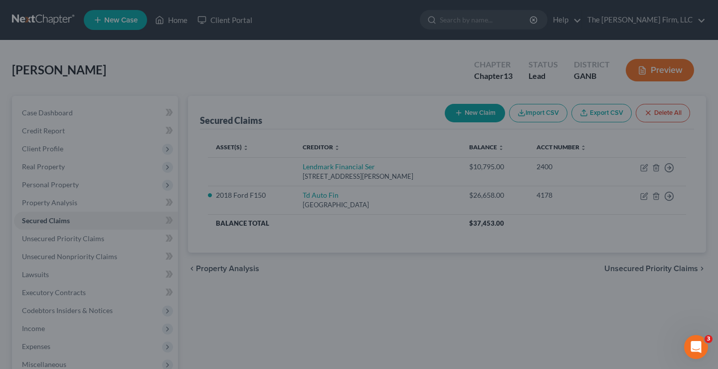
type input "0"
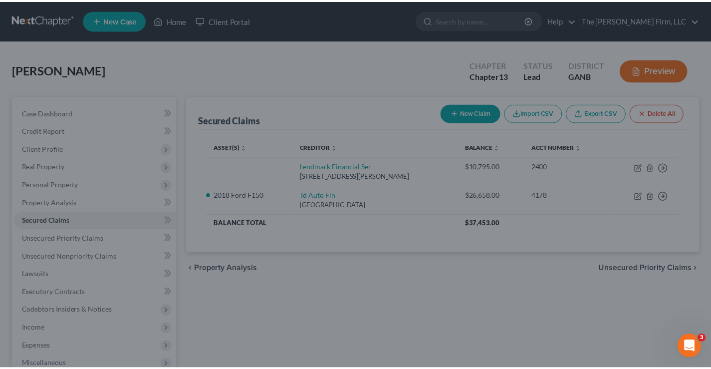
scroll to position [105, 0]
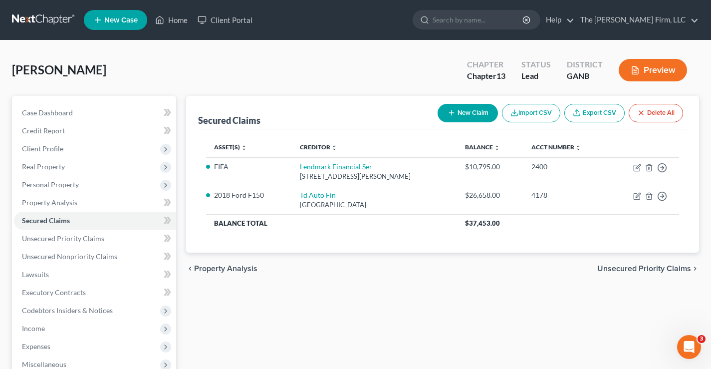
click at [225, 66] on div "[PERSON_NAME] Upgraded Chapter Chapter 13 Status Lead District GANB Preview" at bounding box center [355, 73] width 687 height 43
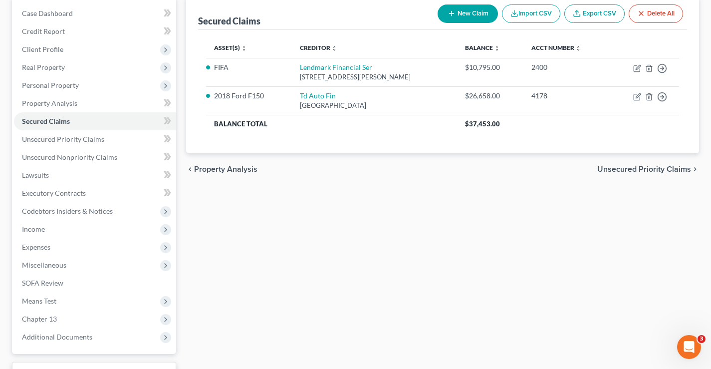
scroll to position [100, 0]
click at [37, 157] on span "Unsecured Nonpriority Claims" at bounding box center [69, 156] width 95 height 8
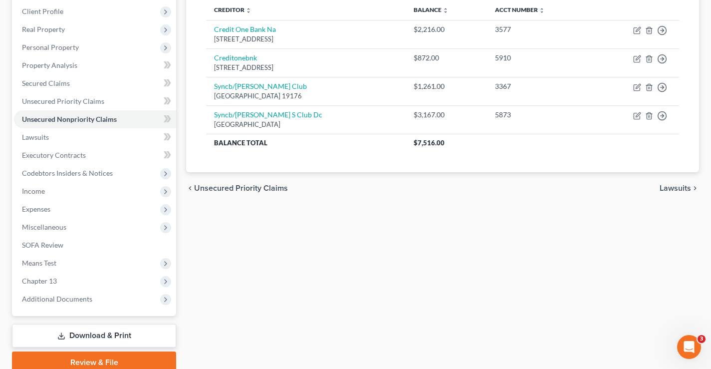
scroll to position [180, 0]
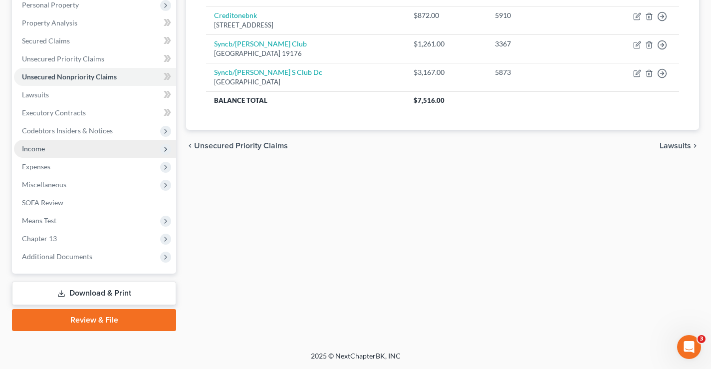
click at [46, 149] on span "Income" at bounding box center [95, 149] width 162 height 18
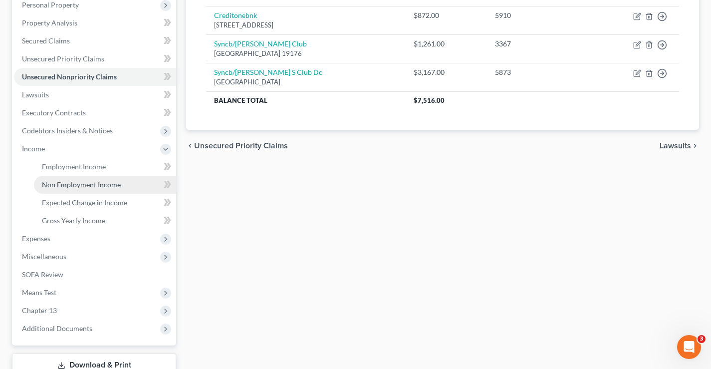
click at [67, 186] on span "Non Employment Income" at bounding box center [81, 184] width 79 height 8
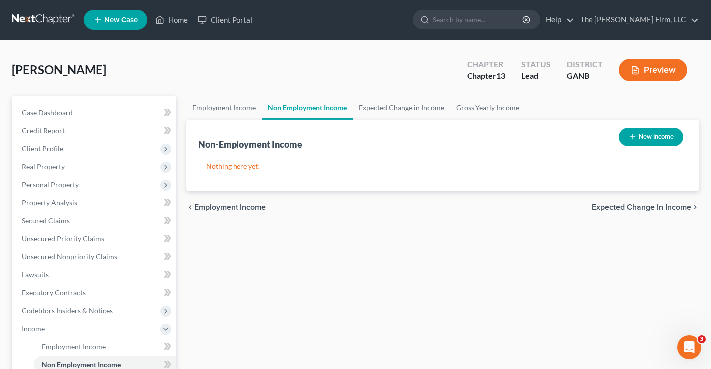
click at [652, 141] on button "New Income" at bounding box center [650, 137] width 64 height 18
select select "0"
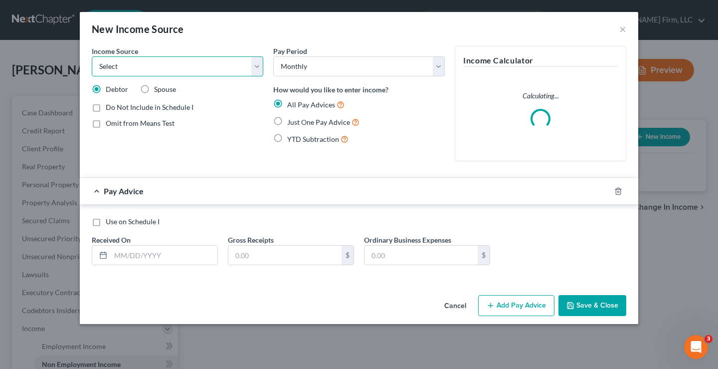
click at [123, 67] on select "Select Unemployment Disability (from employer) Pension Retirement Social Securi…" at bounding box center [178, 66] width 172 height 20
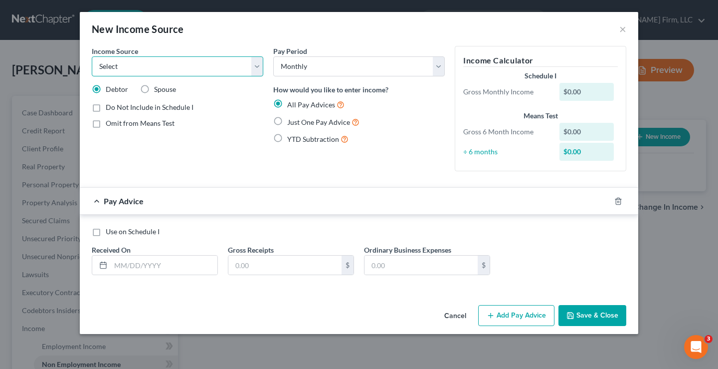
select select "4"
click at [92, 56] on select "Select Unemployment Disability (from employer) Pension Retirement Social Securi…" at bounding box center [178, 66] width 172 height 20
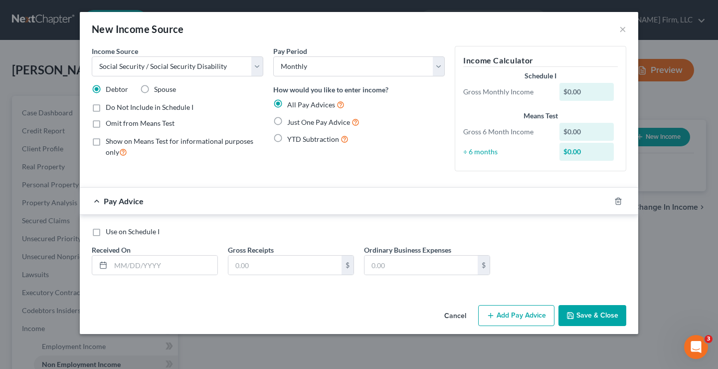
click at [287, 122] on label "Just One Pay Advice" at bounding box center [323, 121] width 72 height 11
click at [291, 122] on input "Just One Pay Advice" at bounding box center [294, 119] width 6 height 6
radio input "true"
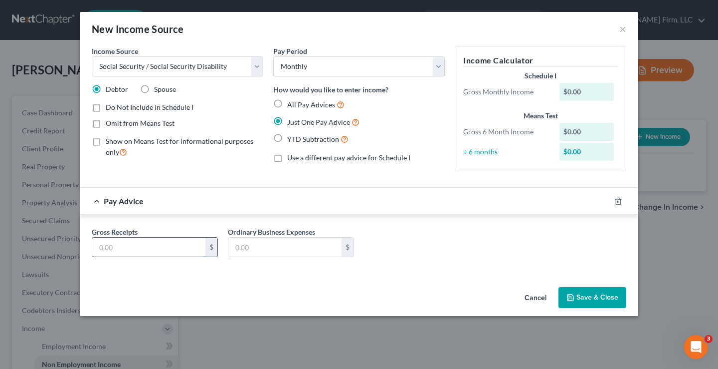
drag, startPoint x: 102, startPoint y: 249, endPoint x: 102, endPoint y: 242, distance: 7.5
click at [102, 249] on input "text" at bounding box center [148, 246] width 113 height 19
type input "1,944"
click at [587, 299] on button "Save & Close" at bounding box center [593, 297] width 68 height 21
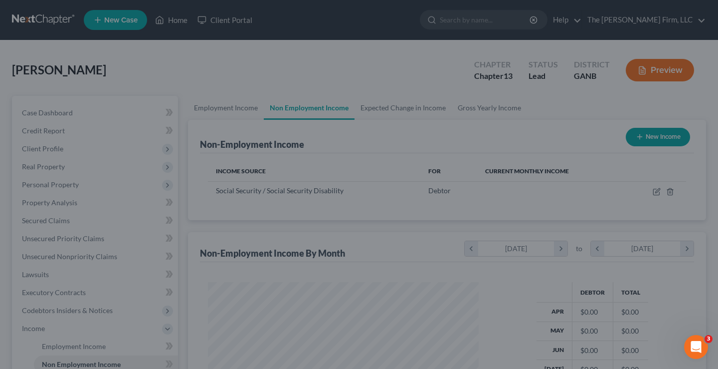
scroll to position [179, 287]
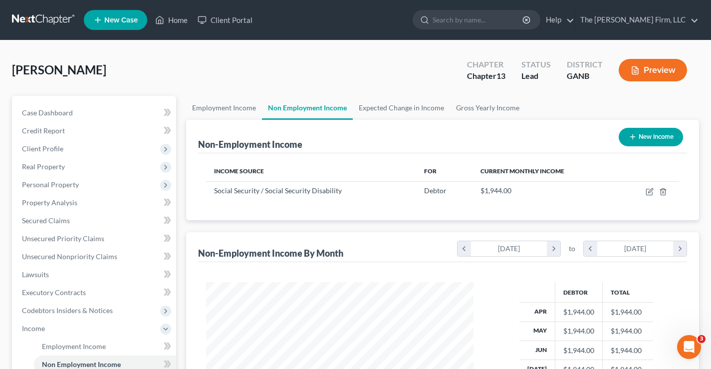
click at [656, 137] on button "New Income" at bounding box center [650, 137] width 64 height 18
select select "0"
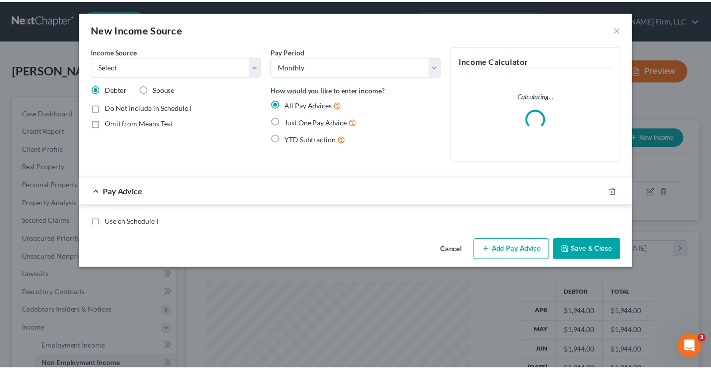
scroll to position [179, 291]
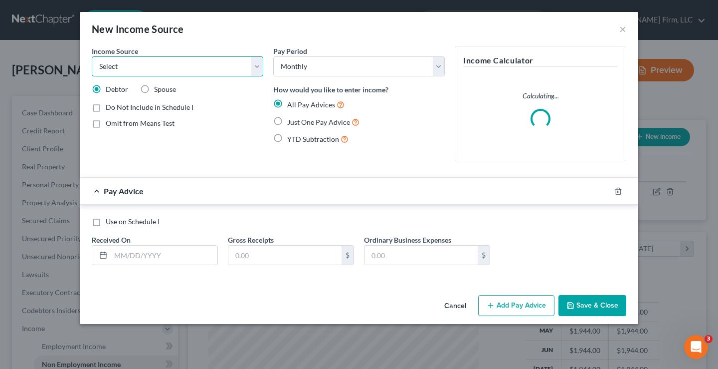
click at [232, 66] on select "Select Unemployment Disability (from employer) Pension Retirement Social Securi…" at bounding box center [178, 66] width 172 height 20
click at [248, 31] on div "New Income Source ×" at bounding box center [359, 29] width 559 height 34
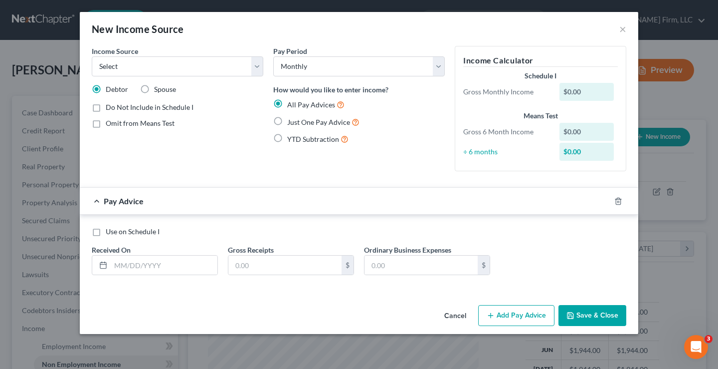
click at [154, 88] on label "Spouse" at bounding box center [165, 89] width 22 height 10
click at [158, 88] on input "Spouse" at bounding box center [161, 87] width 6 height 6
radio input "true"
click at [189, 68] on select "Select Unemployment Disability (from employer) Pension Retirement Social Securi…" at bounding box center [178, 66] width 172 height 20
select select "4"
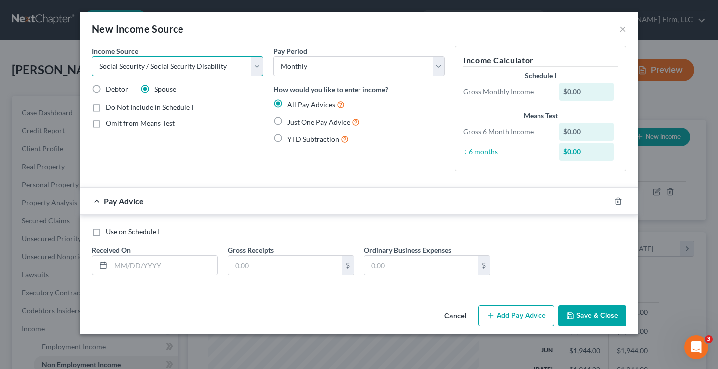
click at [92, 56] on select "Select Unemployment Disability (from employer) Pension Retirement Social Securi…" at bounding box center [178, 66] width 172 height 20
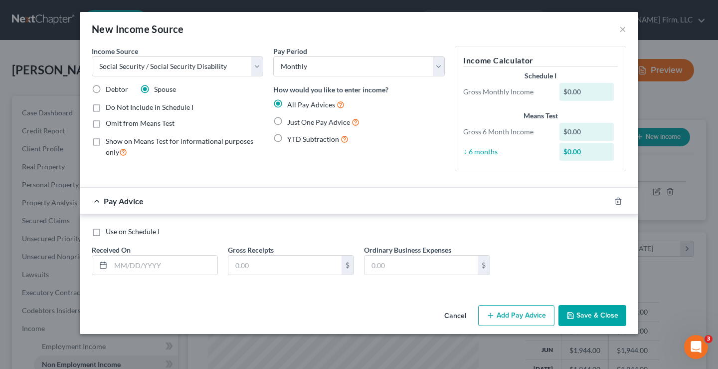
click at [287, 122] on label "Just One Pay Advice" at bounding box center [323, 121] width 72 height 11
click at [291, 122] on input "Just One Pay Advice" at bounding box center [294, 119] width 6 height 6
radio input "true"
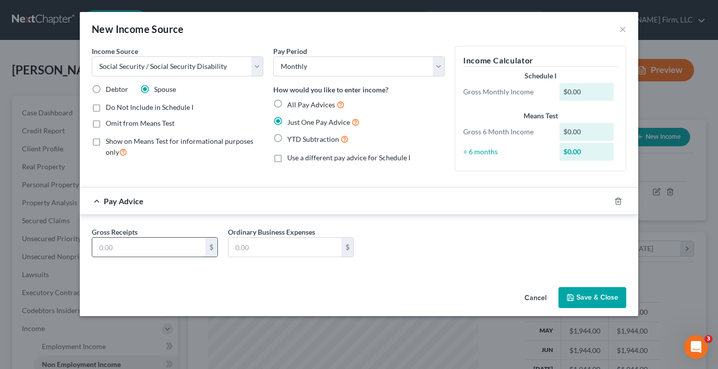
click at [100, 248] on input "text" at bounding box center [148, 246] width 113 height 19
type input "1,590"
click at [596, 298] on button "Save & Close" at bounding box center [593, 297] width 68 height 21
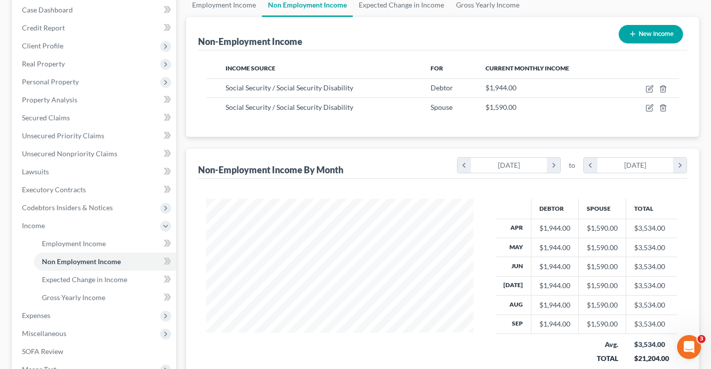
scroll to position [199, 0]
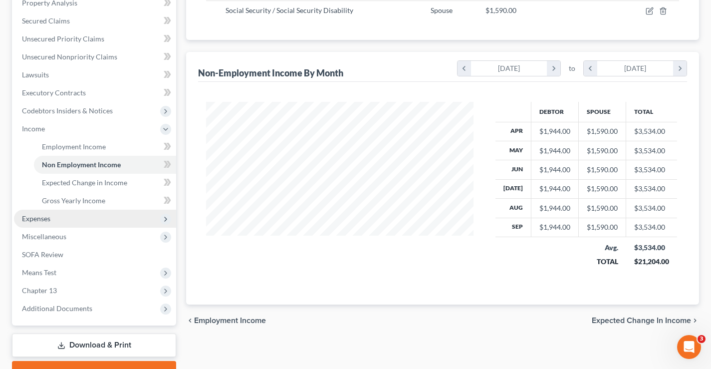
click at [50, 219] on span "Expenses" at bounding box center [36, 218] width 28 height 8
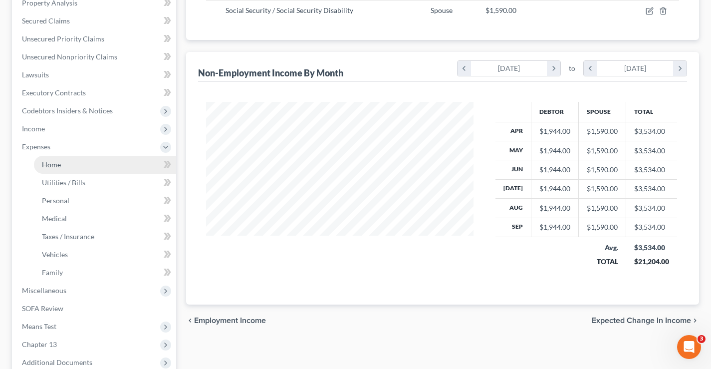
click at [82, 165] on link "Home" at bounding box center [105, 165] width 142 height 18
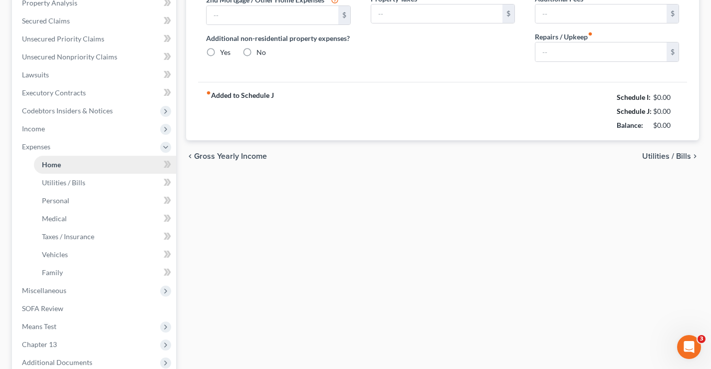
scroll to position [63, 0]
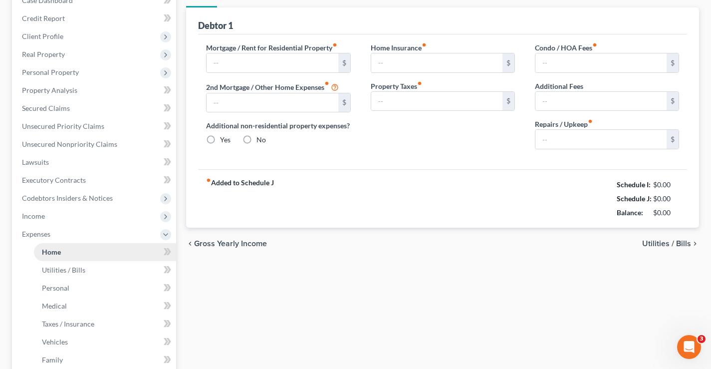
type input "0.00"
radio input "true"
type input "0.00"
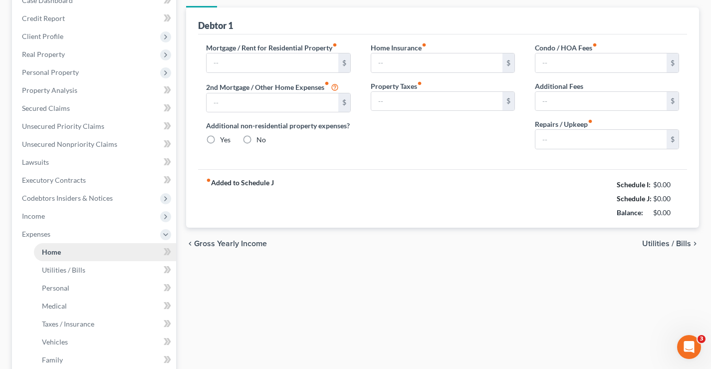
type input "0.00"
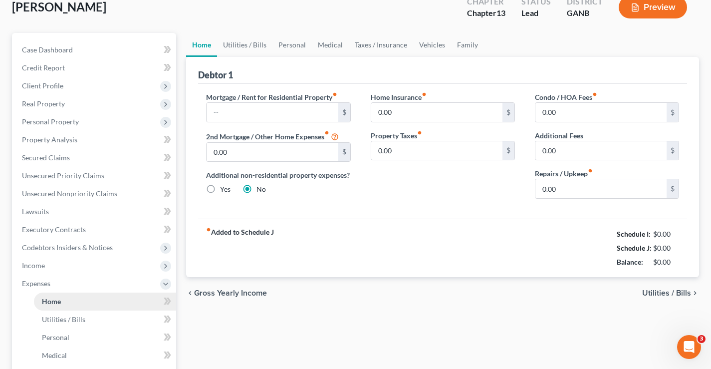
scroll to position [0, 0]
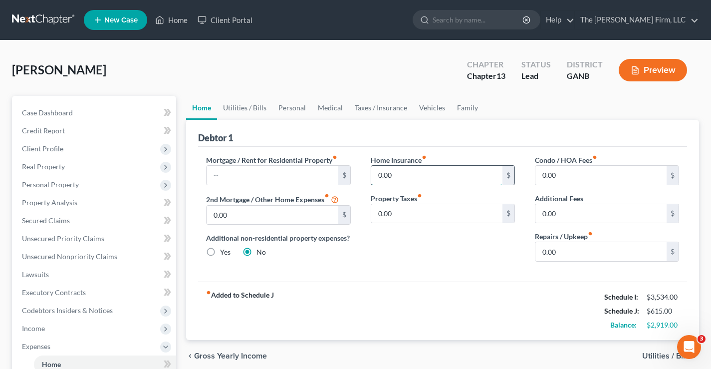
click at [418, 179] on input "0.00" at bounding box center [436, 175] width 131 height 19
click at [405, 211] on input "0.00" at bounding box center [436, 213] width 131 height 19
type input "141"
type input "184"
click at [238, 107] on link "Utilities / Bills" at bounding box center [244, 108] width 55 height 24
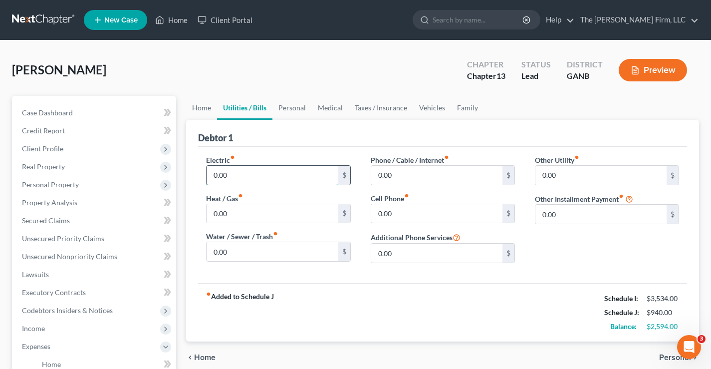
click at [246, 172] on input "0.00" at bounding box center [271, 175] width 131 height 19
type input "205"
type input "53"
type input "183"
click at [286, 105] on link "Personal" at bounding box center [291, 108] width 39 height 24
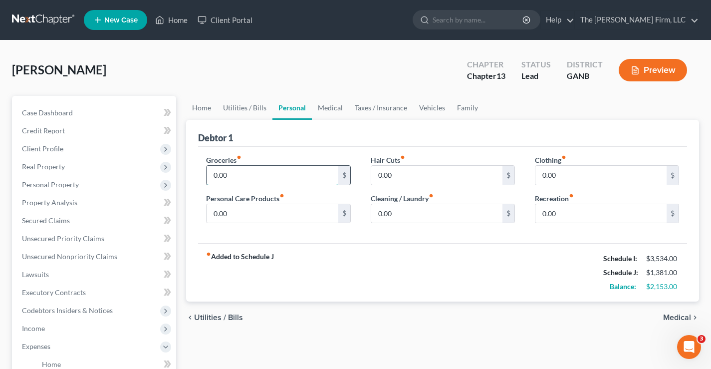
click at [265, 171] on input "0.00" at bounding box center [271, 175] width 131 height 19
type input "300"
click at [423, 107] on link "Vehicles" at bounding box center [432, 108] width 38 height 24
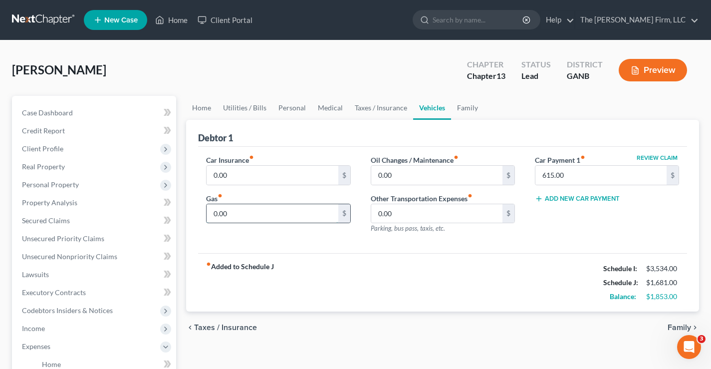
click at [244, 212] on input "0.00" at bounding box center [271, 213] width 131 height 19
type input "275"
click at [382, 108] on link "Taxes / Insurance" at bounding box center [381, 108] width 64 height 24
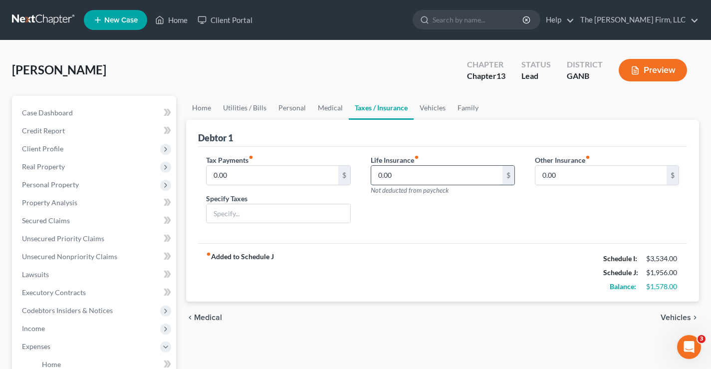
click at [416, 174] on input "0.00" at bounding box center [436, 175] width 131 height 19
type input "220"
click at [426, 106] on link "Vehicles" at bounding box center [432, 108] width 38 height 24
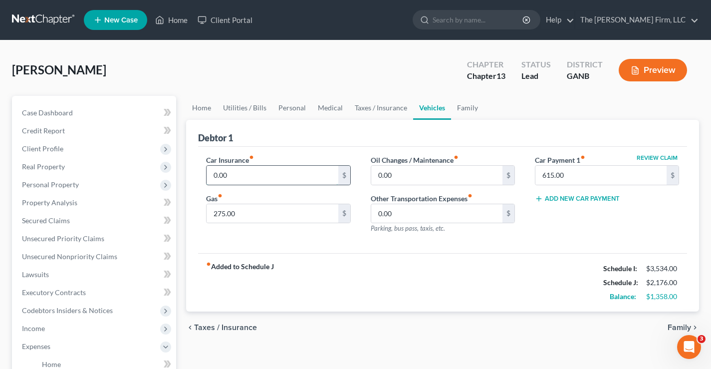
click at [264, 174] on input "0.00" at bounding box center [271, 175] width 131 height 19
type input "377"
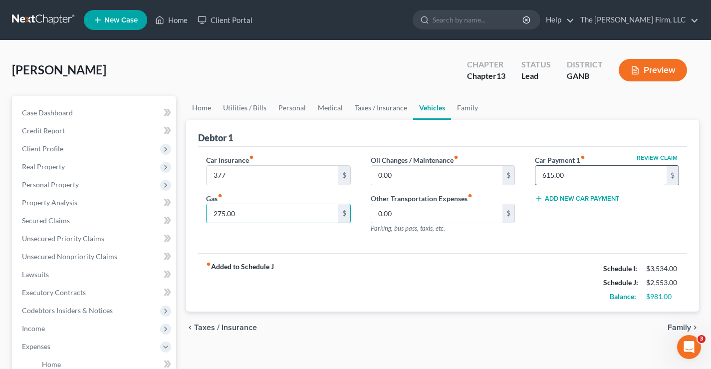
click at [570, 174] on input "615.00" at bounding box center [600, 175] width 131 height 19
type input "342"
click at [376, 72] on div "[PERSON_NAME] Upgraded Chapter Chapter 13 Status Lead District GANB Preview" at bounding box center [355, 73] width 687 height 43
click at [246, 110] on link "Utilities / Bills" at bounding box center [244, 108] width 55 height 24
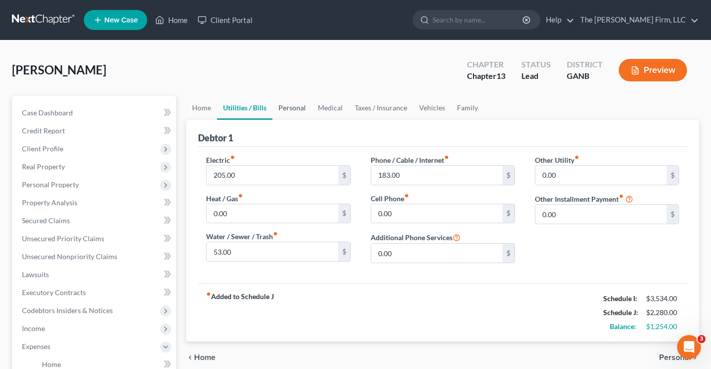
click at [296, 109] on link "Personal" at bounding box center [291, 108] width 39 height 24
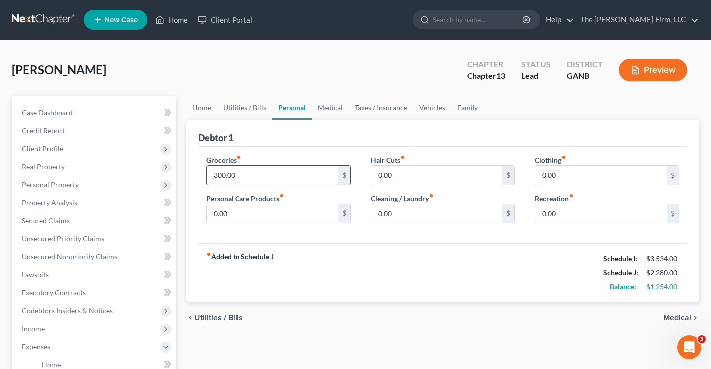
click at [261, 172] on input "300.00" at bounding box center [271, 175] width 131 height 19
type input "500"
type input "100"
click at [232, 175] on input "500" at bounding box center [271, 175] width 131 height 19
click at [330, 72] on div "[PERSON_NAME] Upgraded Chapter Chapter 13 Status Lead District GANB Preview" at bounding box center [355, 73] width 687 height 43
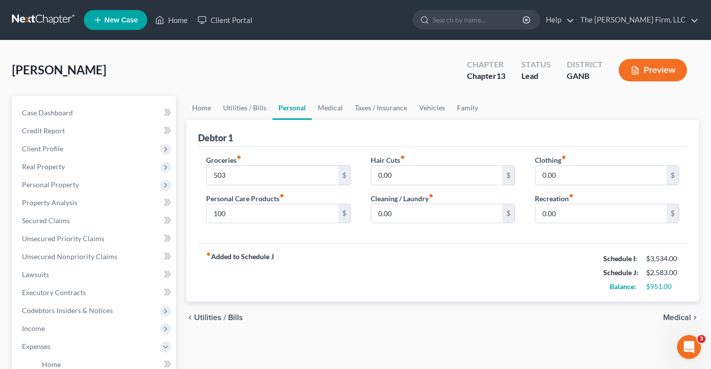
click at [296, 69] on div "[PERSON_NAME] Upgraded Chapter Chapter 13 Status Lead District GANB Preview" at bounding box center [355, 73] width 687 height 43
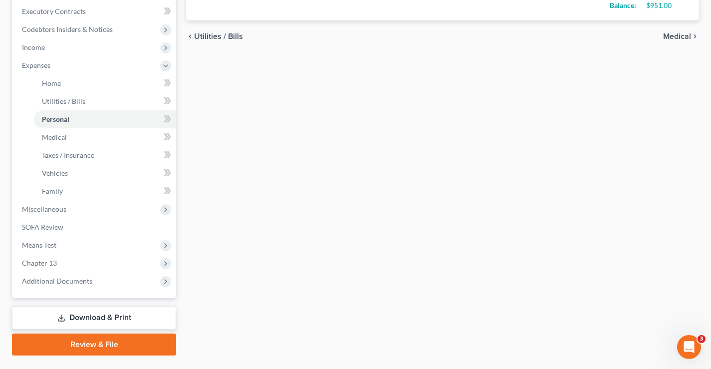
scroll to position [305, 0]
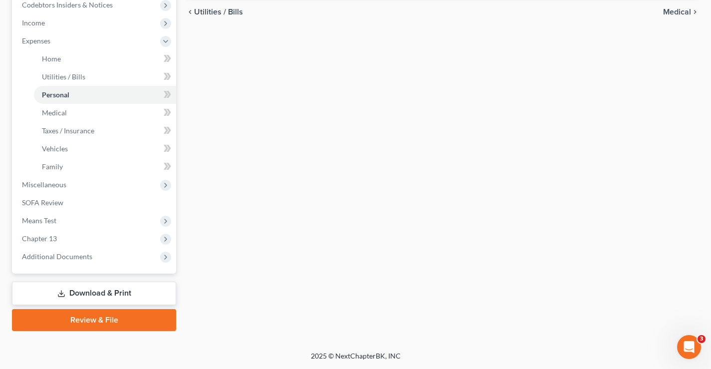
click at [270, 193] on div "Home Utilities / Bills Personal Medical Taxes / Insurance Vehicles Family Debto…" at bounding box center [442, 61] width 523 height 540
click at [56, 201] on span "SOFA Review" at bounding box center [42, 202] width 41 height 8
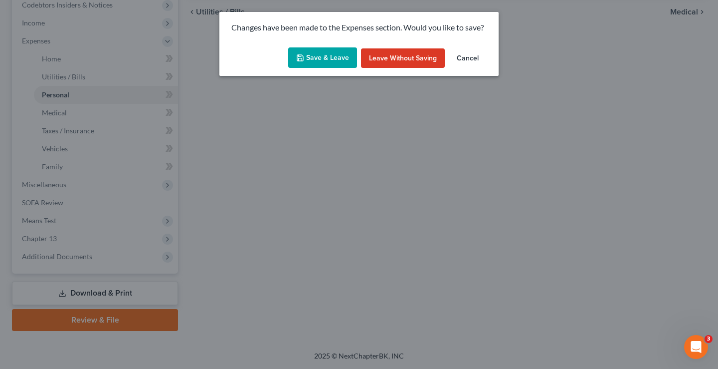
click at [318, 57] on button "Save & Leave" at bounding box center [322, 57] width 69 height 21
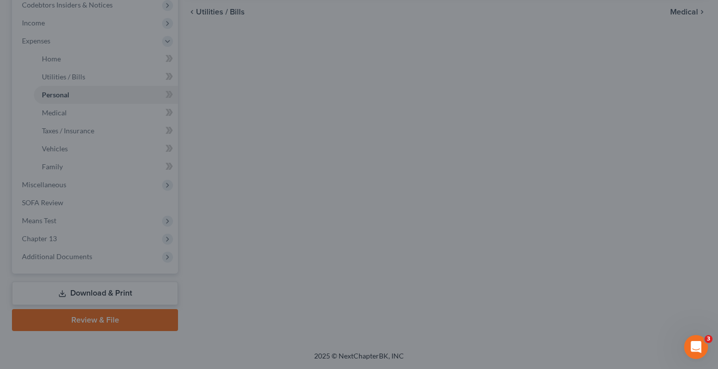
type input "503.00"
type input "100.00"
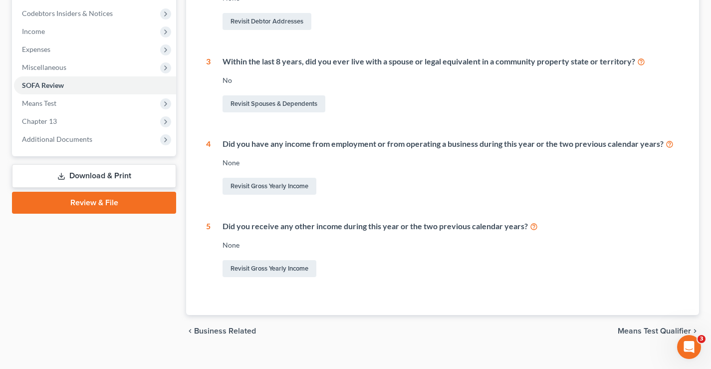
scroll to position [299, 0]
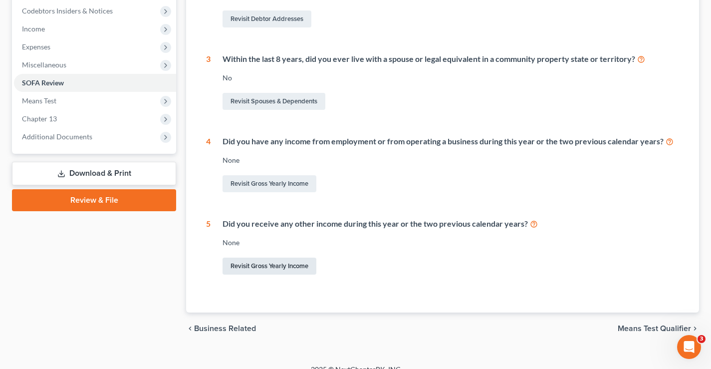
click at [291, 266] on link "Revisit Gross Yearly Income" at bounding box center [269, 265] width 94 height 17
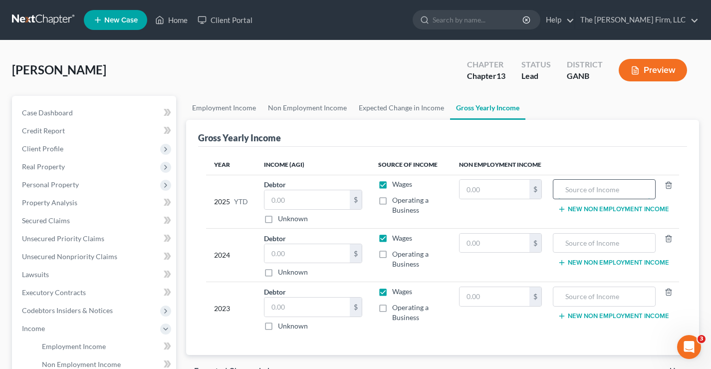
click at [570, 186] on input "text" at bounding box center [604, 189] width 92 height 19
type input "SSI"
click at [592, 243] on input "text" at bounding box center [604, 242] width 92 height 19
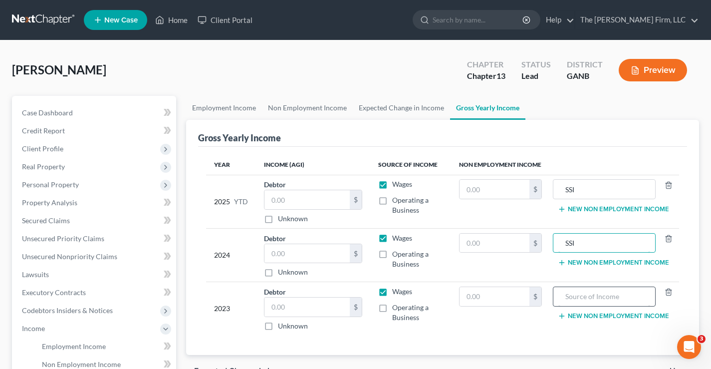
type input "SSI"
click at [593, 296] on input "text" at bounding box center [604, 296] width 92 height 19
type input "SSI"
click at [500, 189] on input "text" at bounding box center [494, 189] width 70 height 19
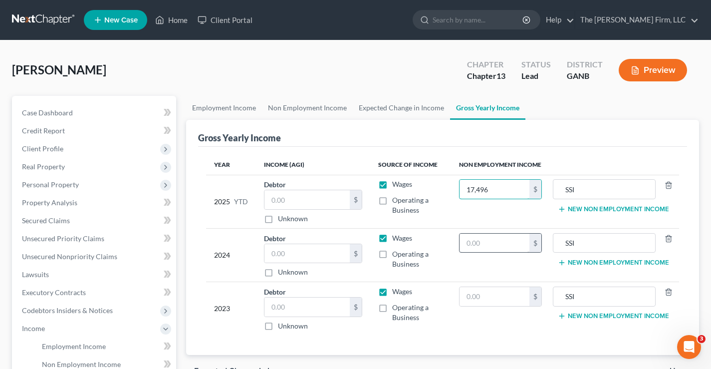
type input "17,496"
click at [500, 248] on input "text" at bounding box center [494, 242] width 70 height 19
type input "23,328"
click at [518, 301] on input "text" at bounding box center [494, 296] width 70 height 19
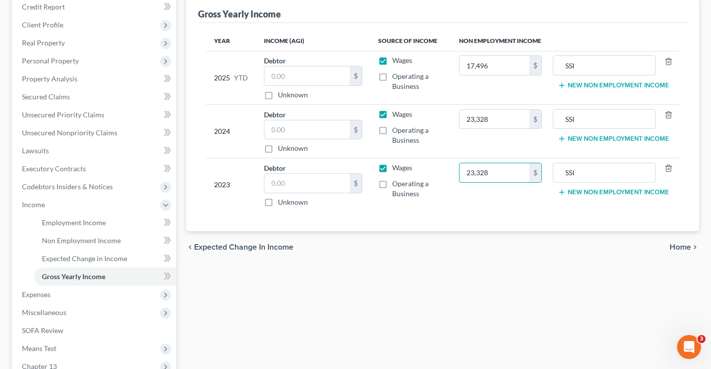
scroll to position [130, 0]
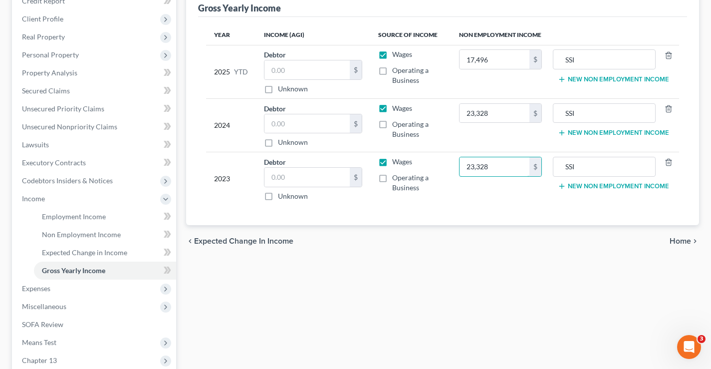
type input "23,328"
click at [687, 239] on span "Home" at bounding box center [679, 241] width 21 height 8
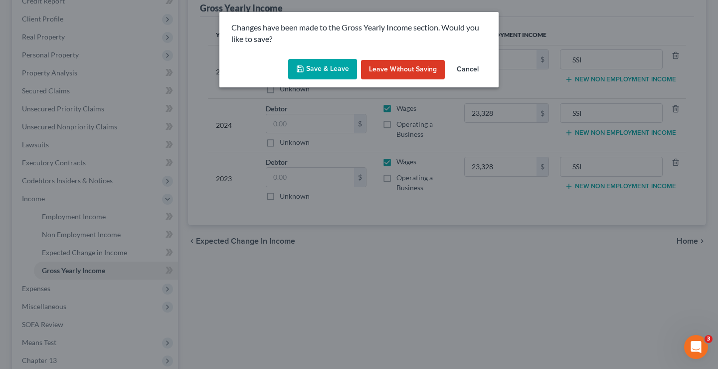
click at [328, 70] on button "Save & Leave" at bounding box center [322, 69] width 69 height 21
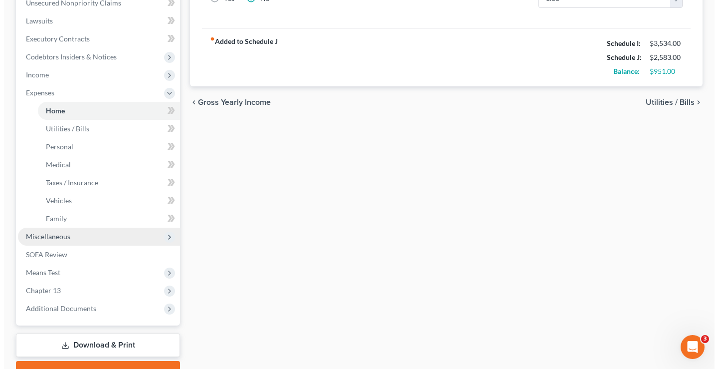
scroll to position [305, 0]
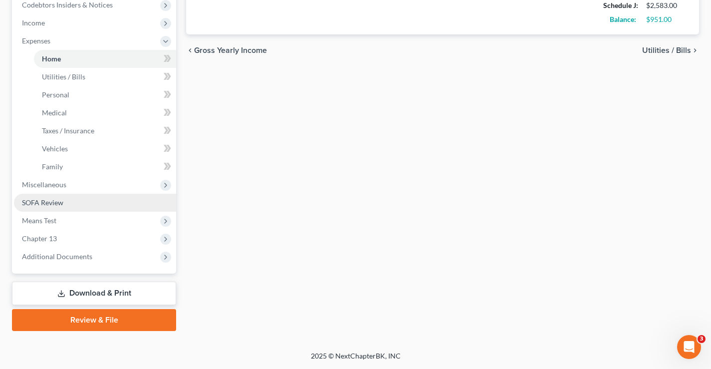
click at [31, 203] on span "SOFA Review" at bounding box center [42, 202] width 41 height 8
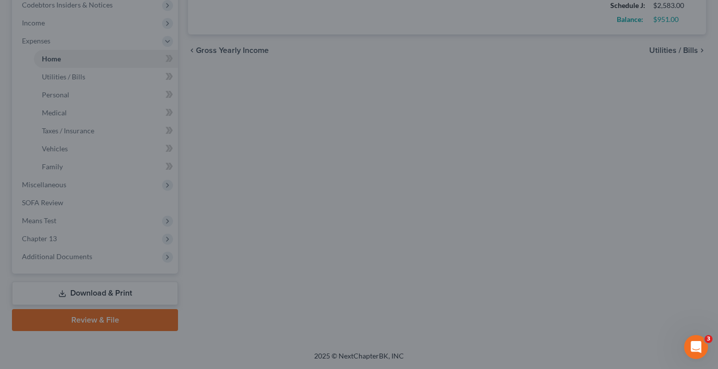
click at [371, 158] on div at bounding box center [359, 184] width 718 height 369
click at [549, 190] on div at bounding box center [359, 184] width 718 height 369
drag, startPoint x: 310, startPoint y: 208, endPoint x: 123, endPoint y: 28, distance: 259.6
click at [308, 207] on div at bounding box center [359, 184] width 718 height 369
click at [558, 151] on div at bounding box center [359, 184] width 718 height 369
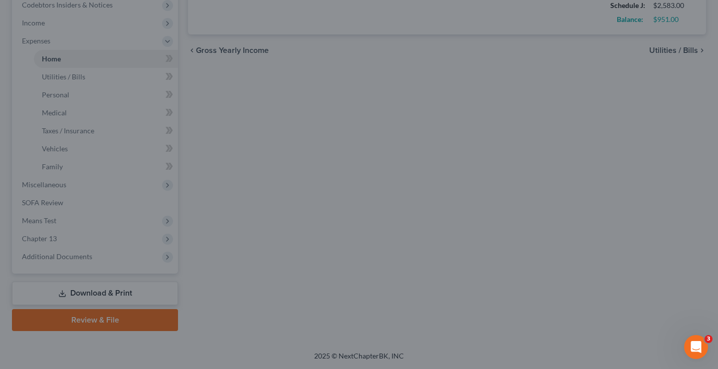
click at [558, 151] on div at bounding box center [359, 184] width 718 height 369
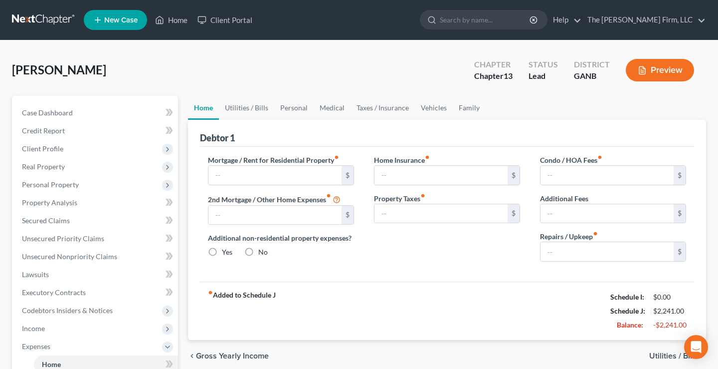
type input "0.00"
radio input "true"
type input "184.00"
type input "141.00"
type input "0.00"
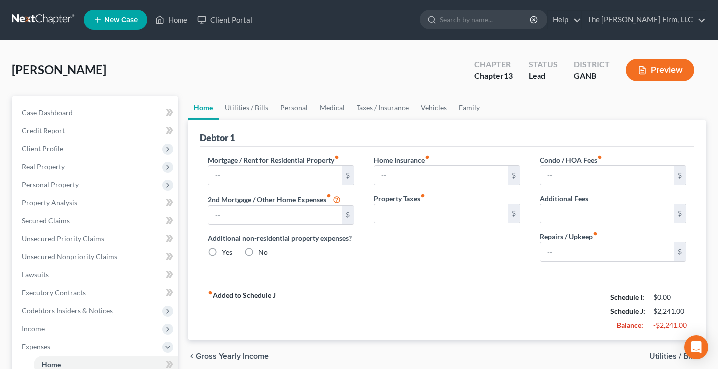
type input "0.00"
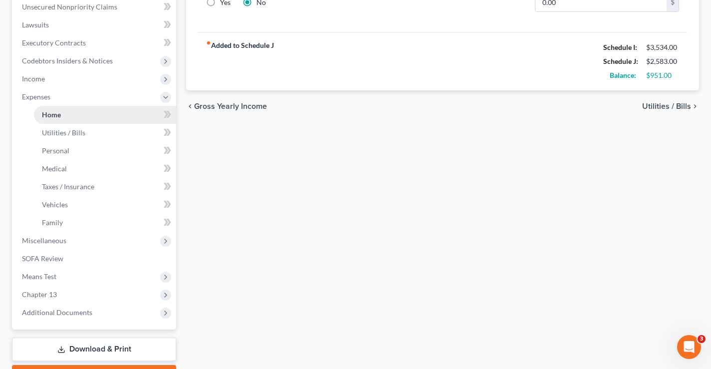
scroll to position [305, 0]
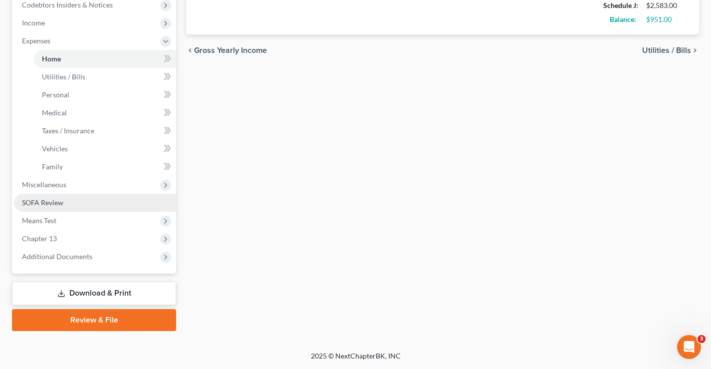
click at [46, 206] on span "SOFA Review" at bounding box center [42, 202] width 41 height 8
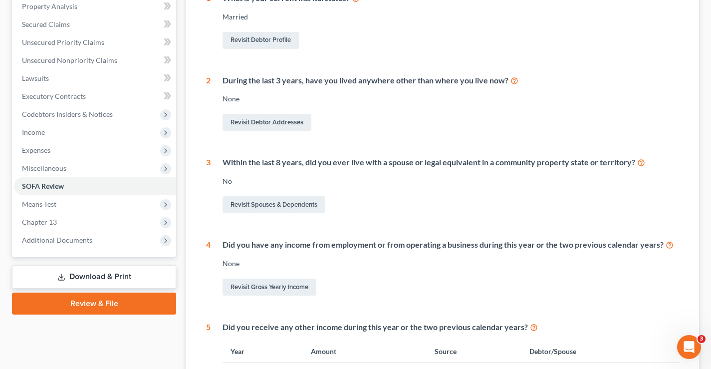
scroll to position [100, 0]
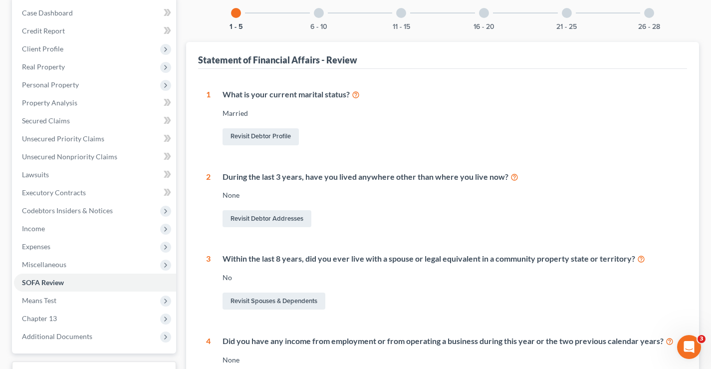
click at [483, 16] on div at bounding box center [484, 13] width 10 height 10
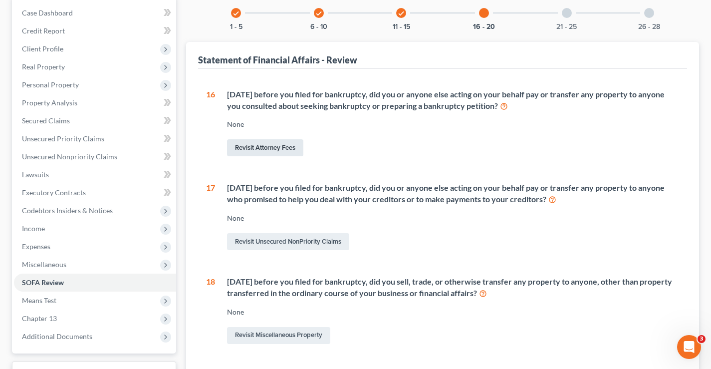
click at [282, 147] on link "Revisit Attorney Fees" at bounding box center [265, 147] width 76 height 17
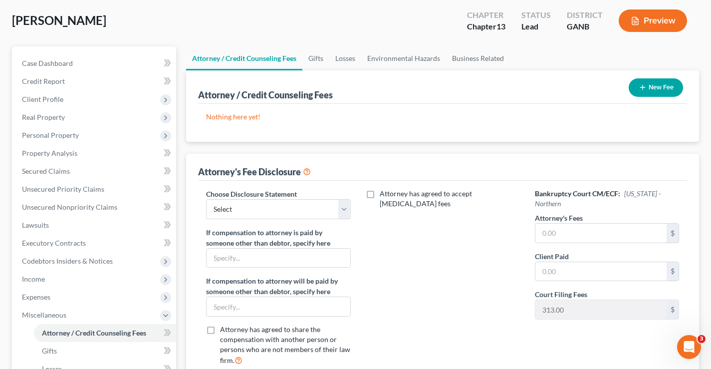
scroll to position [50, 0]
click at [273, 209] on select "Select Chapter 13" at bounding box center [278, 208] width 144 height 20
select select "0"
click at [206, 198] on select "Select Chapter 13" at bounding box center [278, 208] width 144 height 20
click at [566, 231] on input "text" at bounding box center [600, 232] width 131 height 19
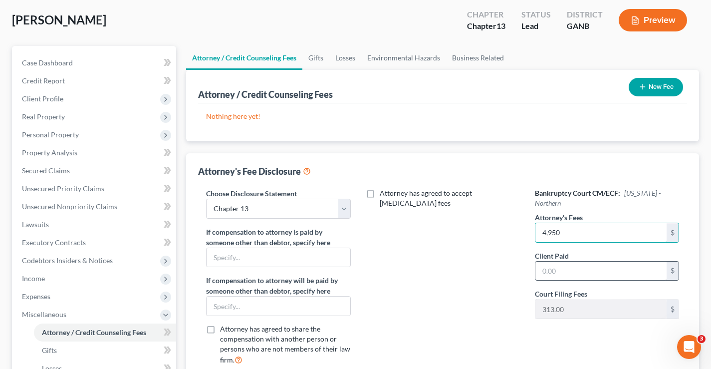
type input "4,950"
click at [581, 276] on input "text" at bounding box center [600, 270] width 131 height 19
type input "0"
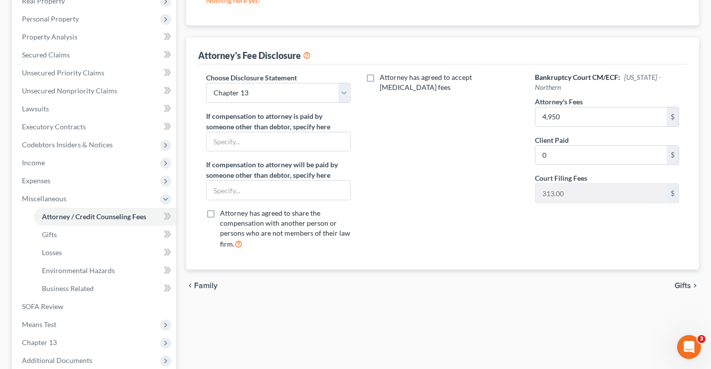
scroll to position [17, 0]
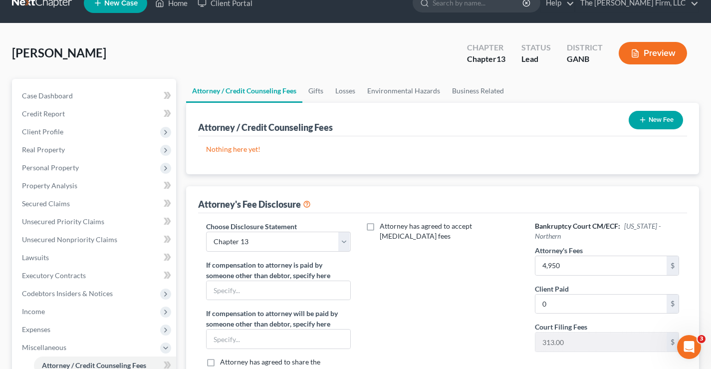
click at [656, 117] on button "New Fee" at bounding box center [655, 120] width 54 height 18
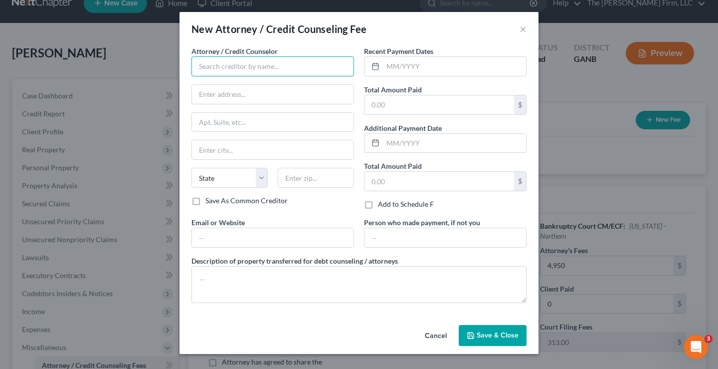
click at [223, 66] on input "text" at bounding box center [272, 66] width 163 height 20
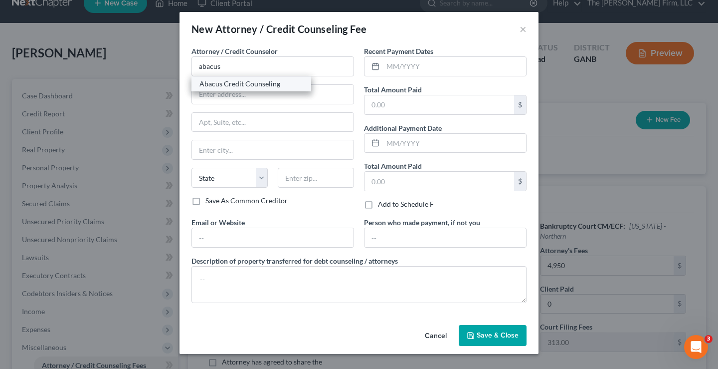
click at [252, 86] on div "Abacus Credit Counseling" at bounding box center [251, 84] width 104 height 10
type input "Abacus Credit Counseling"
type input "[STREET_ADDRESS]"
type input "Encino"
select select "4"
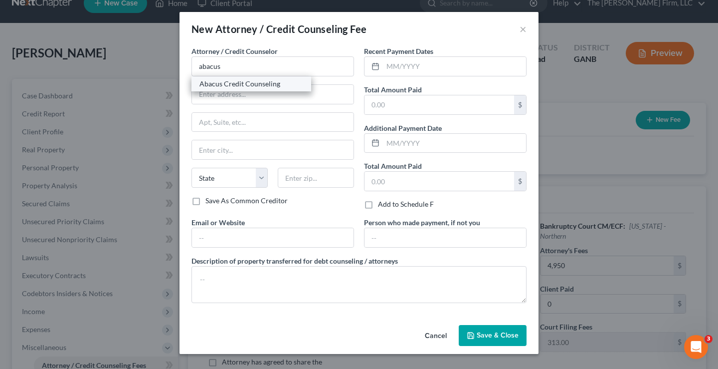
type input "91316"
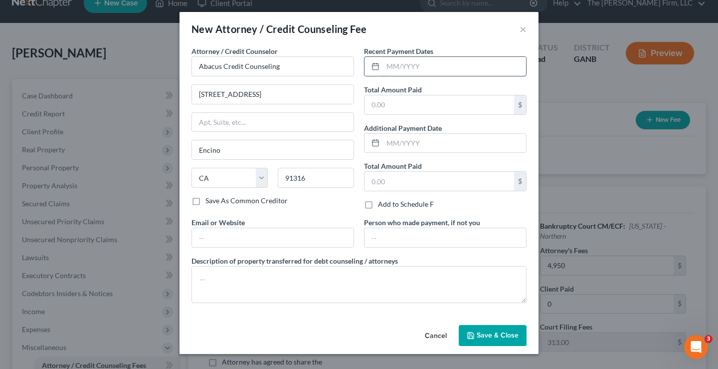
click at [452, 63] on input "text" at bounding box center [454, 66] width 143 height 19
type input "[DATE]"
click at [440, 105] on input "text" at bounding box center [440, 104] width 150 height 19
type input "25"
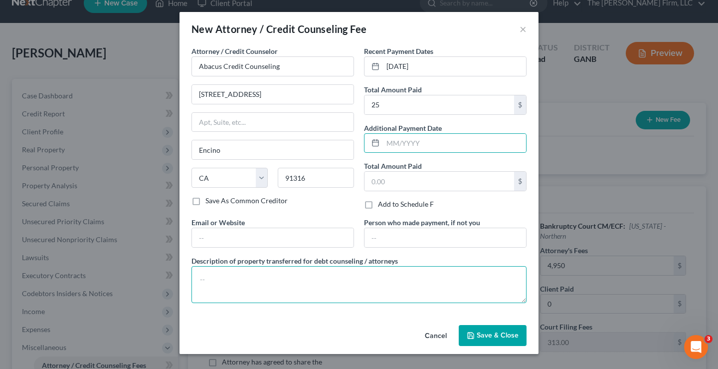
click at [211, 284] on textarea at bounding box center [358, 284] width 335 height 37
type textarea "$25 CCC"
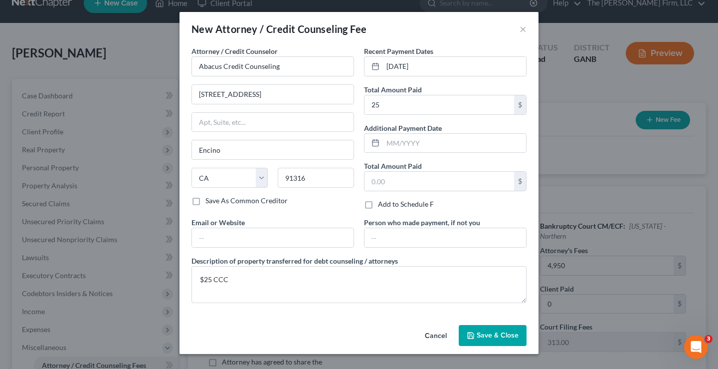
click at [485, 333] on span "Save & Close" at bounding box center [498, 335] width 42 height 8
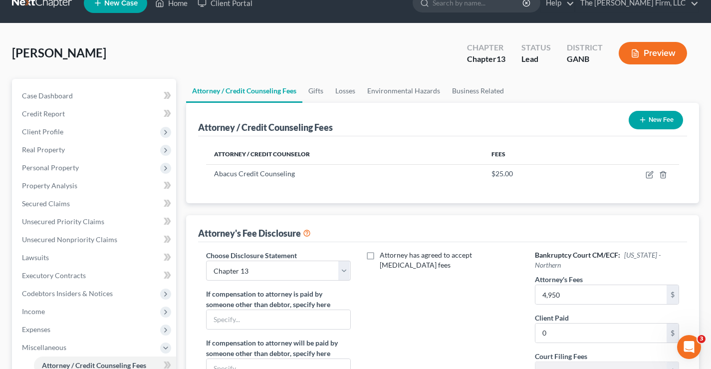
click at [652, 121] on button "New Fee" at bounding box center [655, 120] width 54 height 18
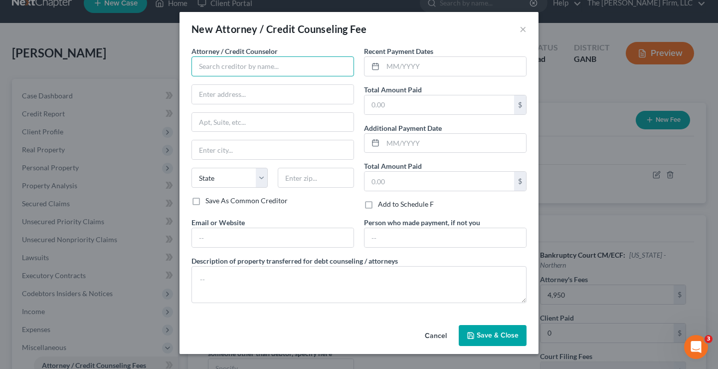
click at [219, 64] on input "text" at bounding box center [272, 66] width 163 height 20
type input "Xactus"
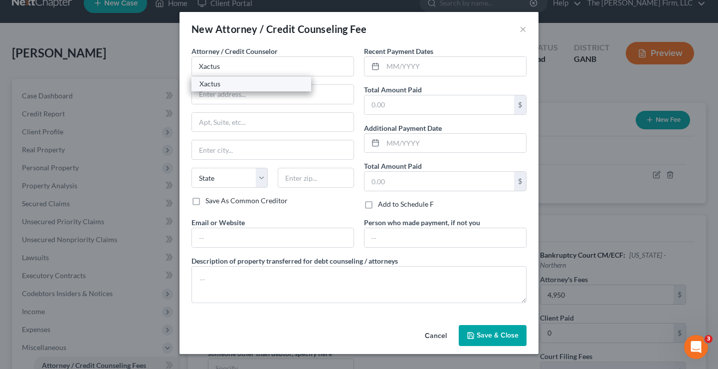
click at [244, 84] on div "Xactus" at bounding box center [251, 84] width 104 height 10
type input "[STREET_ADDRESS][PERSON_NAME]"
type input "Broomall"
select select "39"
type input "19008"
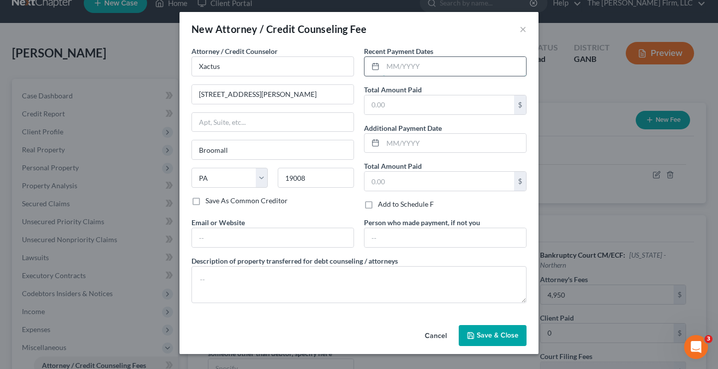
click at [439, 70] on input "text" at bounding box center [454, 66] width 143 height 19
type input "[DATE]"
type input "39"
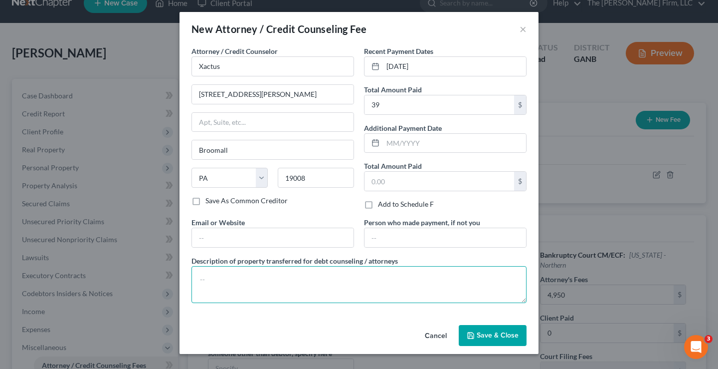
click at [261, 274] on textarea at bounding box center [358, 284] width 335 height 37
type textarea "$39 credit reports"
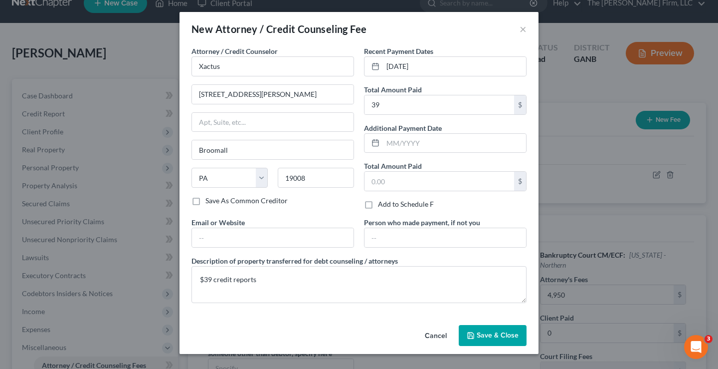
click at [500, 334] on span "Save & Close" at bounding box center [498, 335] width 42 height 8
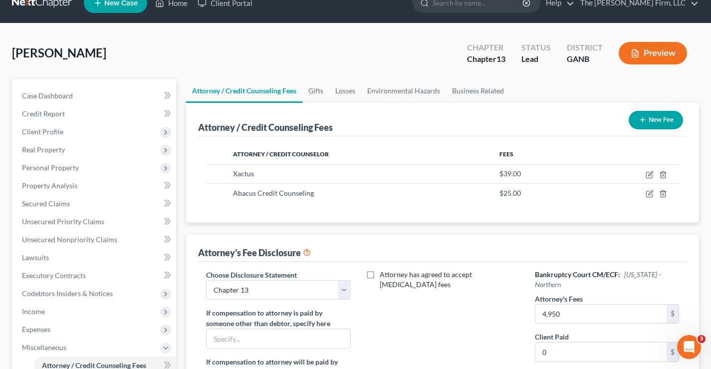
drag, startPoint x: 308, startPoint y: 66, endPoint x: 301, endPoint y: 75, distance: 11.0
click at [303, 72] on div "[PERSON_NAME] Upgraded Chapter Chapter 13 Status Lead District GANB Preview" at bounding box center [355, 56] width 687 height 43
click at [656, 117] on button "New Fee" at bounding box center [655, 120] width 54 height 18
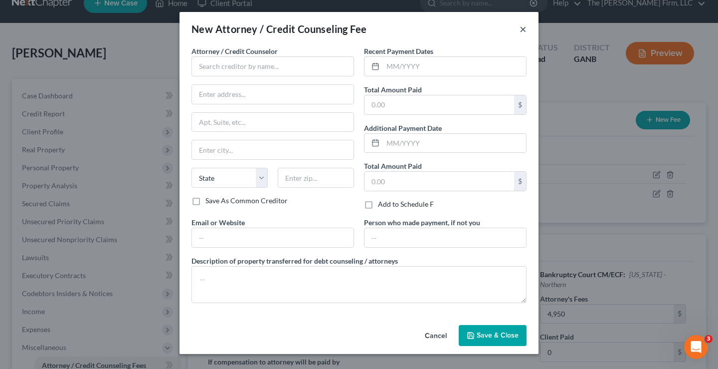
click at [525, 31] on button "×" at bounding box center [523, 29] width 7 height 12
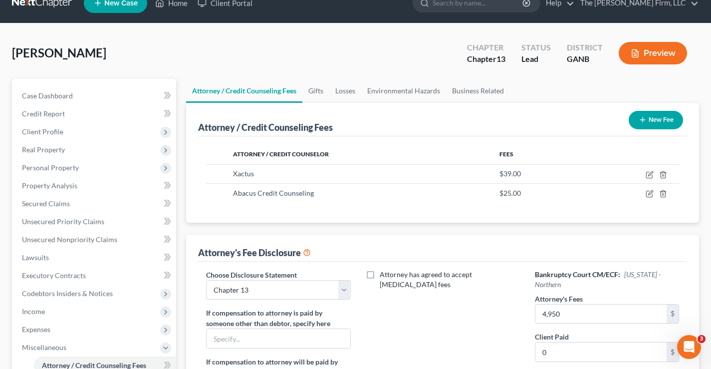
click at [652, 124] on button "New Fee" at bounding box center [655, 120] width 54 height 18
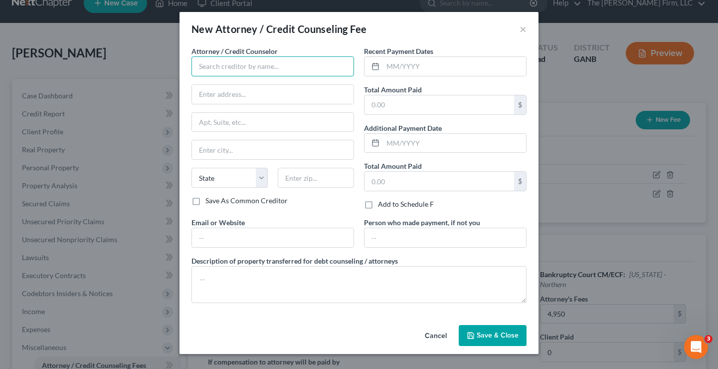
click at [204, 62] on input "text" at bounding box center [272, 66] width 163 height 20
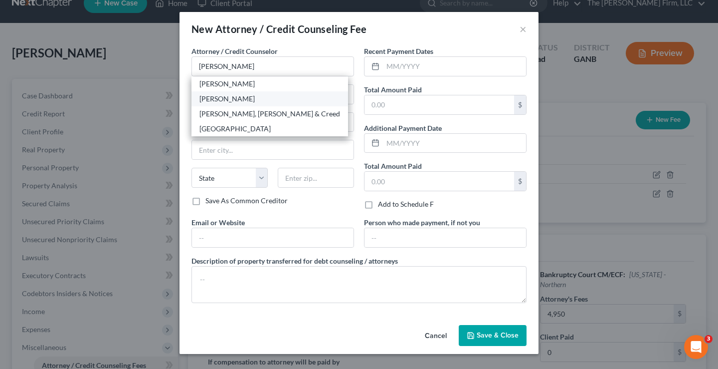
click at [237, 99] on div "[PERSON_NAME]" at bounding box center [269, 99] width 141 height 10
type input "[PERSON_NAME]"
type input "[STREET_ADDRESS] Suite G"
type input "[PERSON_NAME]"
select select "10"
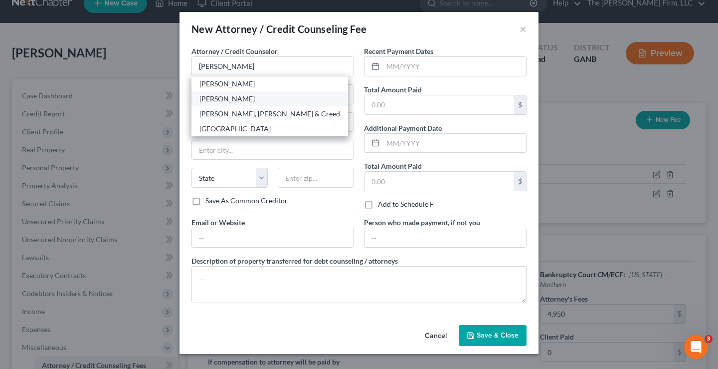
type input "30260"
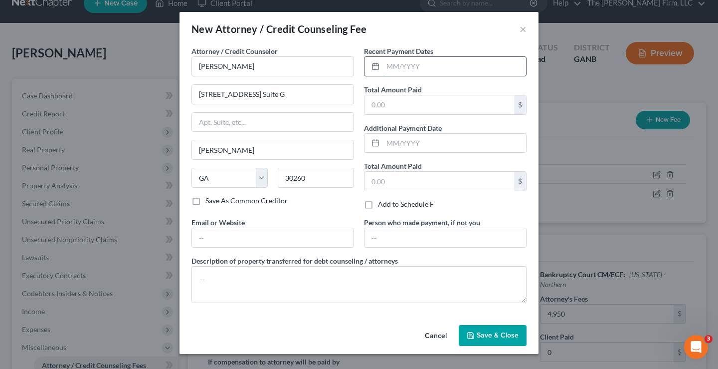
click at [446, 66] on input "text" at bounding box center [454, 66] width 143 height 19
type input "[DATE]"
type input "313"
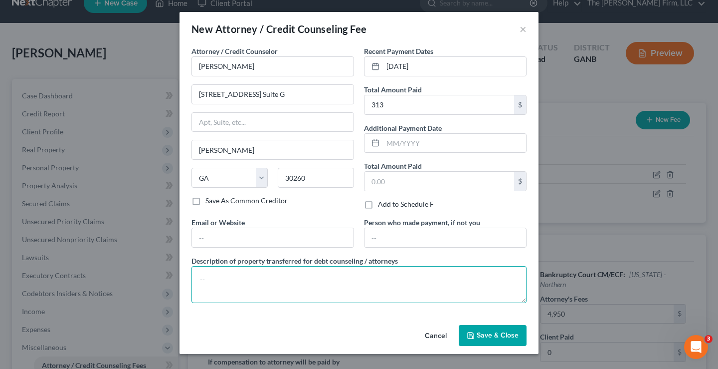
click at [207, 285] on textarea at bounding box center [358, 284] width 335 height 37
type textarea "$313 FF"
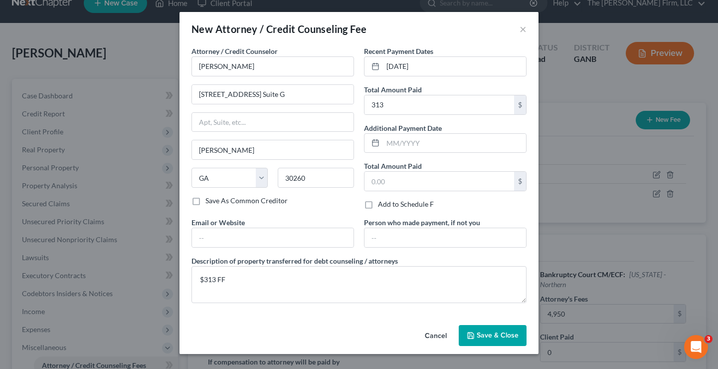
click at [501, 335] on span "Save & Close" at bounding box center [498, 335] width 42 height 8
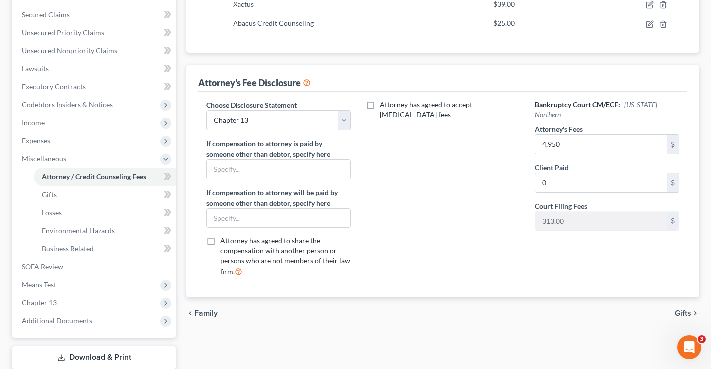
scroll to position [269, 0]
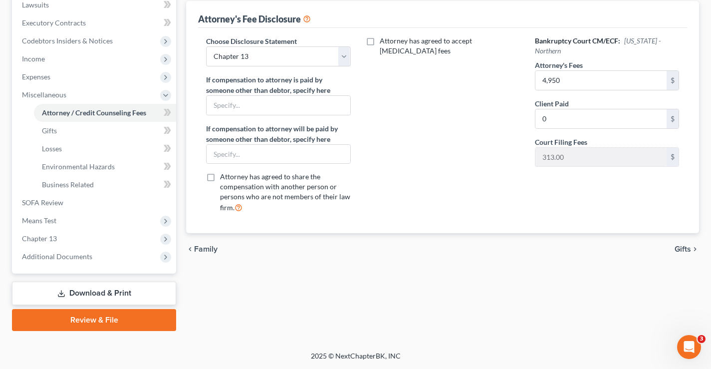
click at [258, 284] on div "Attorney / Credit Counseling Fees Gifts Losses Environmental Hazards Business R…" at bounding box center [442, 78] width 523 height 504
click at [54, 239] on span "Chapter 13" at bounding box center [39, 238] width 35 height 8
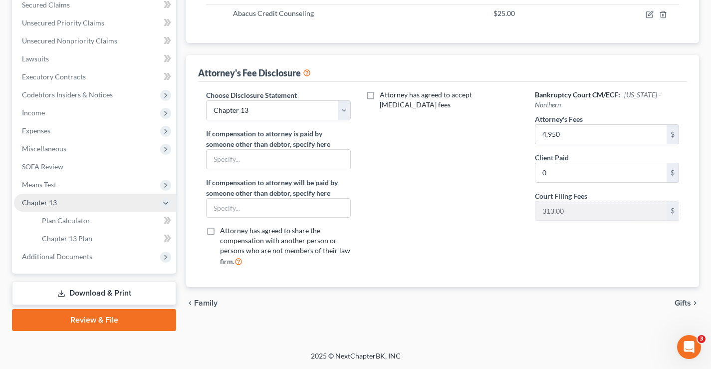
scroll to position [215, 0]
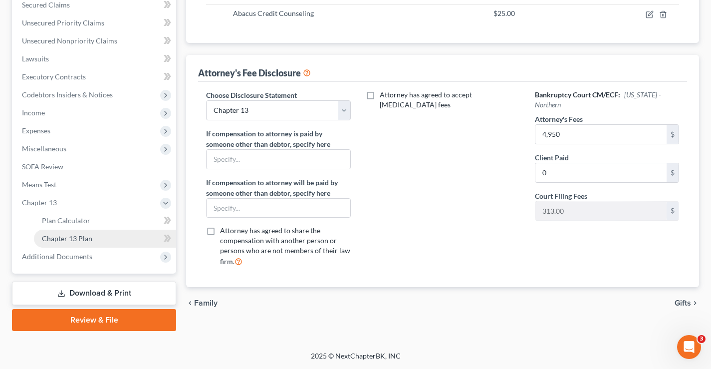
click at [82, 238] on span "Chapter 13 Plan" at bounding box center [67, 238] width 50 height 8
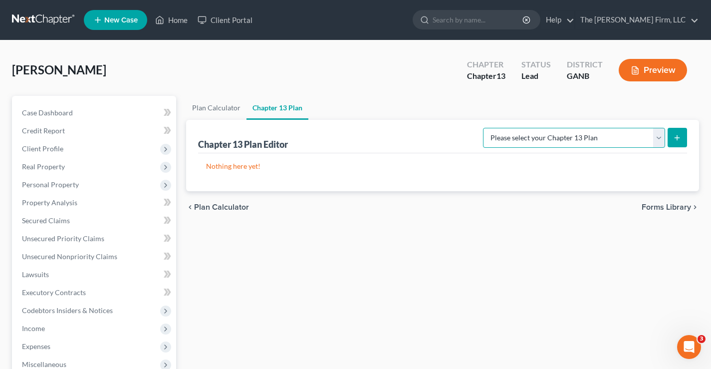
click at [657, 138] on select "Please select your Chapter 13 Plan National Form Plan - Official Form 113 North…" at bounding box center [574, 138] width 182 height 20
select select "2"
click at [484, 128] on select "Please select your Chapter 13 Plan National Form Plan - Official Form 113 North…" at bounding box center [574, 138] width 182 height 20
click at [673, 137] on icon "submit" at bounding box center [677, 138] width 8 height 8
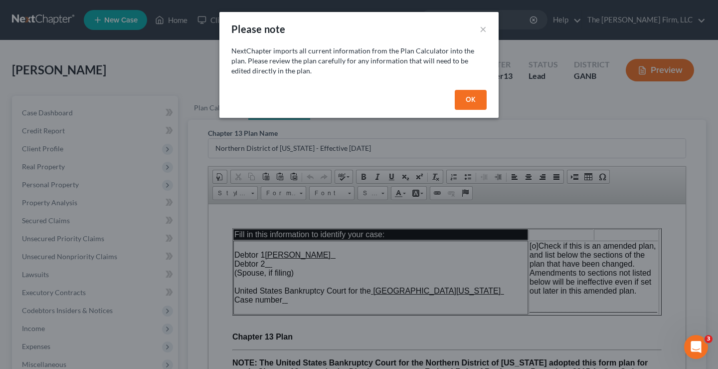
click at [478, 106] on button "OK" at bounding box center [471, 100] width 32 height 20
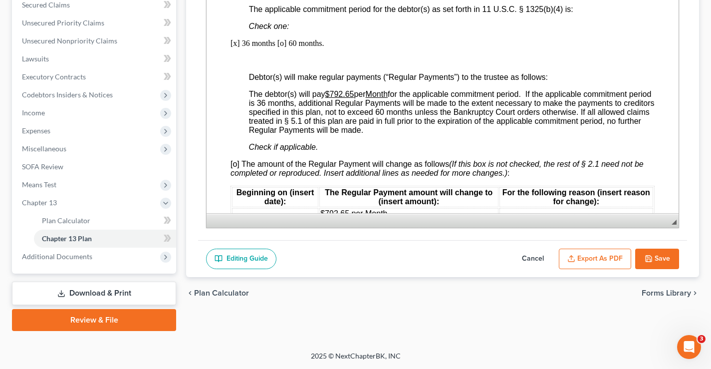
scroll to position [698, 0]
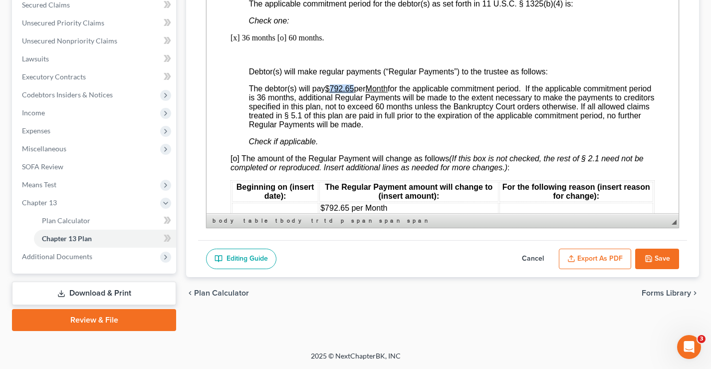
drag, startPoint x: 331, startPoint y: 97, endPoint x: 352, endPoint y: 94, distance: 21.2
click at [352, 93] on u "$792.65" at bounding box center [339, 88] width 29 height 8
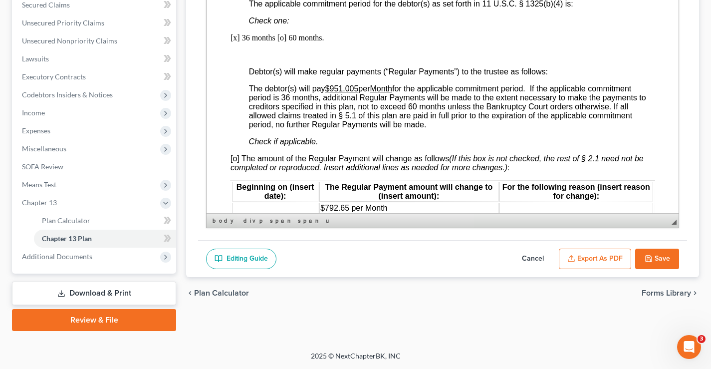
click at [603, 259] on button "Export as PDF" at bounding box center [595, 258] width 72 height 21
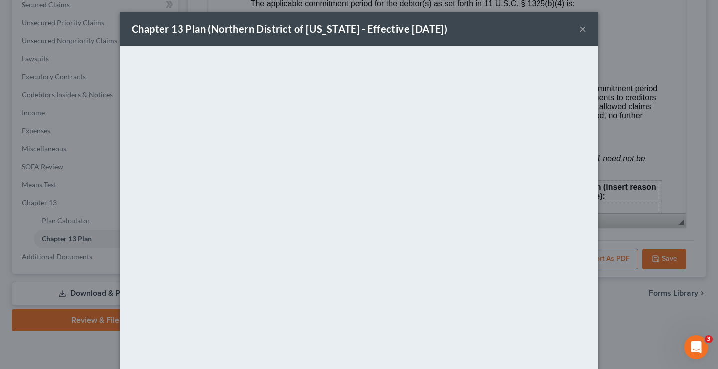
click at [579, 27] on button "×" at bounding box center [582, 29] width 7 height 12
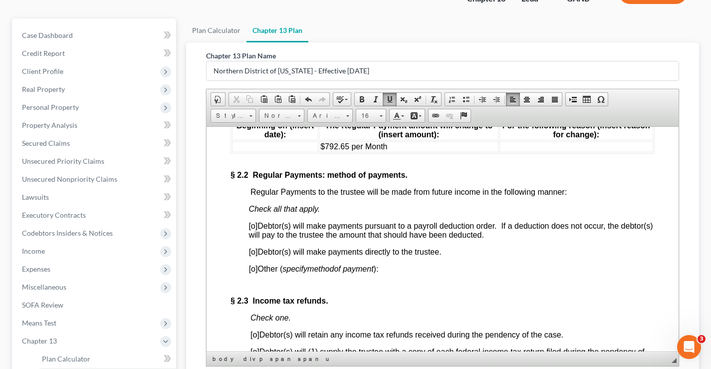
scroll to position [215, 0]
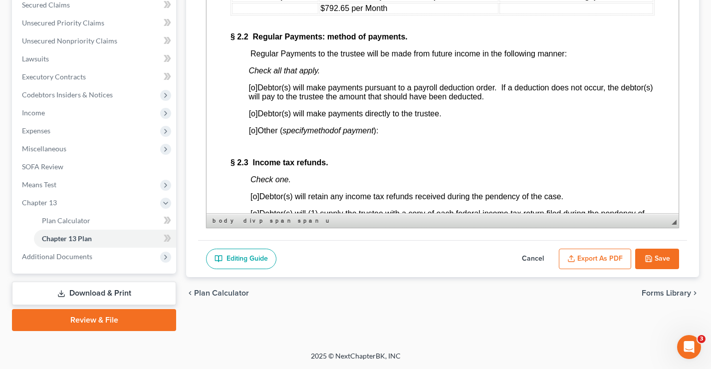
click at [606, 258] on button "Export as PDF" at bounding box center [595, 258] width 72 height 21
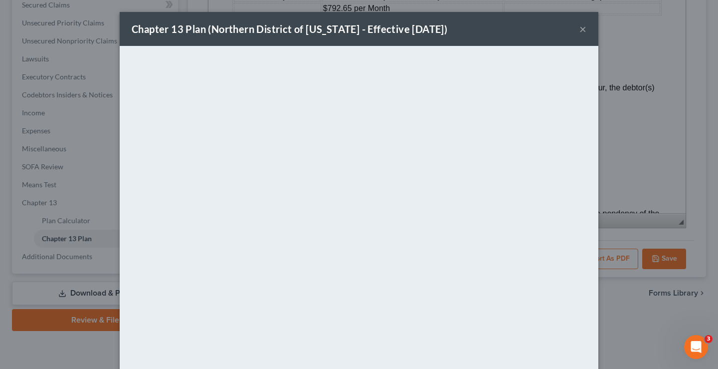
click at [579, 28] on button "×" at bounding box center [582, 29] width 7 height 12
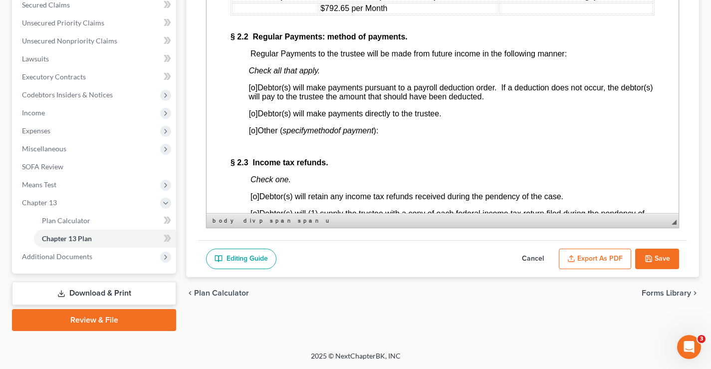
click at [100, 292] on link "Download & Print" at bounding box center [94, 292] width 164 height 23
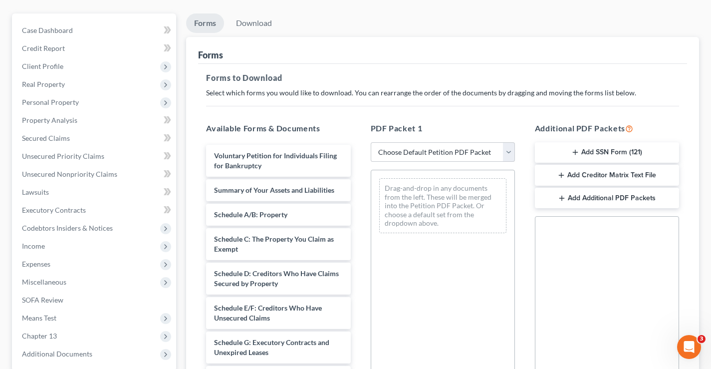
scroll to position [150, 0]
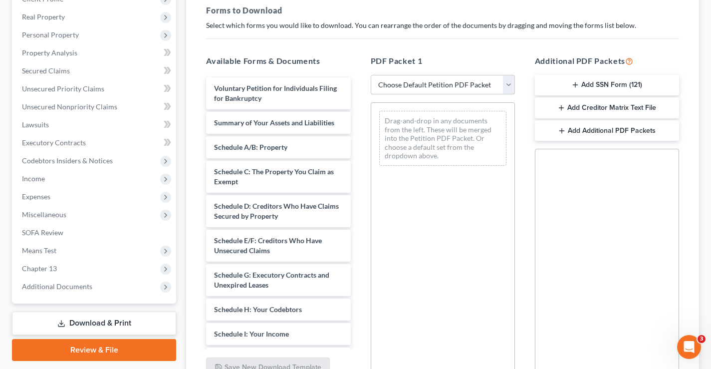
click at [510, 85] on select "Choose Default Petition PDF Packet Complete Bankruptcy Petition (all forms and …" at bounding box center [443, 85] width 144 height 20
select select "0"
click at [371, 75] on select "Choose Default Petition PDF Packet Complete Bankruptcy Petition (all forms and …" at bounding box center [443, 85] width 144 height 20
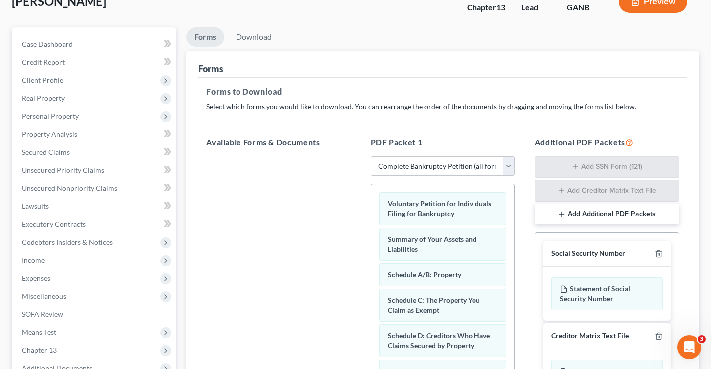
scroll to position [0, 0]
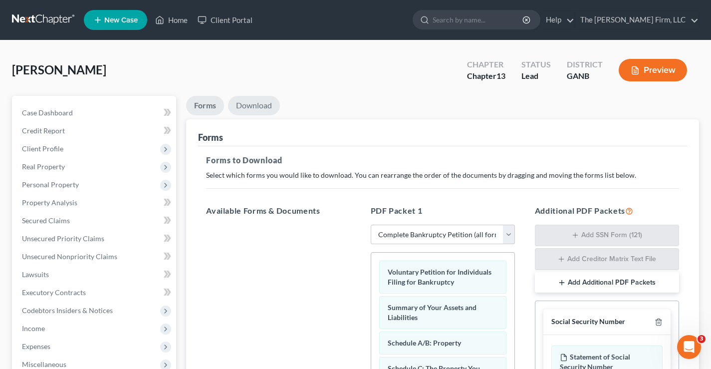
click at [264, 102] on link "Download" at bounding box center [254, 105] width 52 height 19
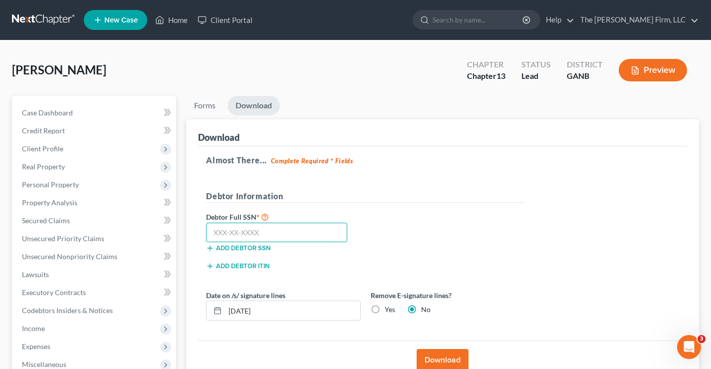
click at [215, 232] on input "text" at bounding box center [276, 232] width 141 height 20
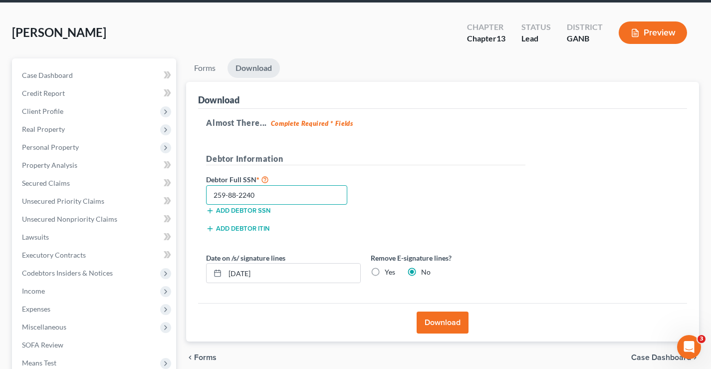
scroll to position [100, 0]
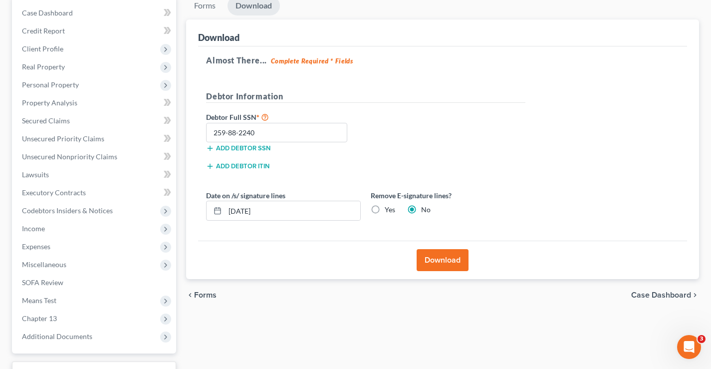
click at [444, 258] on button "Download" at bounding box center [442, 260] width 52 height 22
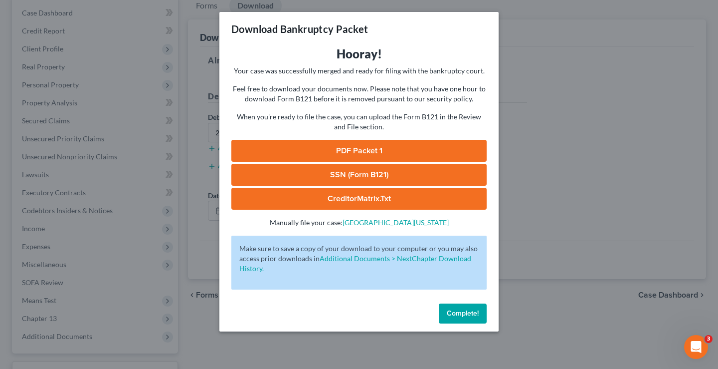
click at [384, 172] on link "SSN (Form B121)" at bounding box center [358, 175] width 255 height 22
click at [369, 148] on link "PDF Packet 1" at bounding box center [358, 151] width 255 height 22
click at [470, 315] on span "Complete!" at bounding box center [463, 313] width 32 height 8
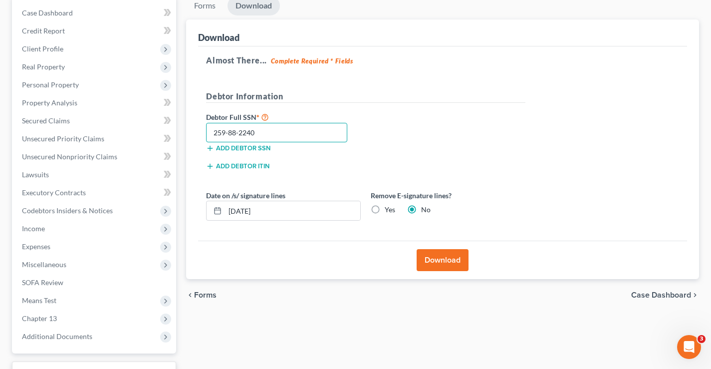
click at [257, 133] on input "259-88-2240" at bounding box center [276, 133] width 141 height 20
type input "259-88-2248"
click at [435, 129] on div "Debtor Full SSN * 259-88-2248 Add debtor SSN" at bounding box center [365, 136] width 329 height 50
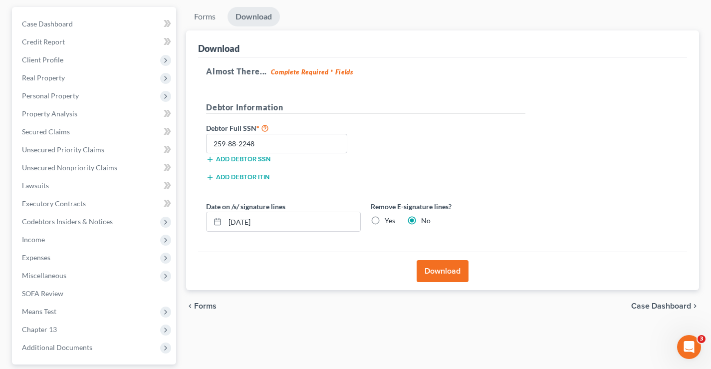
scroll to position [0, 0]
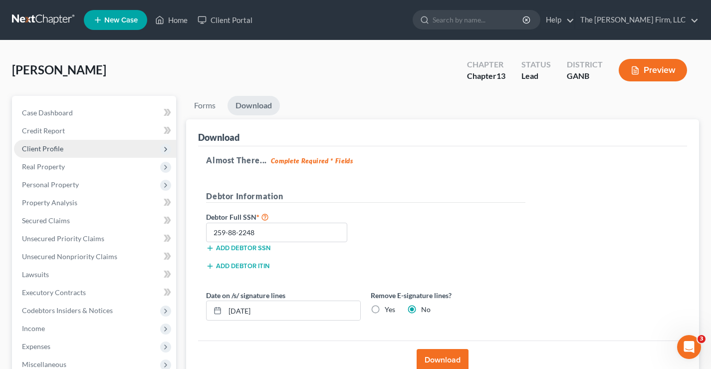
click at [52, 150] on span "Client Profile" at bounding box center [42, 148] width 41 height 8
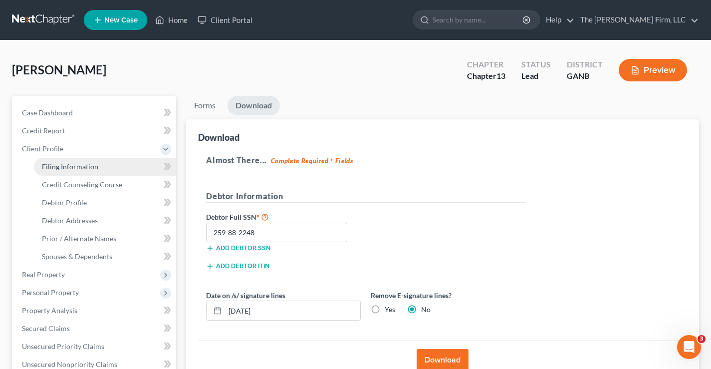
click at [64, 166] on span "Filing Information" at bounding box center [70, 166] width 56 height 8
select select "1"
select select "0"
select select "3"
select select "10"
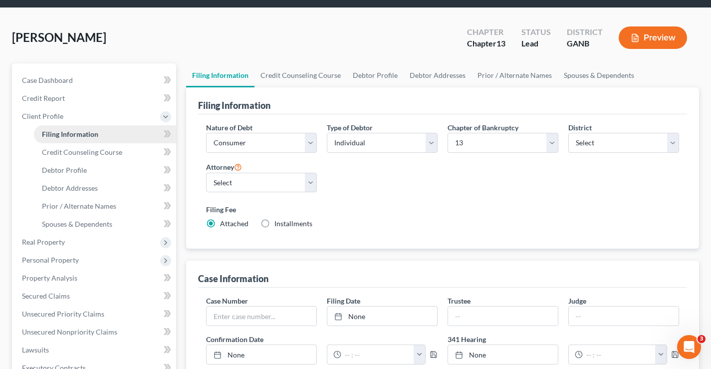
scroll to position [50, 0]
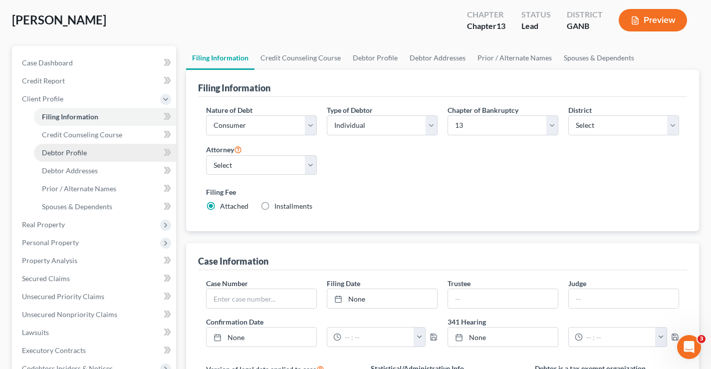
click at [62, 150] on span "Debtor Profile" at bounding box center [64, 152] width 45 height 8
select select "1"
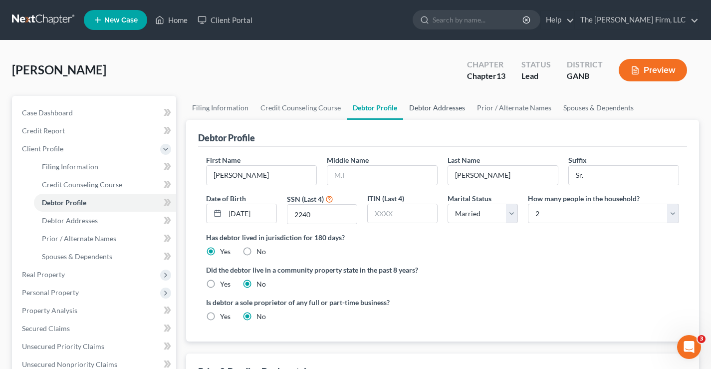
click at [433, 111] on link "Debtor Addresses" at bounding box center [437, 108] width 68 height 24
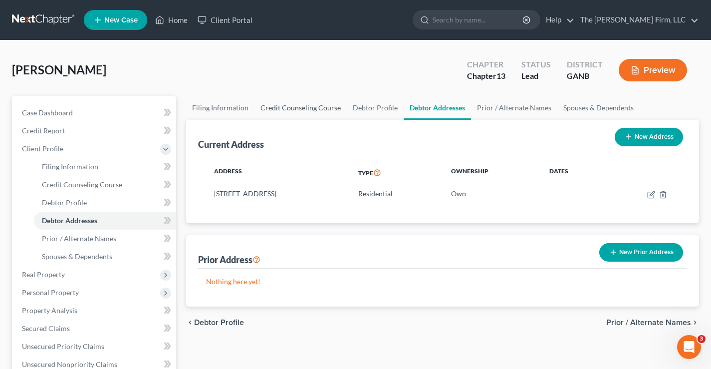
click at [293, 107] on link "Credit Counseling Course" at bounding box center [300, 108] width 92 height 24
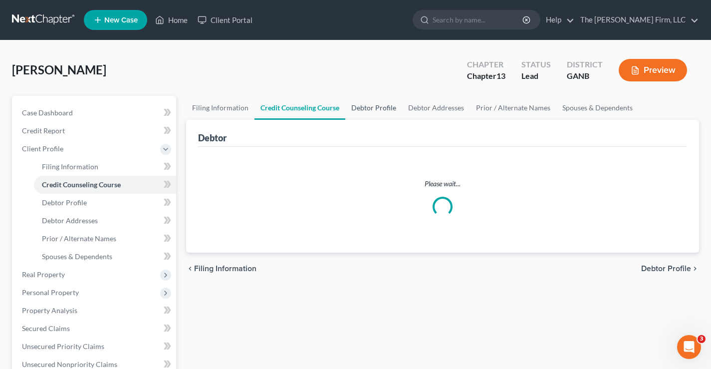
click at [374, 107] on link "Debtor Profile" at bounding box center [373, 108] width 57 height 24
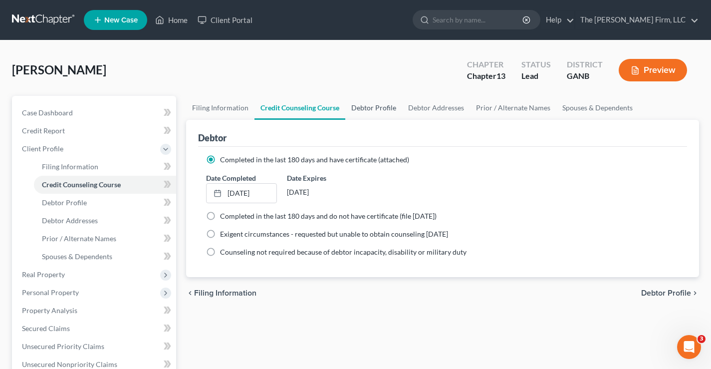
select select "1"
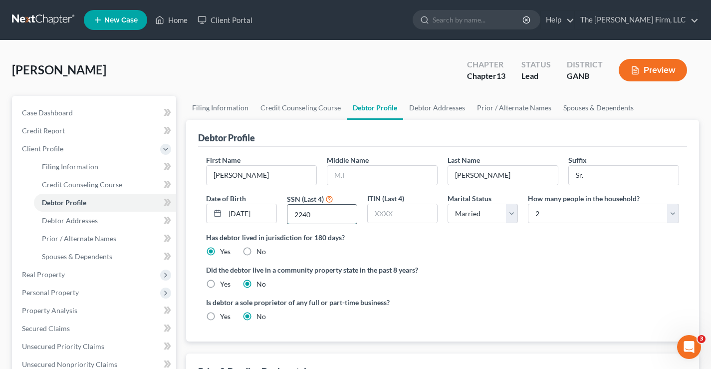
click at [312, 213] on input "2240" at bounding box center [321, 213] width 69 height 19
type input "2248"
click at [289, 78] on div "[PERSON_NAME] Upgraded Chapter Chapter 13 Status Lead District GANB Preview" at bounding box center [355, 73] width 687 height 43
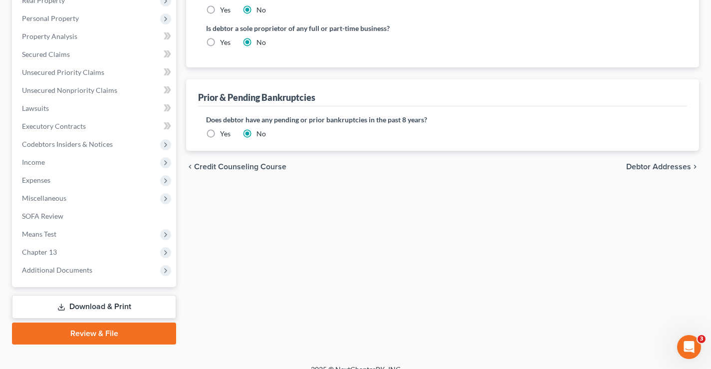
scroll to position [287, 0]
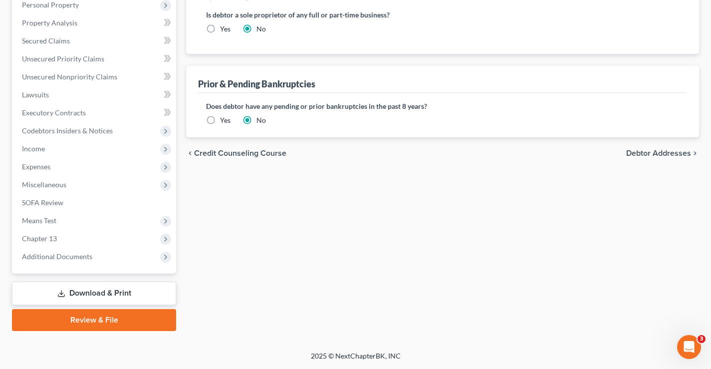
click at [131, 296] on link "Download & Print" at bounding box center [94, 292] width 164 height 23
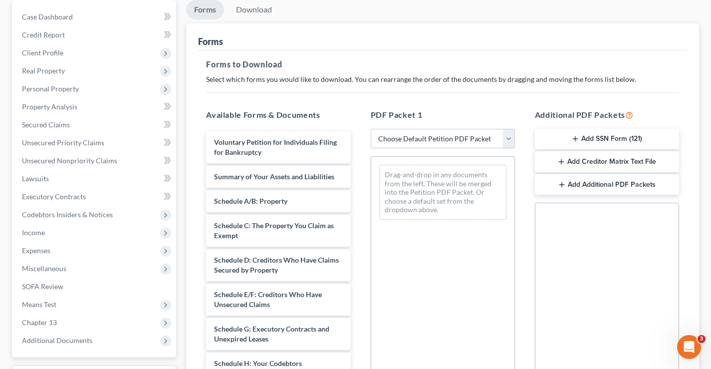
scroll to position [100, 0]
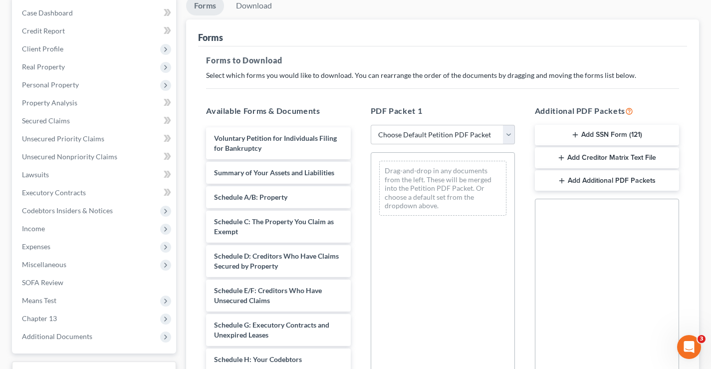
click at [623, 133] on button "Add SSN Form (121)" at bounding box center [607, 135] width 144 height 21
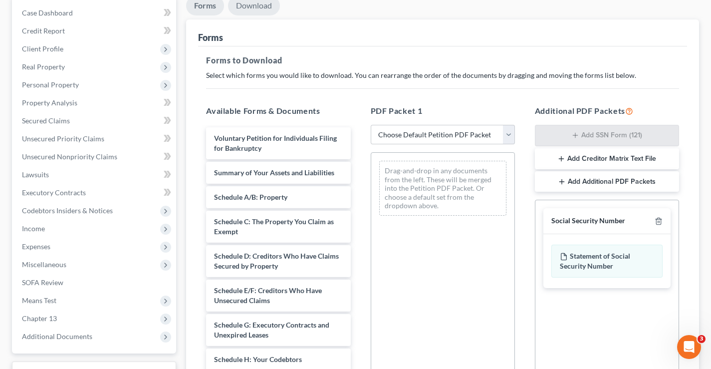
click at [256, 9] on link "Download" at bounding box center [254, 5] width 52 height 19
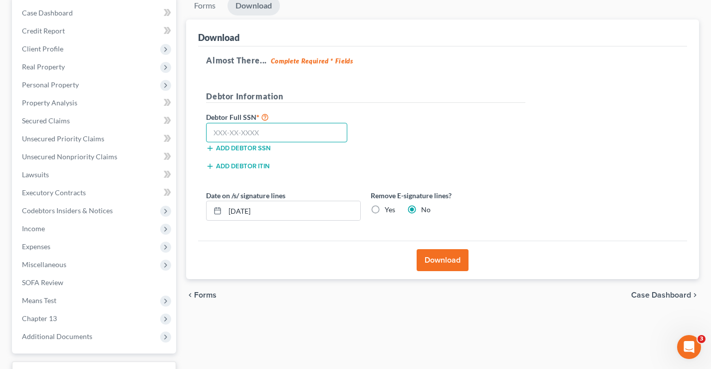
click at [219, 128] on input "text" at bounding box center [276, 133] width 141 height 20
type input "259-88-2248"
click at [443, 258] on button "Download" at bounding box center [442, 260] width 52 height 22
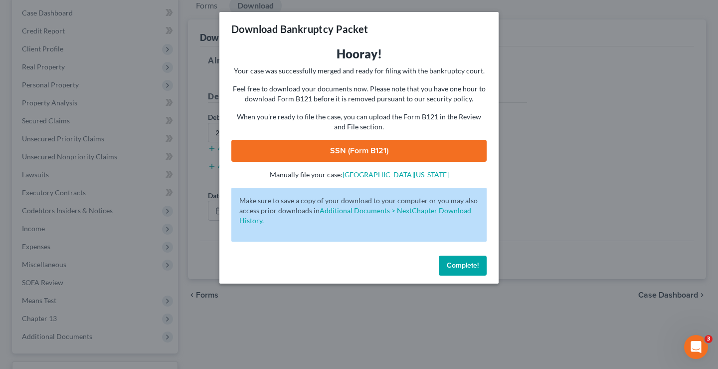
click at [436, 152] on link "SSN (Form B121)" at bounding box center [358, 151] width 255 height 22
drag, startPoint x: 457, startPoint y: 267, endPoint x: 446, endPoint y: 267, distance: 11.0
click at [456, 267] on span "Complete!" at bounding box center [463, 265] width 32 height 8
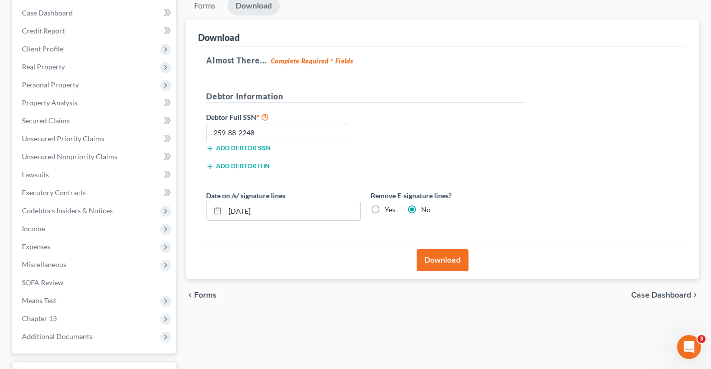
scroll to position [0, 0]
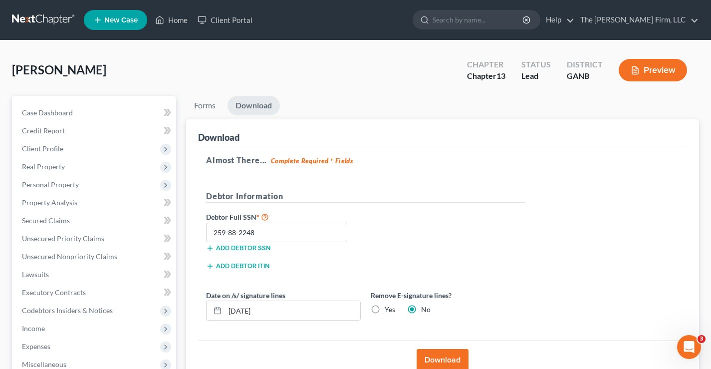
click at [170, 45] on div "[PERSON_NAME] Upgraded Chapter Chapter 13 Status Lead District GANB Preview Pet…" at bounding box center [355, 285] width 711 height 490
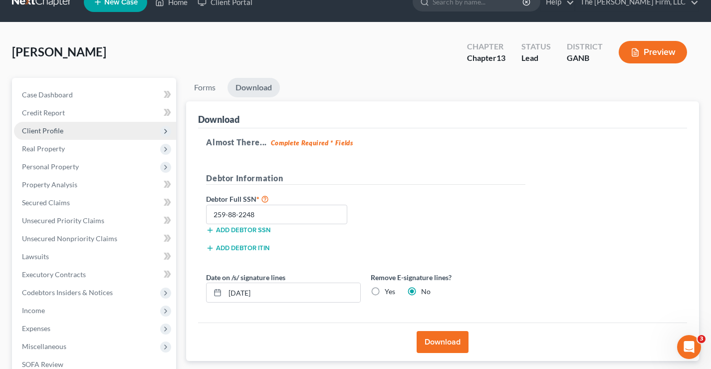
scroll to position [50, 0]
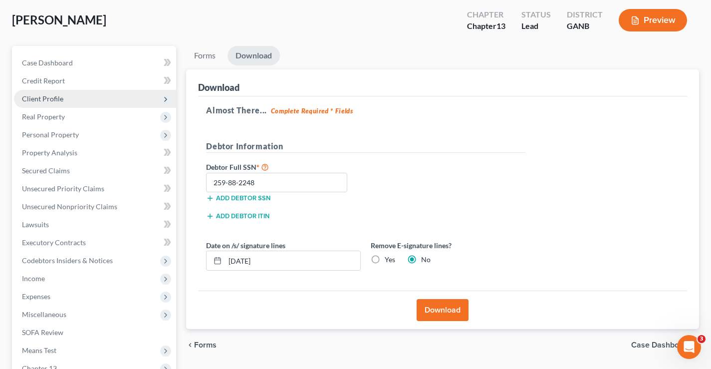
click at [46, 98] on span "Client Profile" at bounding box center [42, 98] width 41 height 8
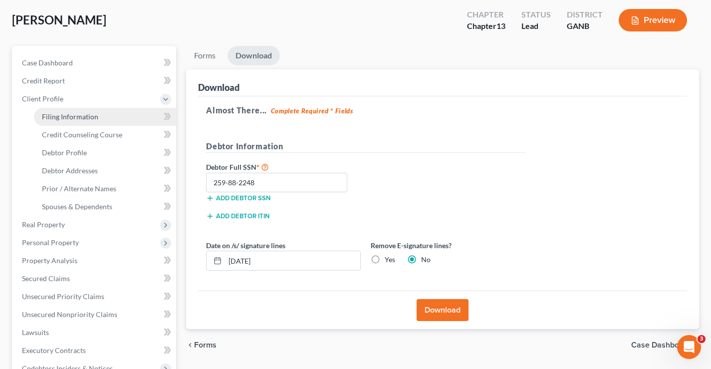
click at [75, 119] on span "Filing Information" at bounding box center [70, 116] width 56 height 8
select select "1"
select select "0"
select select "3"
select select "19"
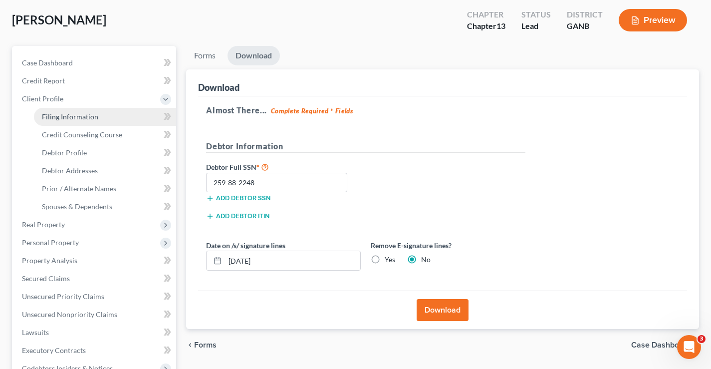
select select "0"
select select "10"
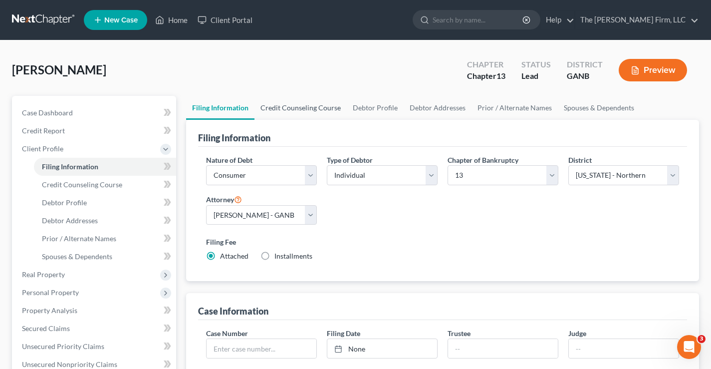
click at [309, 109] on link "Credit Counseling Course" at bounding box center [300, 108] width 92 height 24
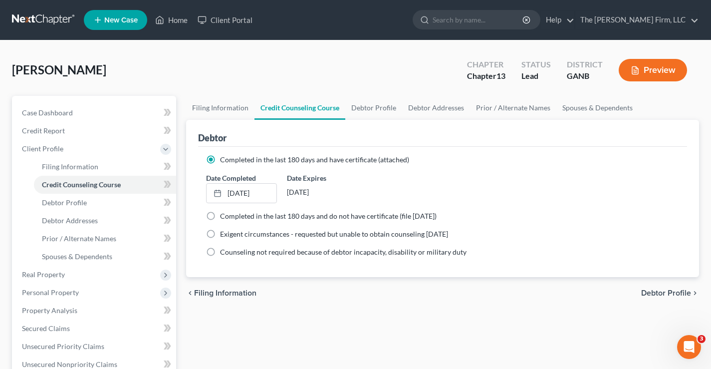
click at [408, 87] on div "[PERSON_NAME] Upgraded Chapter Chapter 13 Status Lead District GANB Preview" at bounding box center [355, 73] width 687 height 43
click at [379, 105] on link "Debtor Profile" at bounding box center [373, 108] width 57 height 24
select select "1"
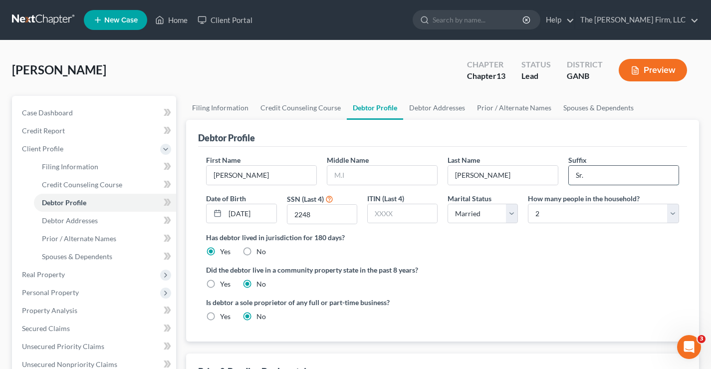
click at [596, 176] on input "Sr." at bounding box center [623, 175] width 110 height 19
drag, startPoint x: 594, startPoint y: 176, endPoint x: 568, endPoint y: 175, distance: 25.9
click at [573, 176] on input "Sr." at bounding box center [623, 175] width 110 height 19
type input "Jr"
drag, startPoint x: 374, startPoint y: 69, endPoint x: 377, endPoint y: 58, distance: 11.2
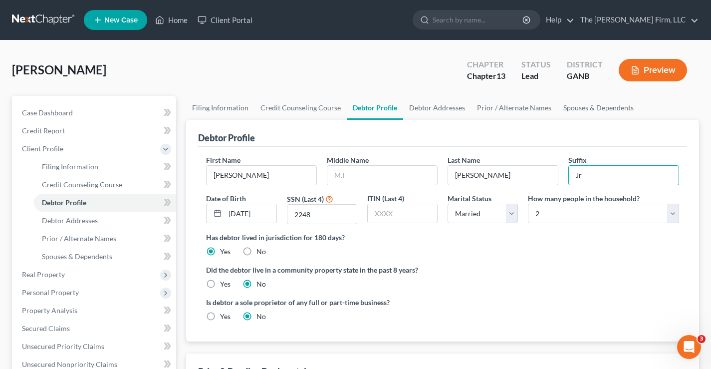
click at [374, 69] on div "[PERSON_NAME] Upgraded Chapter Chapter 13 Status Lead District GANB Preview" at bounding box center [355, 73] width 687 height 43
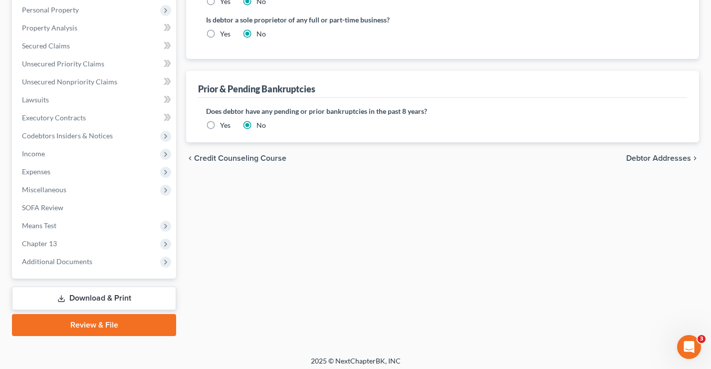
scroll to position [283, 0]
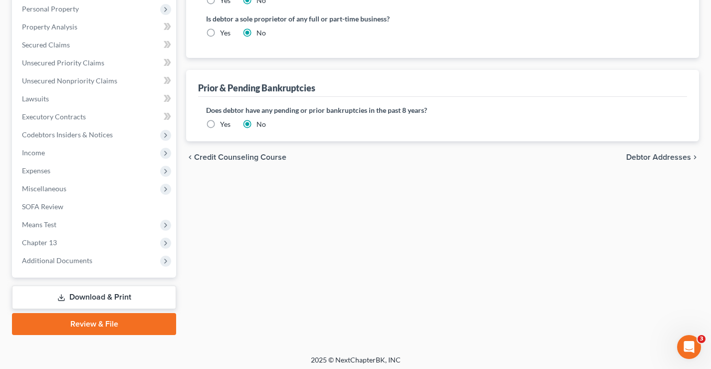
click at [652, 154] on span "Debtor Addresses" at bounding box center [658, 157] width 65 height 8
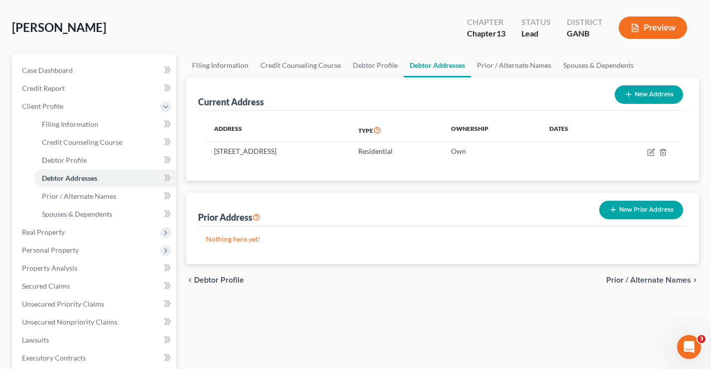
scroll to position [100, 0]
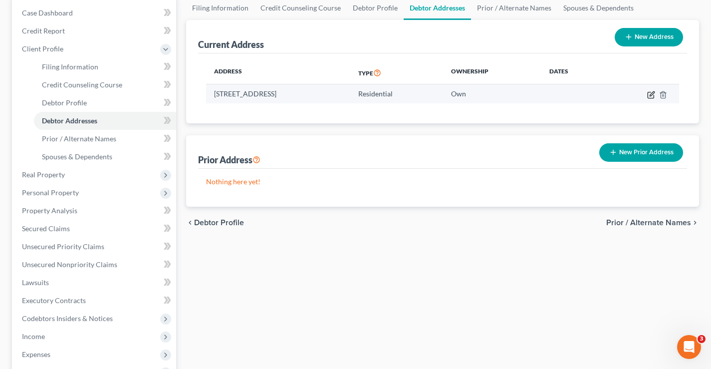
click at [651, 94] on icon "button" at bounding box center [651, 95] width 8 height 8
select select "10"
select select "0"
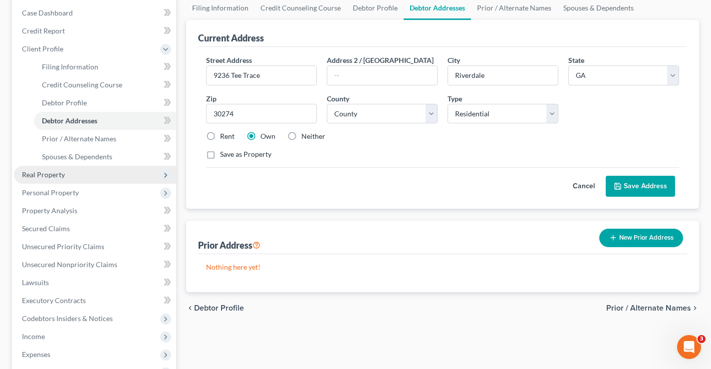
click at [26, 176] on span "Real Property" at bounding box center [43, 174] width 43 height 8
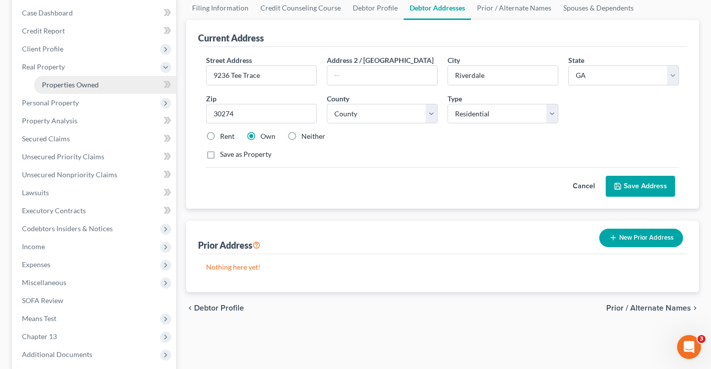
click at [70, 82] on span "Properties Owned" at bounding box center [70, 84] width 57 height 8
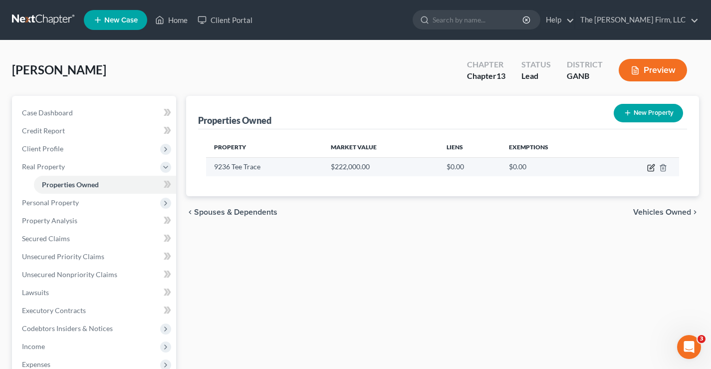
click at [651, 167] on icon "button" at bounding box center [651, 166] width 4 height 4
select select "10"
select select "30"
select select "3"
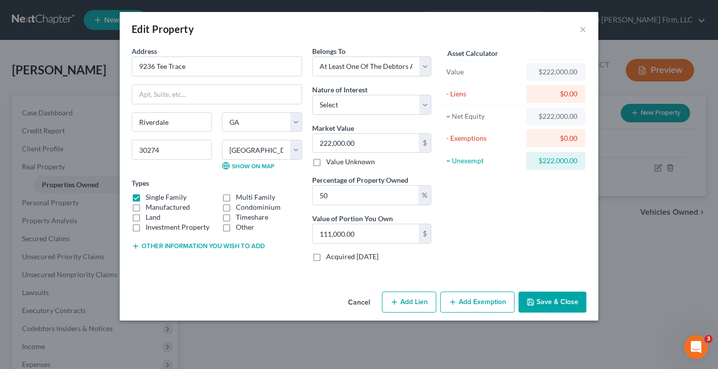
click at [485, 300] on button "Add Exemption" at bounding box center [477, 301] width 74 height 21
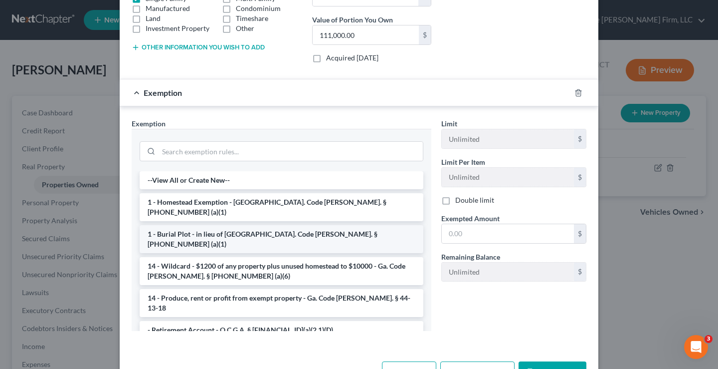
scroll to position [199, 0]
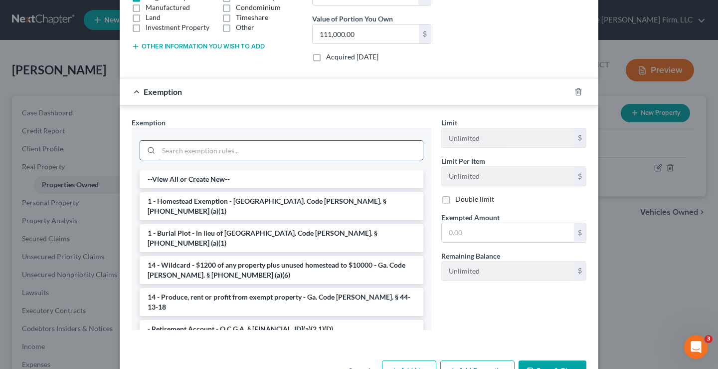
click at [198, 199] on li "1 - Homestead Exemption - [GEOGRAPHIC_DATA]. Code [PERSON_NAME]. § [PHONE_NUMBE…" at bounding box center [282, 206] width 284 height 28
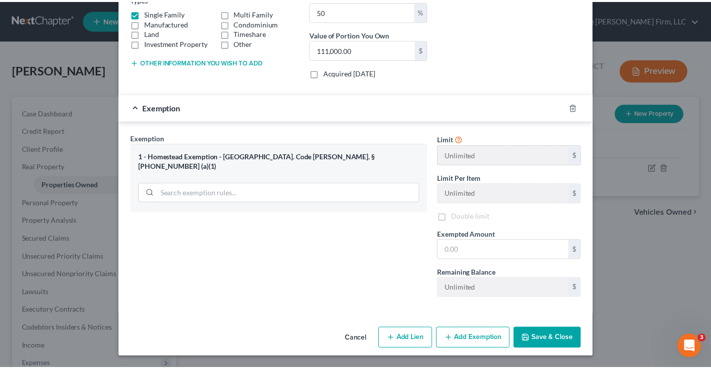
scroll to position [184, 0]
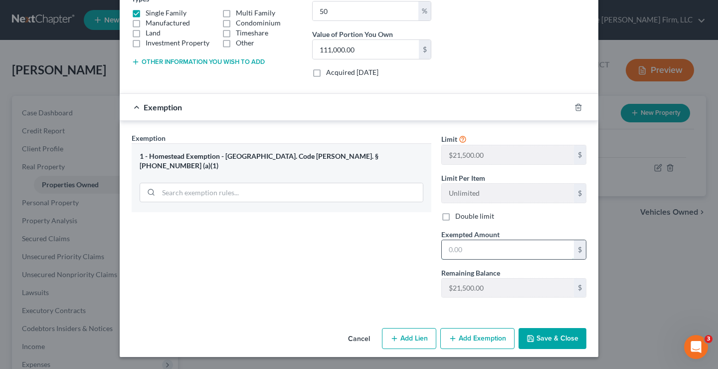
click at [473, 245] on input "text" at bounding box center [508, 249] width 132 height 19
type input "21,500"
click at [544, 339] on button "Save & Close" at bounding box center [553, 338] width 68 height 21
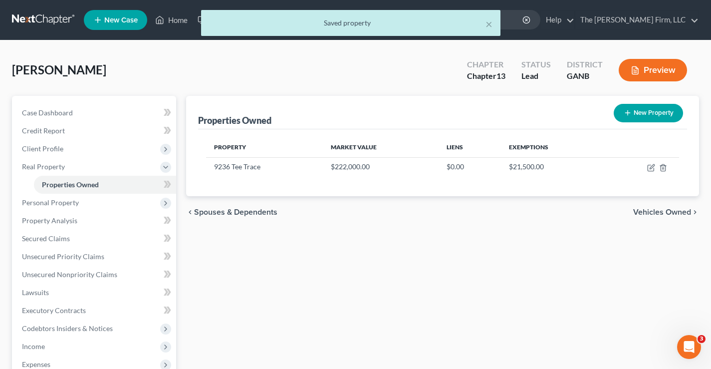
click at [368, 272] on div "Properties Owned New Property Property Market Value Liens Exemptions 9236 Tee T…" at bounding box center [442, 312] width 523 height 432
